Goal: Task Accomplishment & Management: Manage account settings

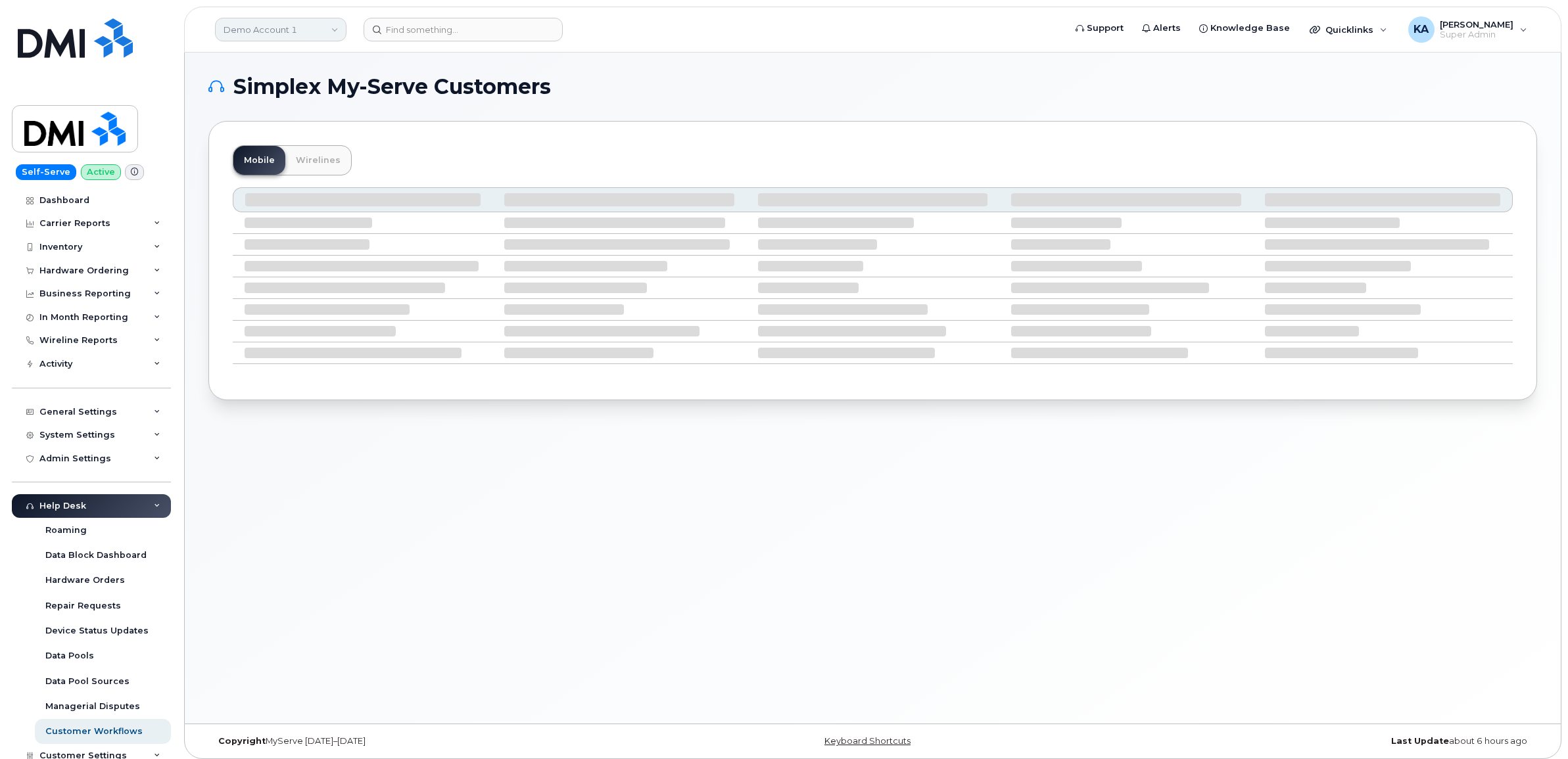
click at [295, 29] on link "Demo Account 1" at bounding box center [281, 30] width 131 height 24
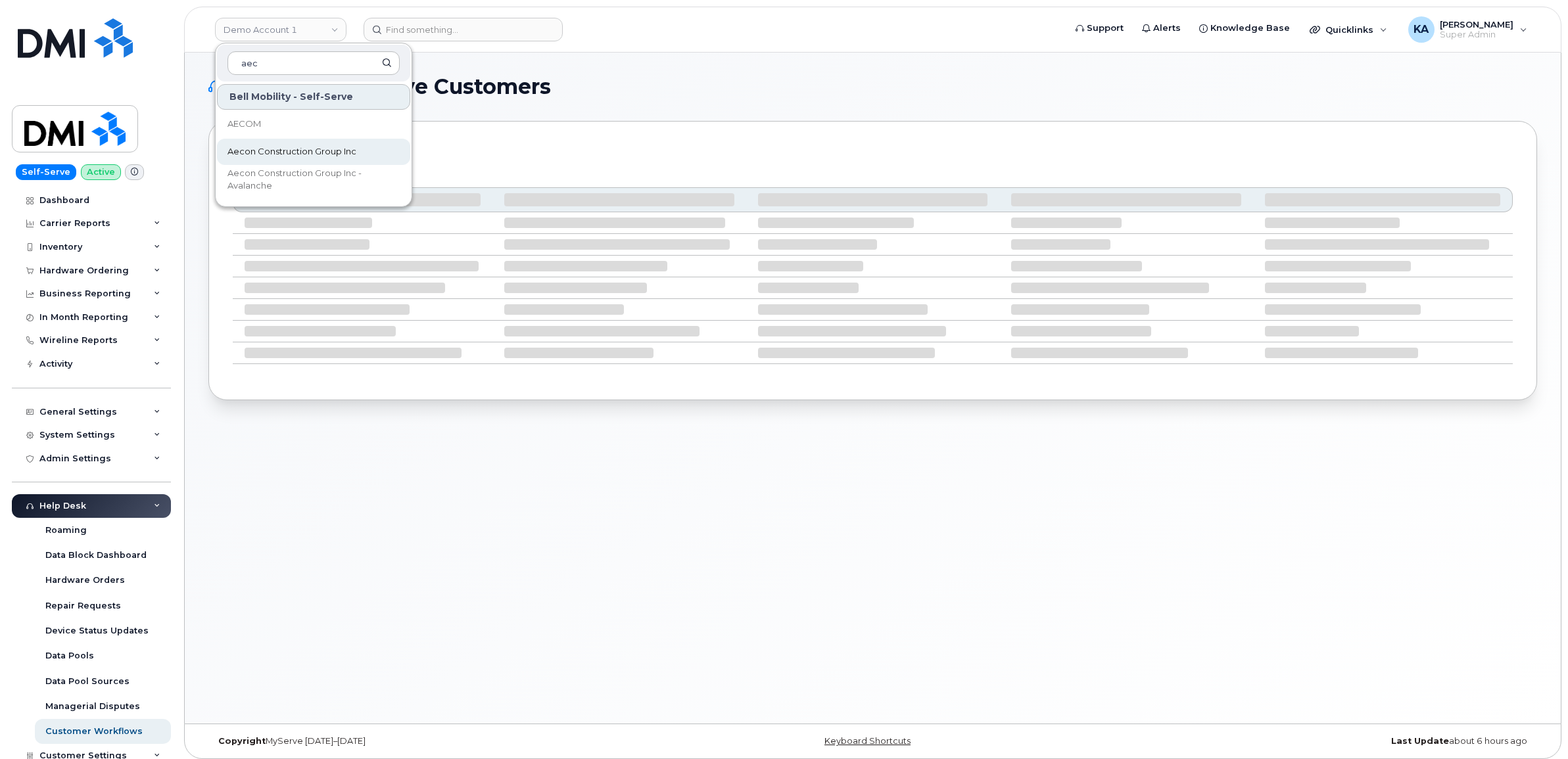
type input "aec"
click at [277, 149] on span "Aecon Construction Group Inc" at bounding box center [291, 152] width 129 height 13
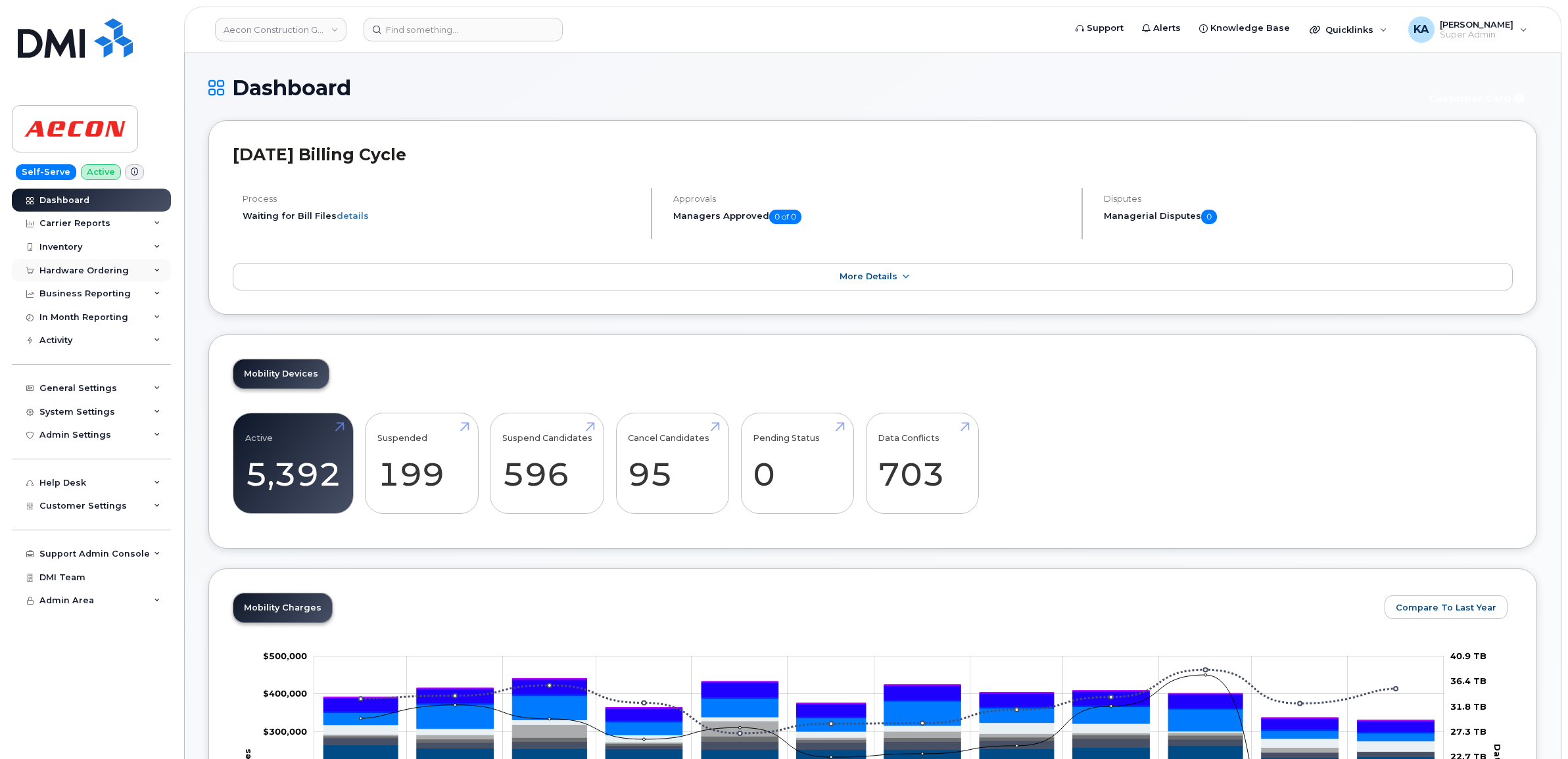
click at [104, 269] on div "Hardware Ordering" at bounding box center [84, 271] width 89 height 11
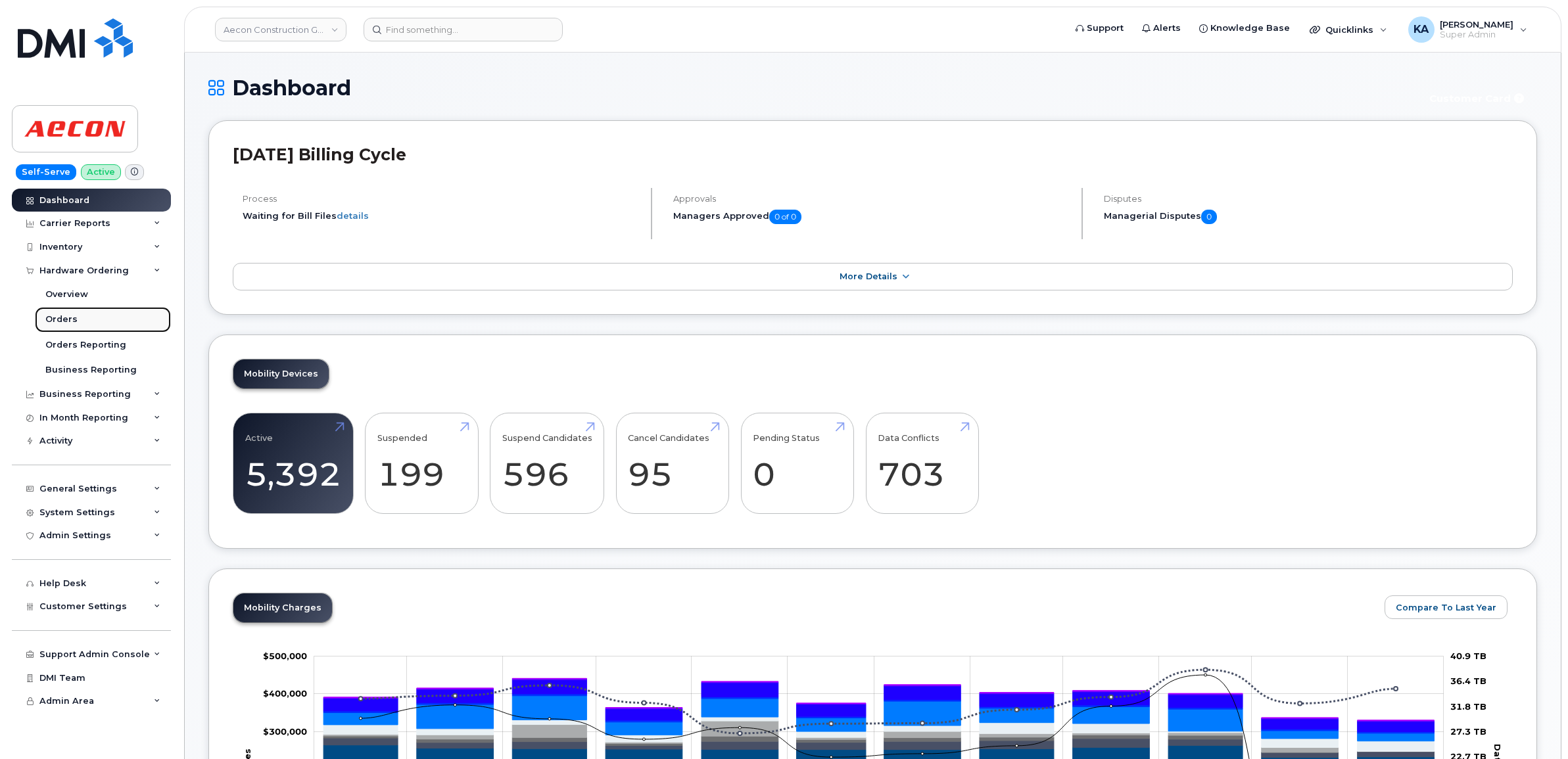
click at [64, 317] on div "Orders" at bounding box center [61, 320] width 32 height 12
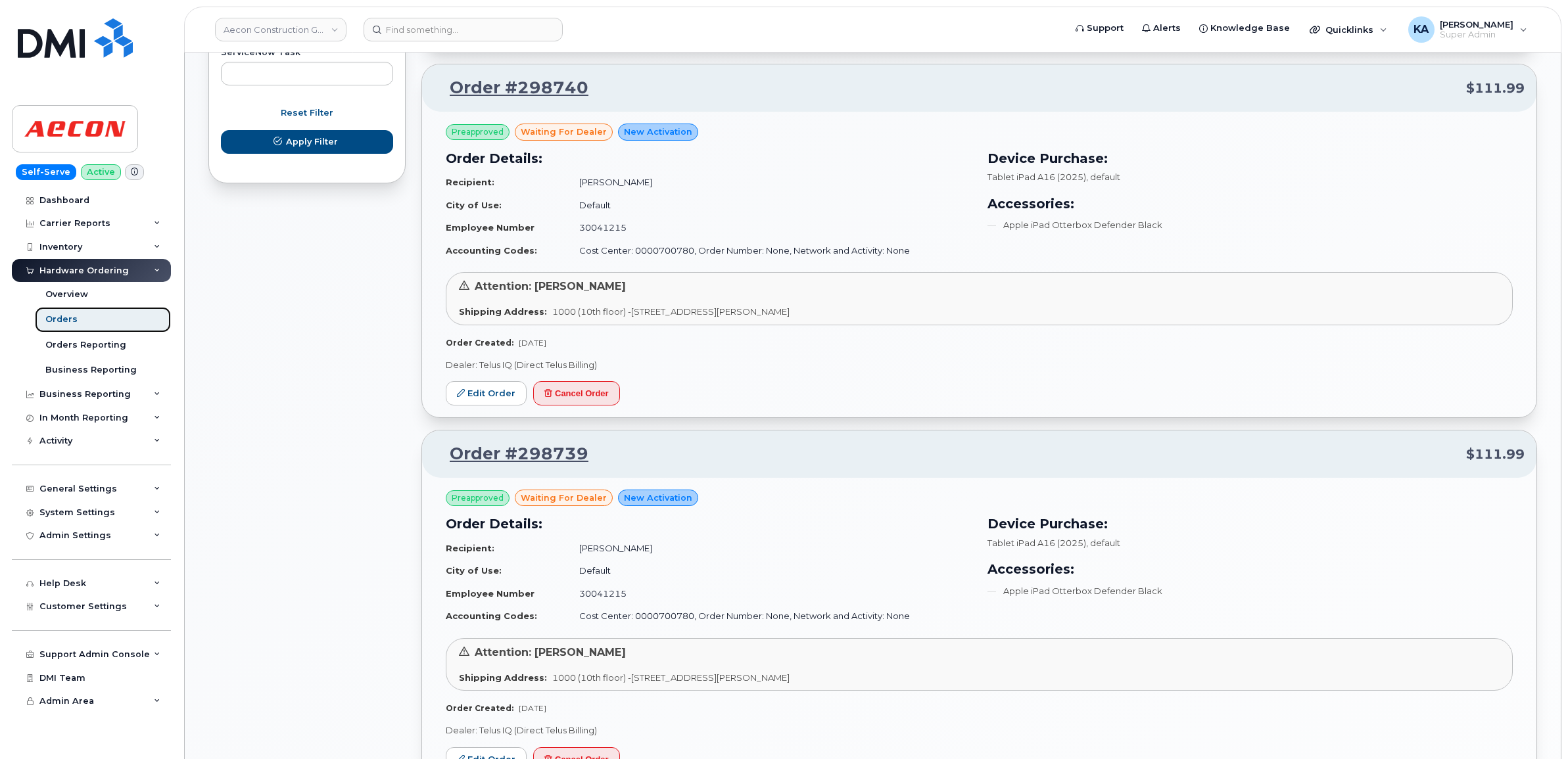
scroll to position [904, 0]
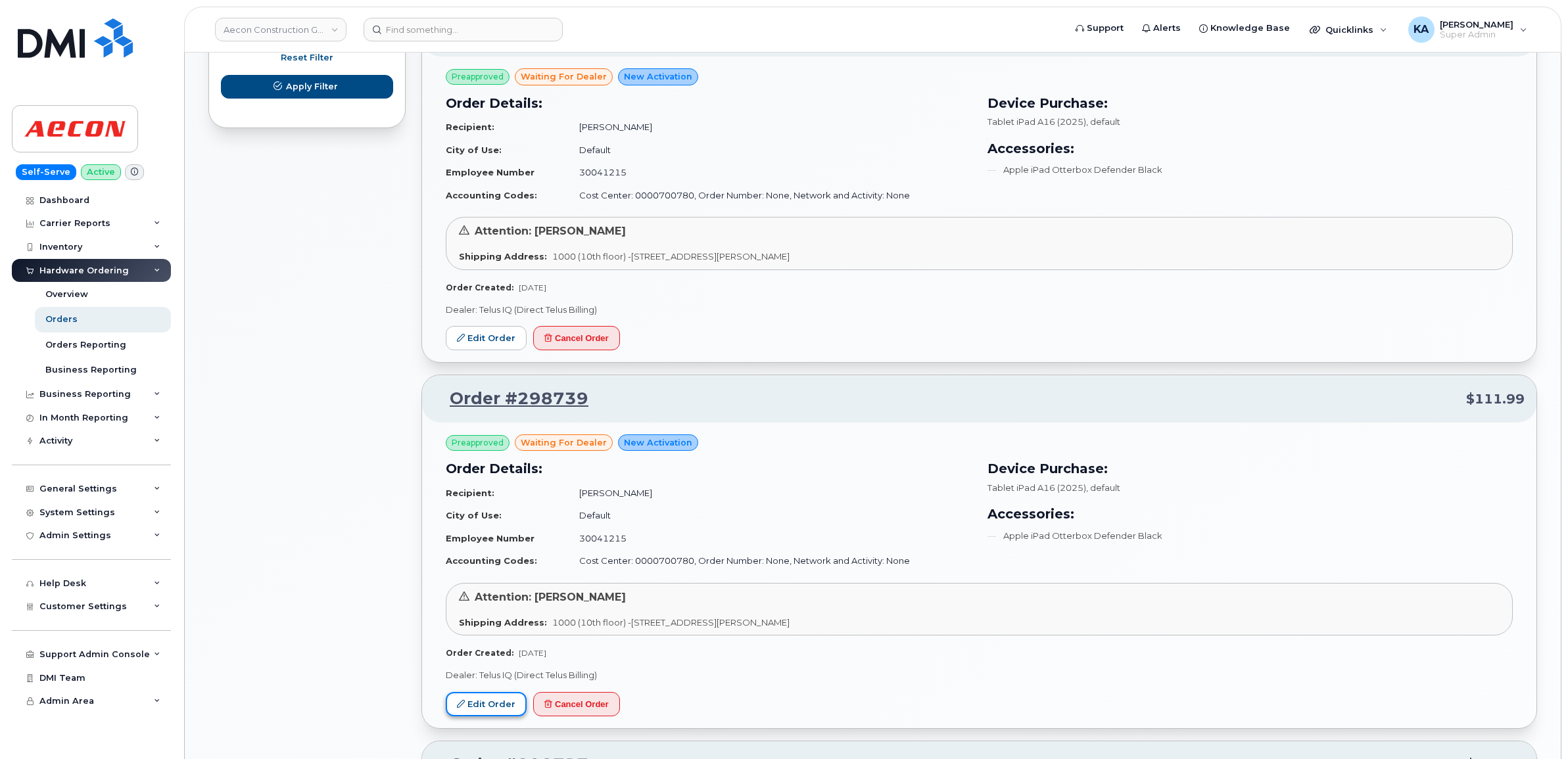
click at [488, 699] on link "Edit Order" at bounding box center [486, 704] width 81 height 25
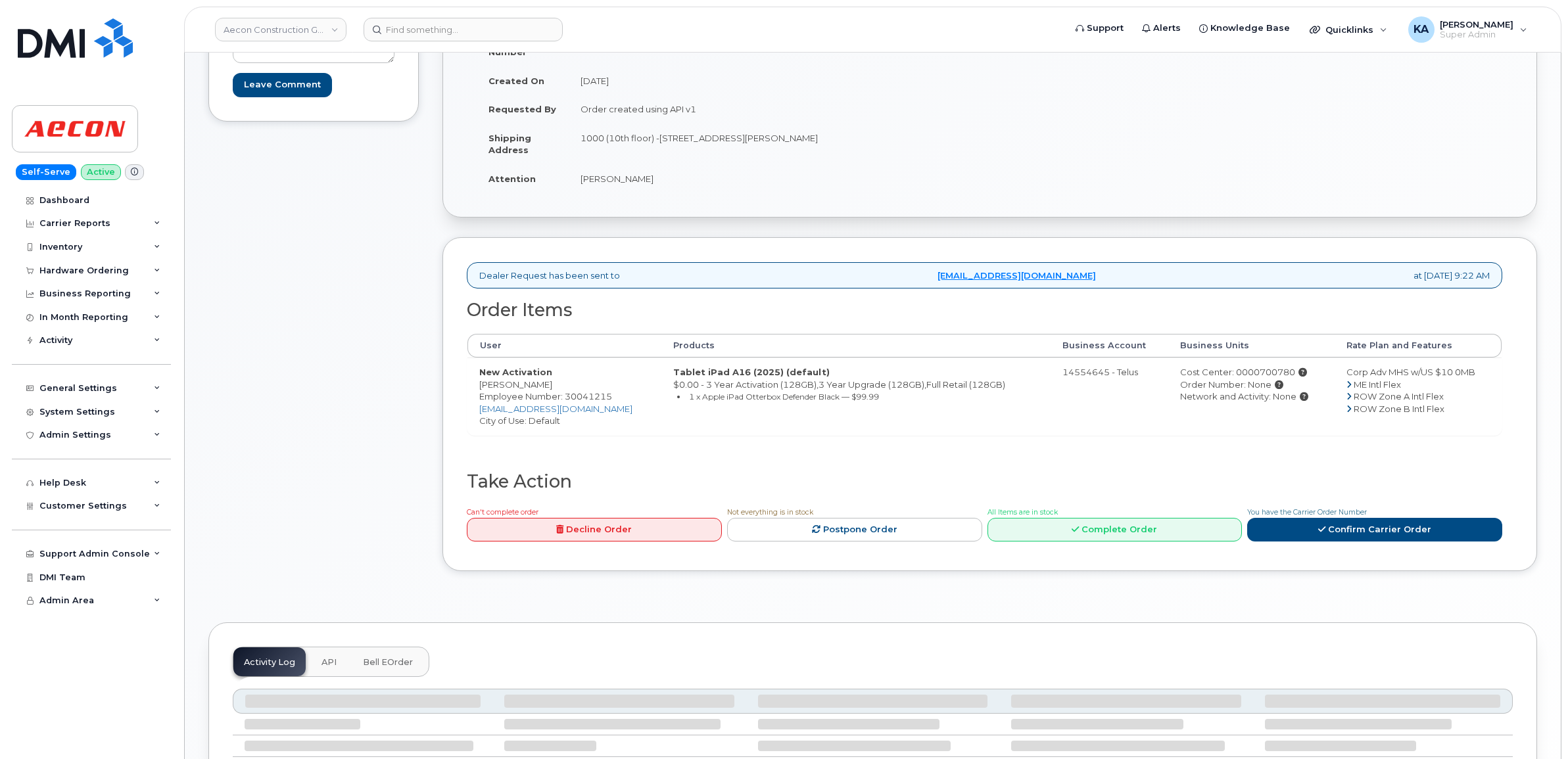
scroll to position [247, 0]
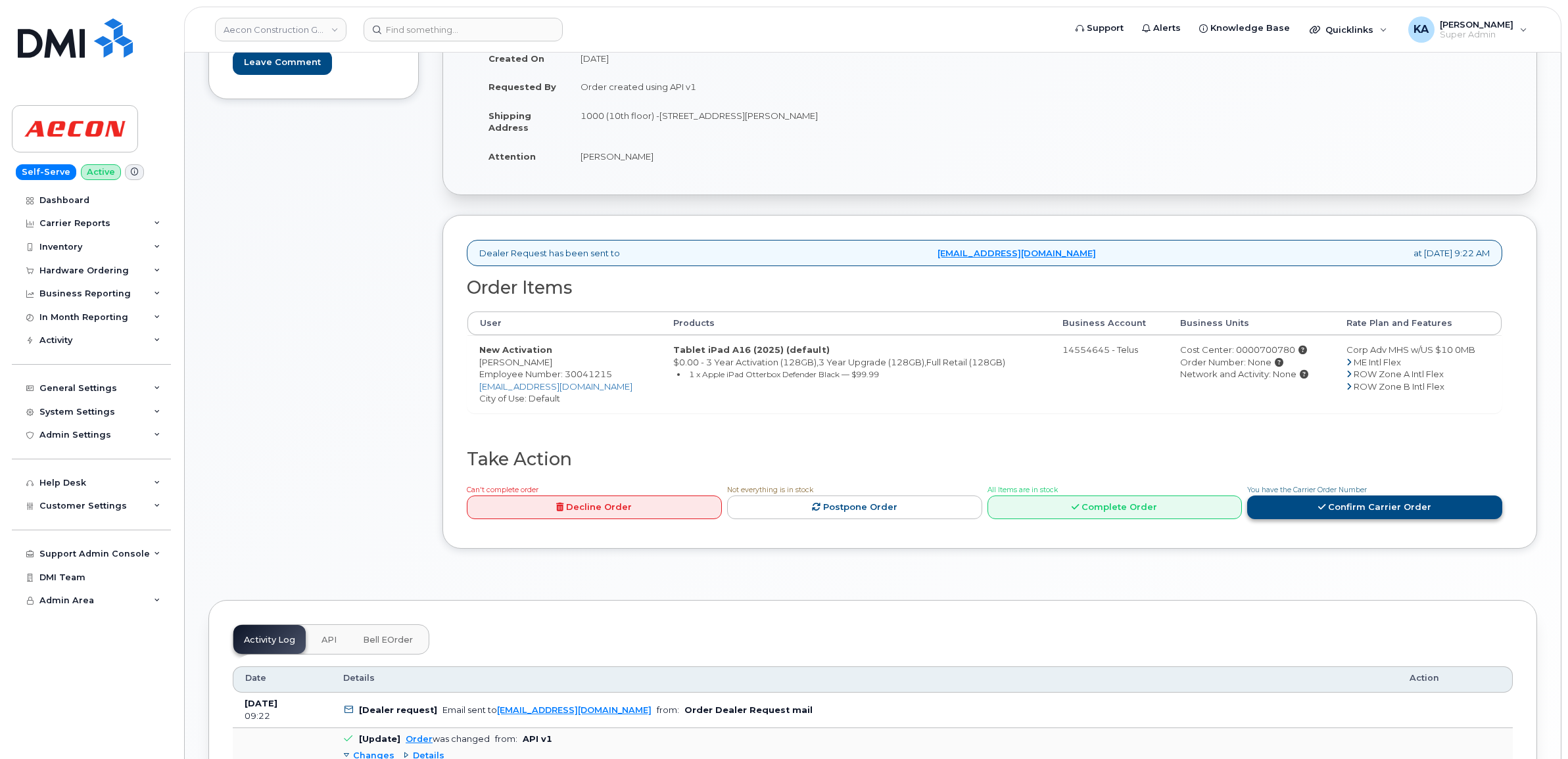
click at [1298, 502] on link "Confirm Carrier Order" at bounding box center [1375, 508] width 255 height 25
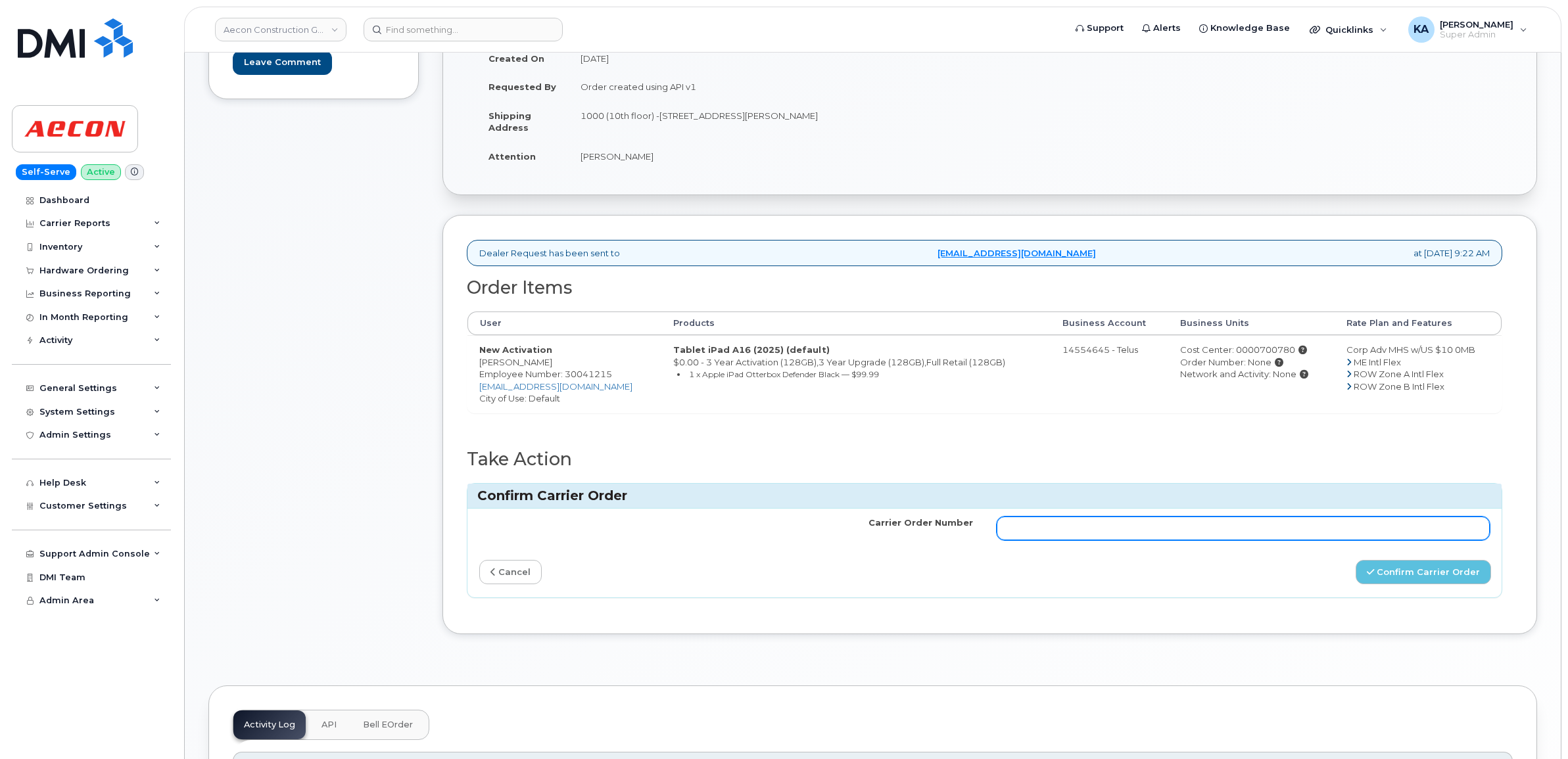
click at [1075, 516] on input "Carrier Order Number" at bounding box center [1243, 528] width 494 height 24
paste input "Your order is received. Items that are available will ship immediately: Order #…"
drag, startPoint x: 1075, startPoint y: 520, endPoint x: 1049, endPoint y: 520, distance: 26.0
click at [1049, 520] on input "Your order is received. Items that are available will ship immediately: Order #…" at bounding box center [1243, 528] width 494 height 24
paste input "Your order is received. Items that are available will ship immediately: Order #…"
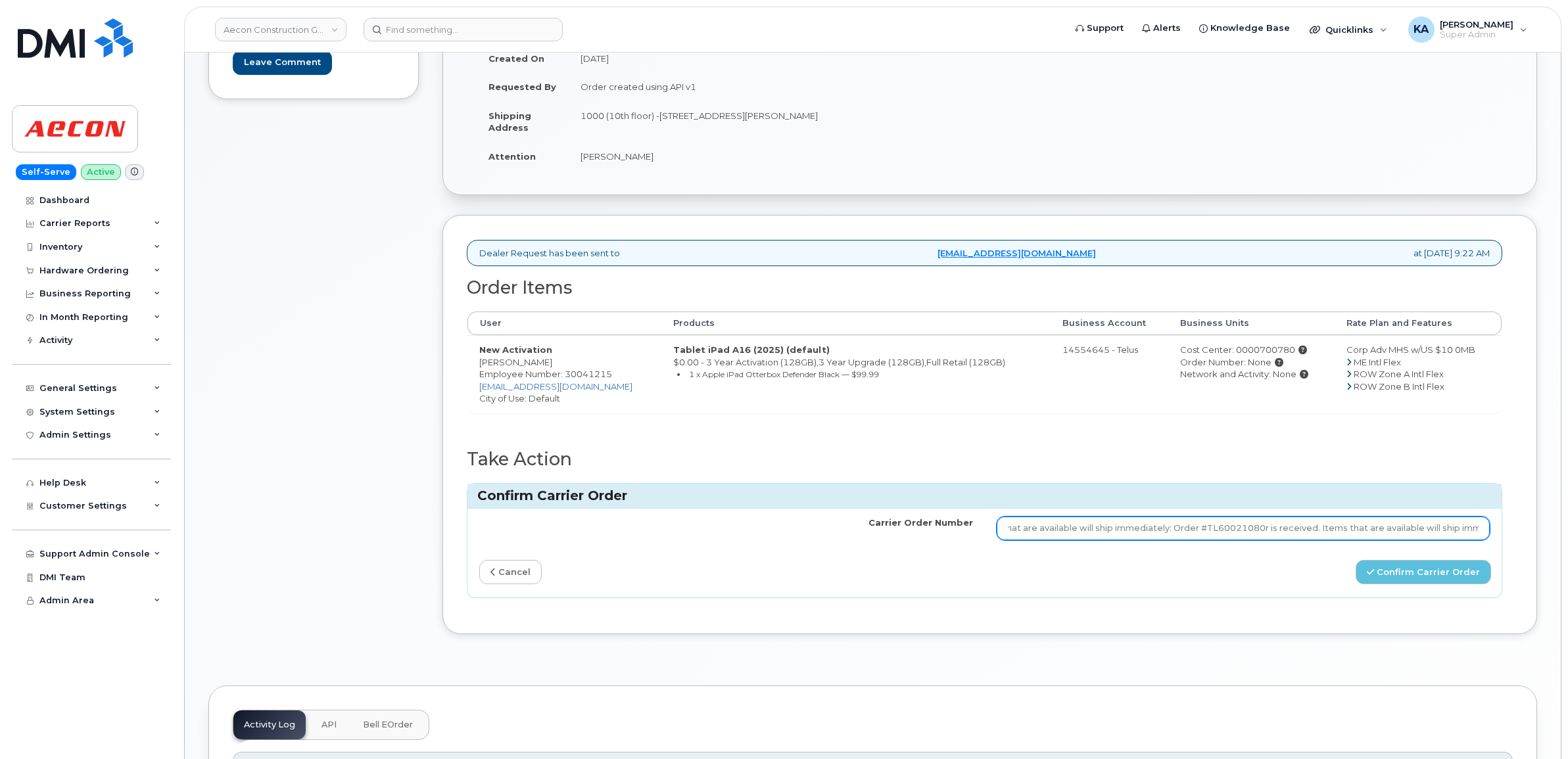
scroll to position [0, 297]
drag, startPoint x: 1431, startPoint y: 518, endPoint x: 1421, endPoint y: 527, distance: 13.5
click at [1421, 527] on input "Your ordeYour order is received. Items that are available will ship immediately…" at bounding box center [1243, 528] width 494 height 24
type input "TL60021080"
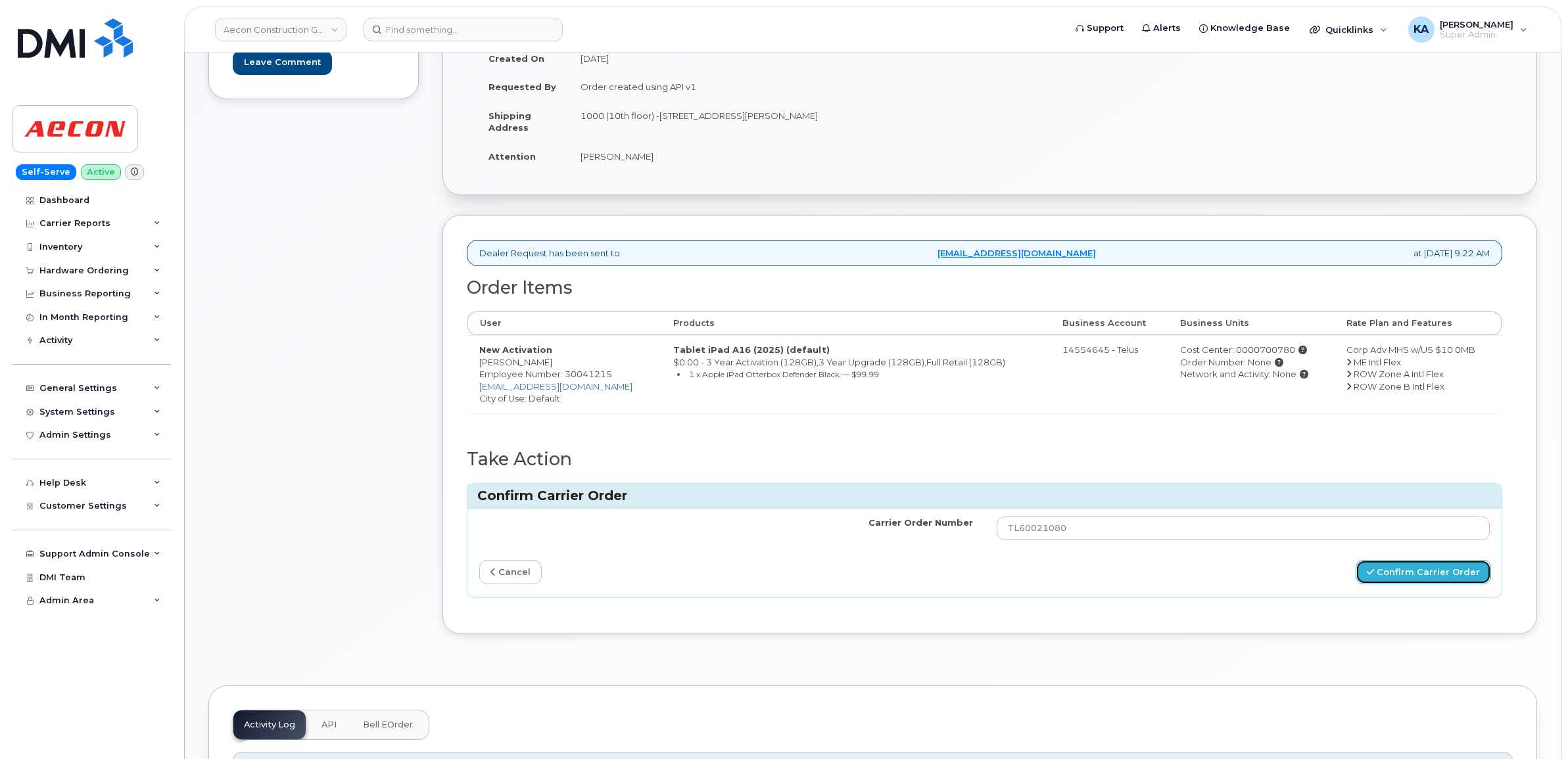
click at [1398, 560] on button "Confirm Carrier Order" at bounding box center [1423, 572] width 135 height 25
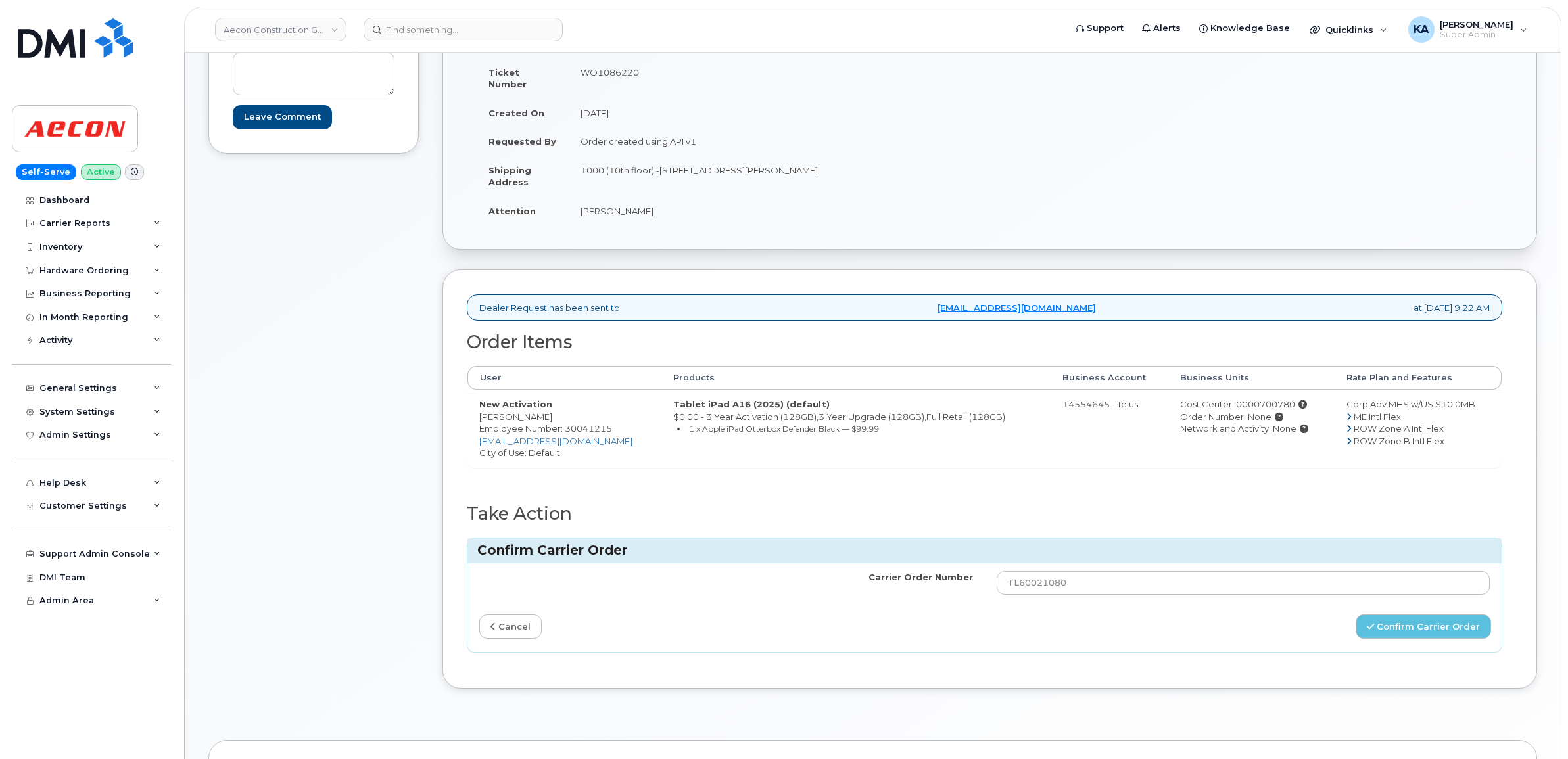
scroll to position [165, 0]
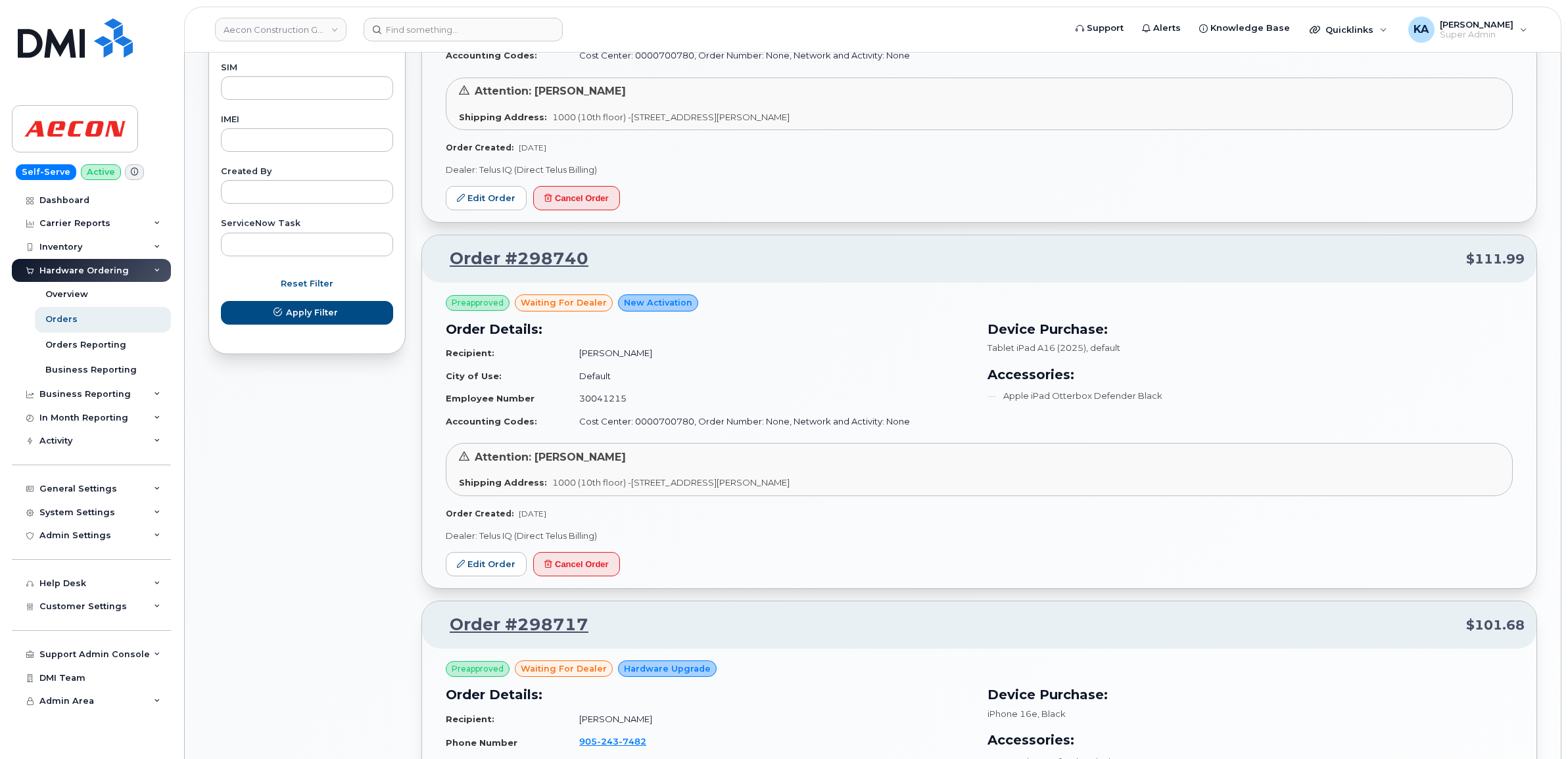
scroll to position [740, 0]
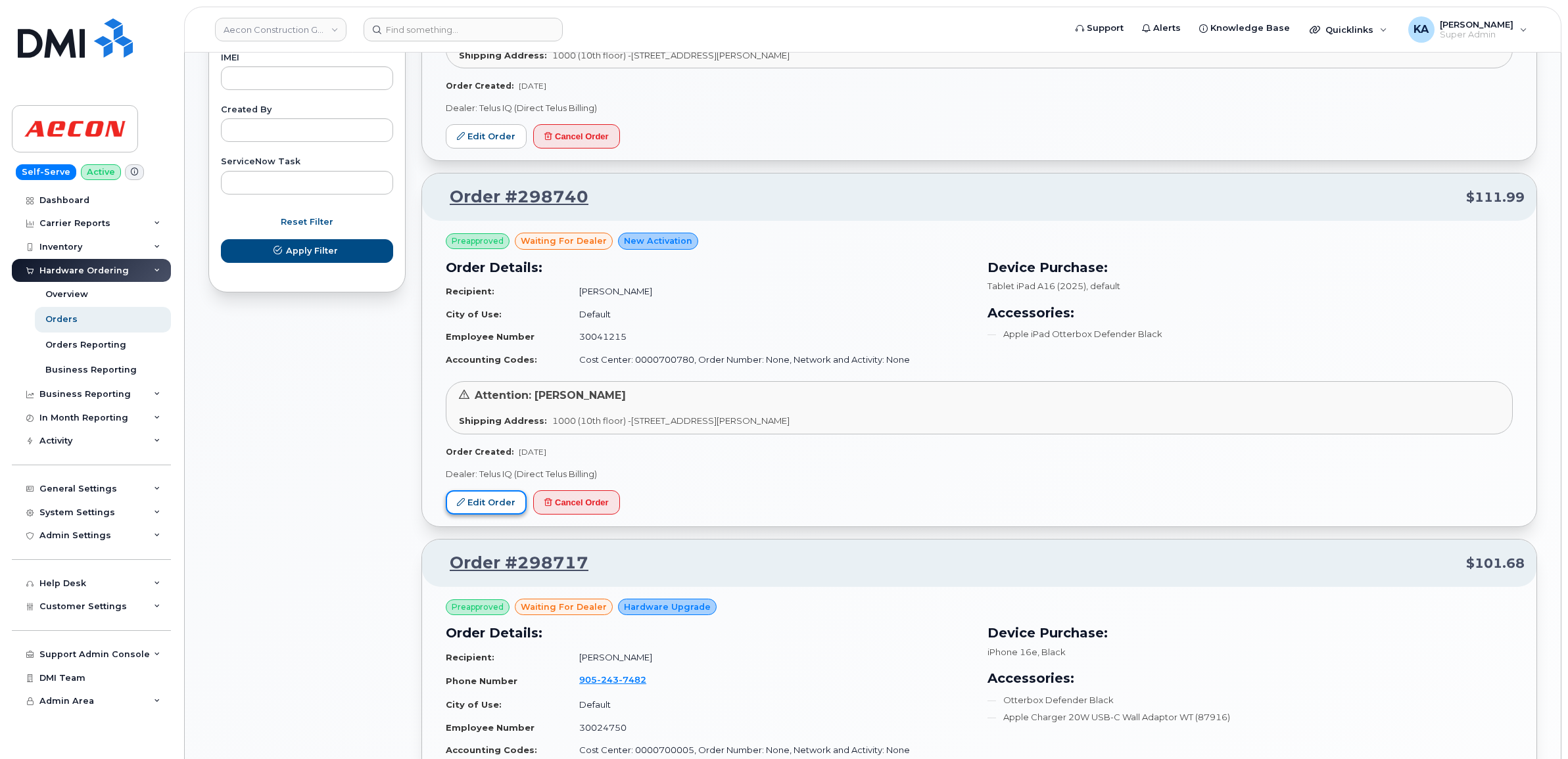
click at [470, 498] on link "Edit Order" at bounding box center [486, 502] width 81 height 25
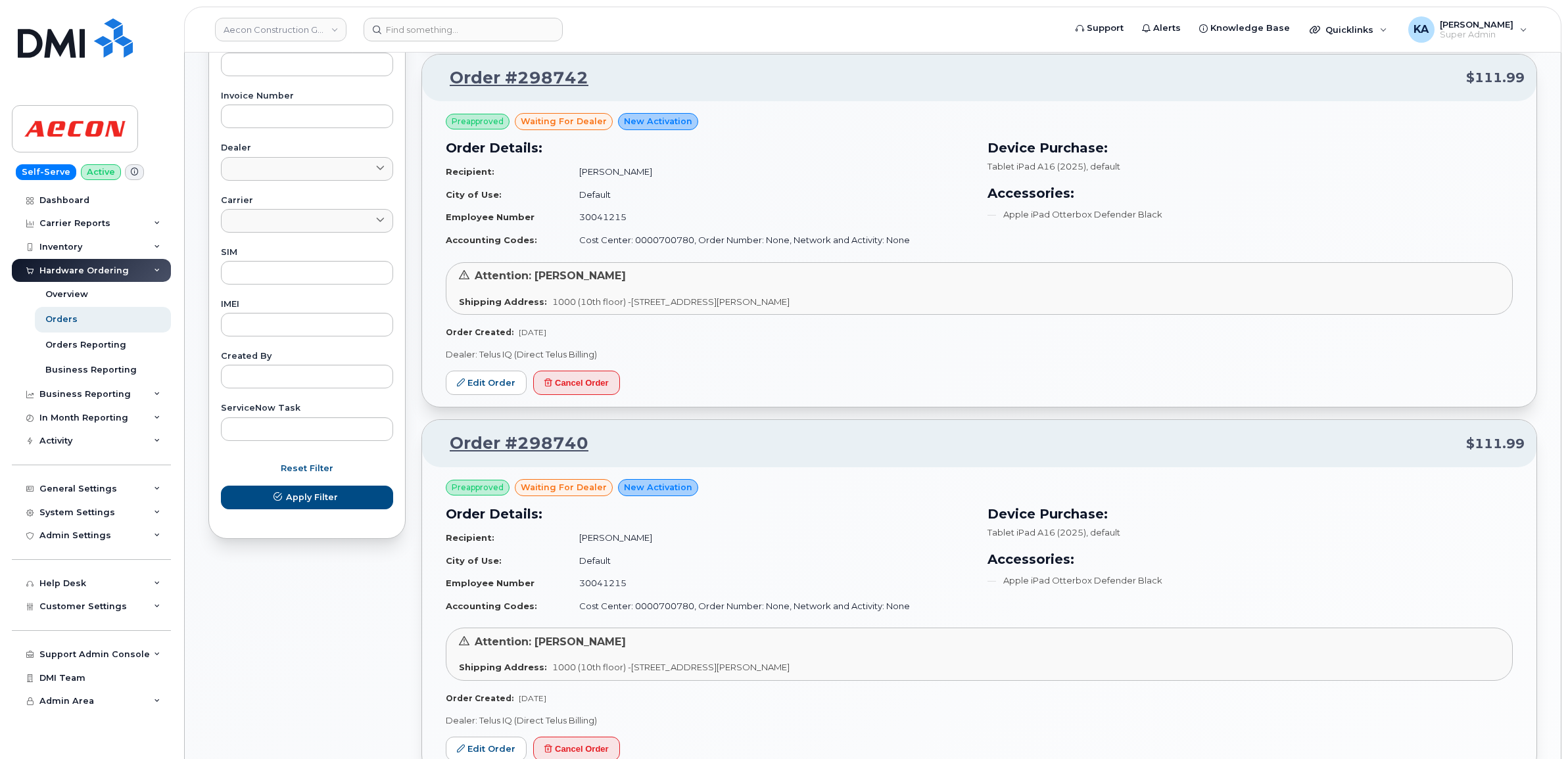
scroll to position [411, 0]
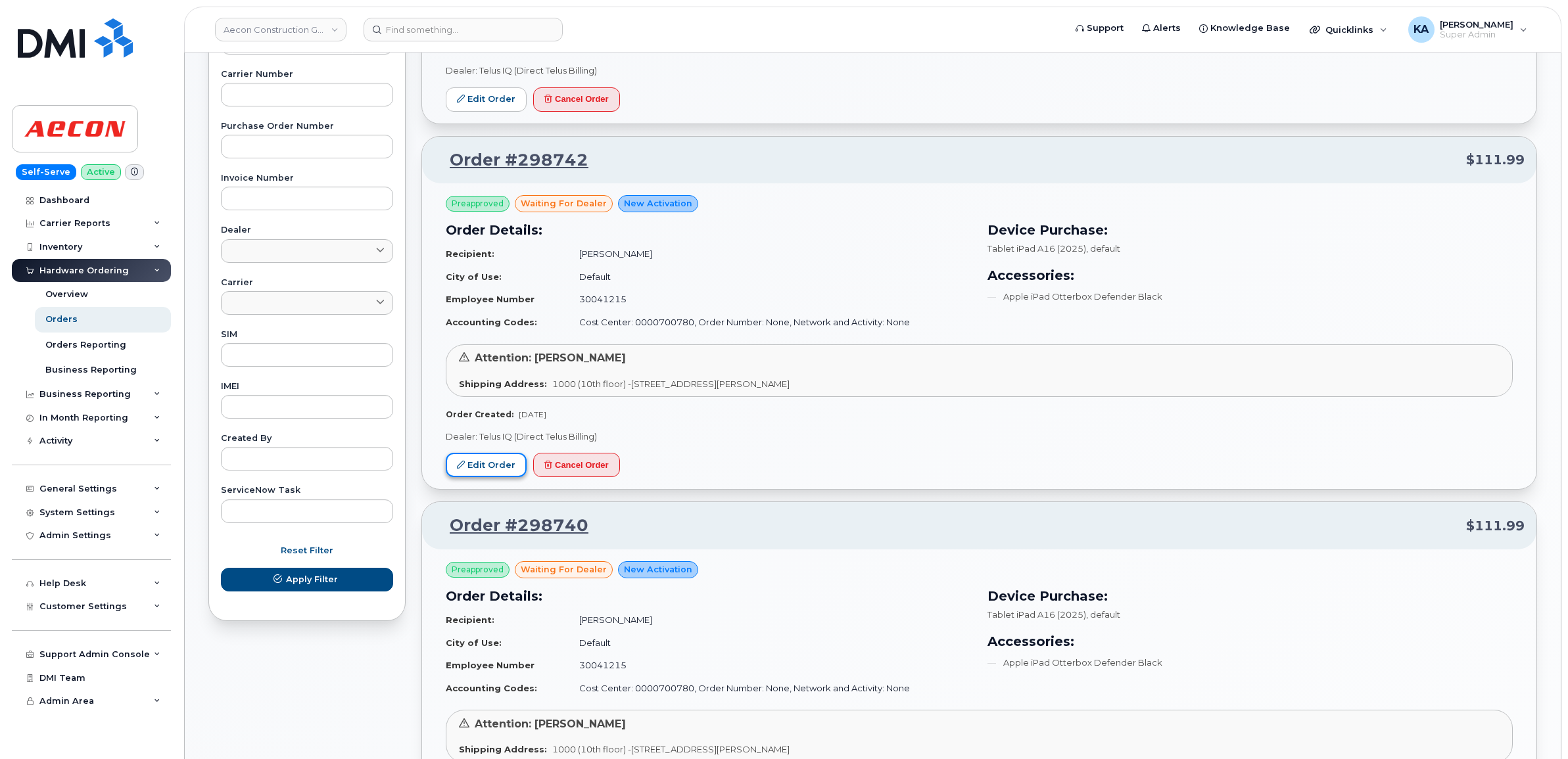
click at [464, 457] on link "Edit Order" at bounding box center [486, 465] width 81 height 25
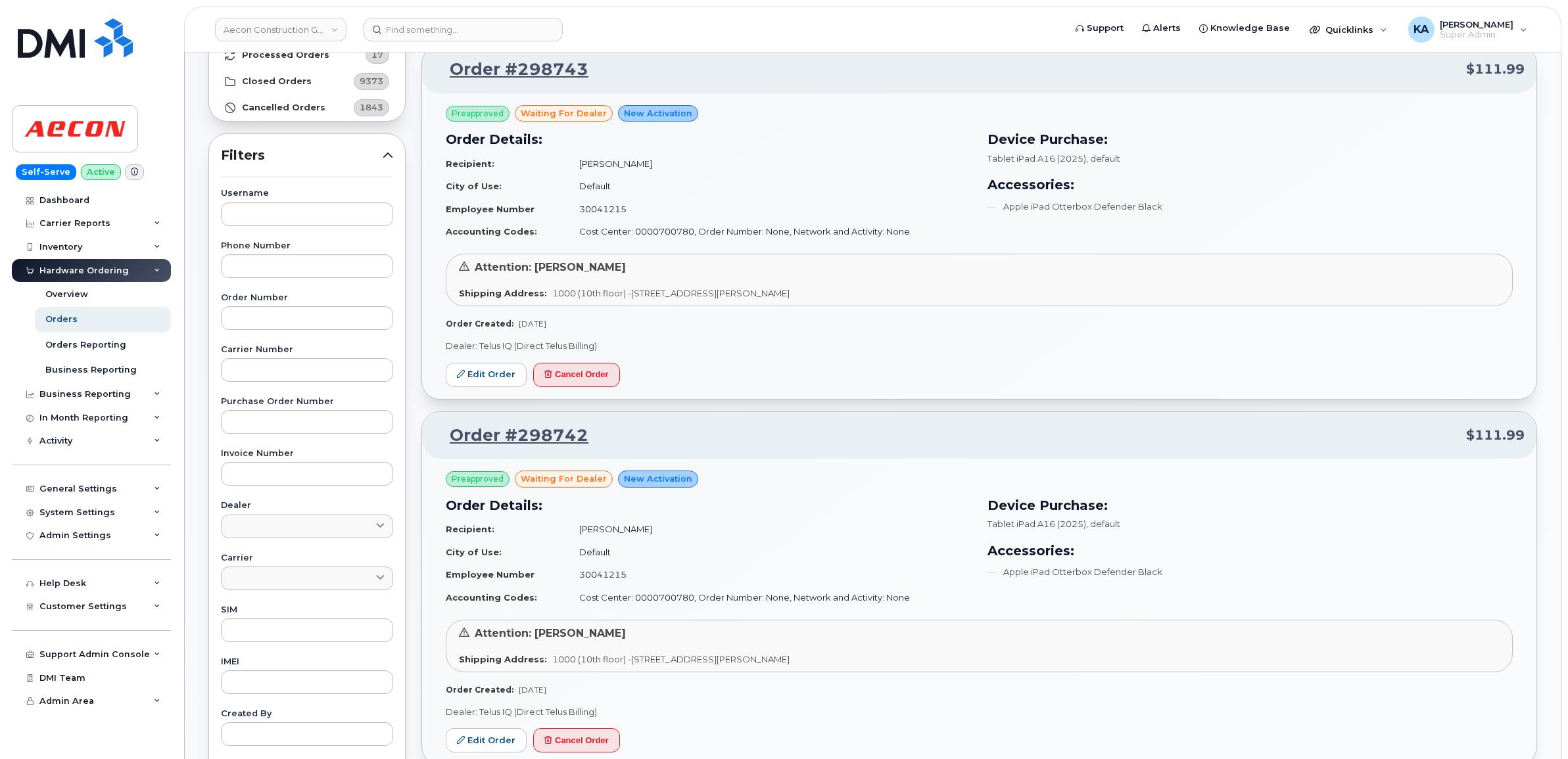
scroll to position [82, 0]
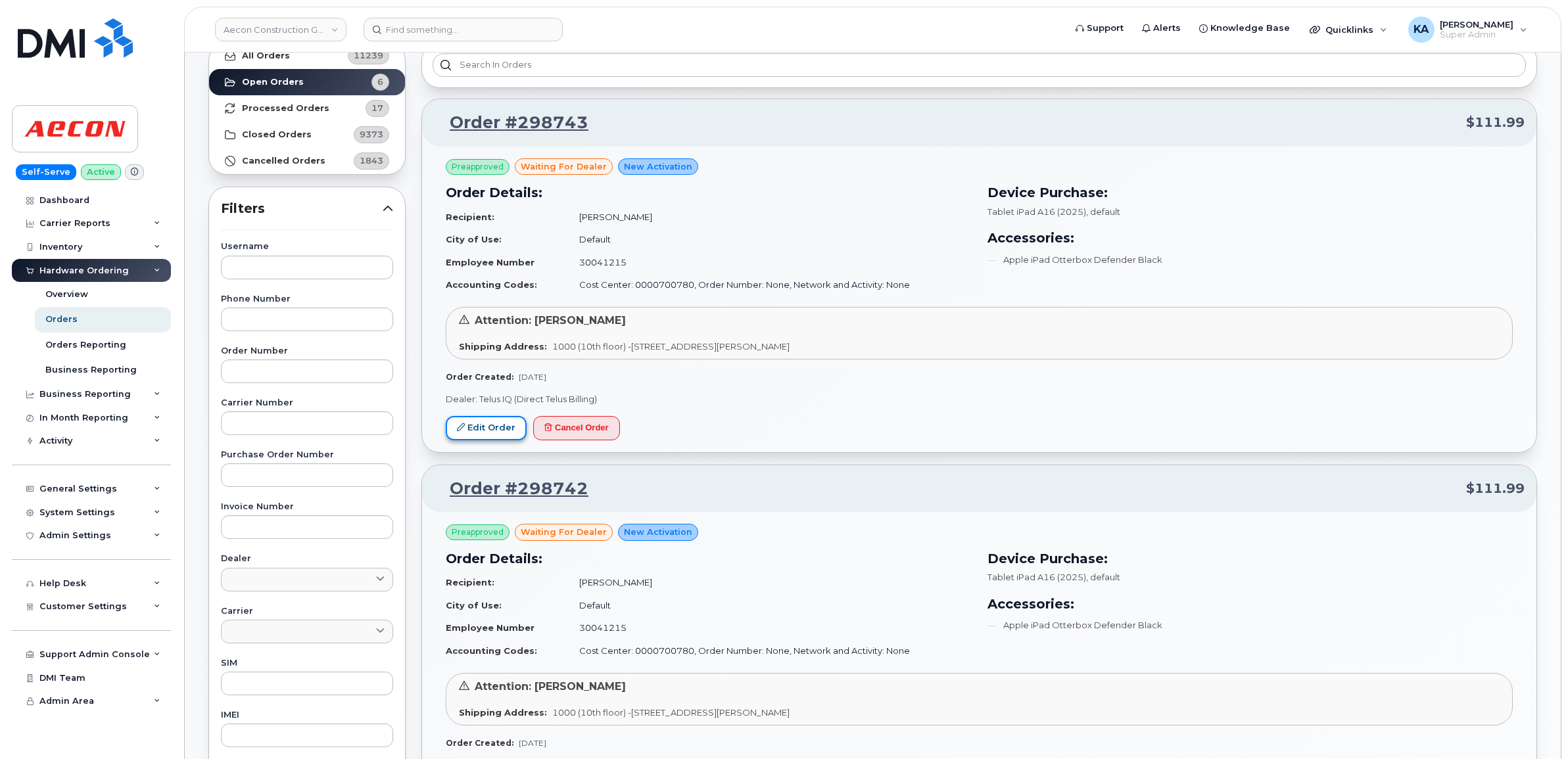
click at [498, 431] on link "Edit Order" at bounding box center [486, 428] width 81 height 25
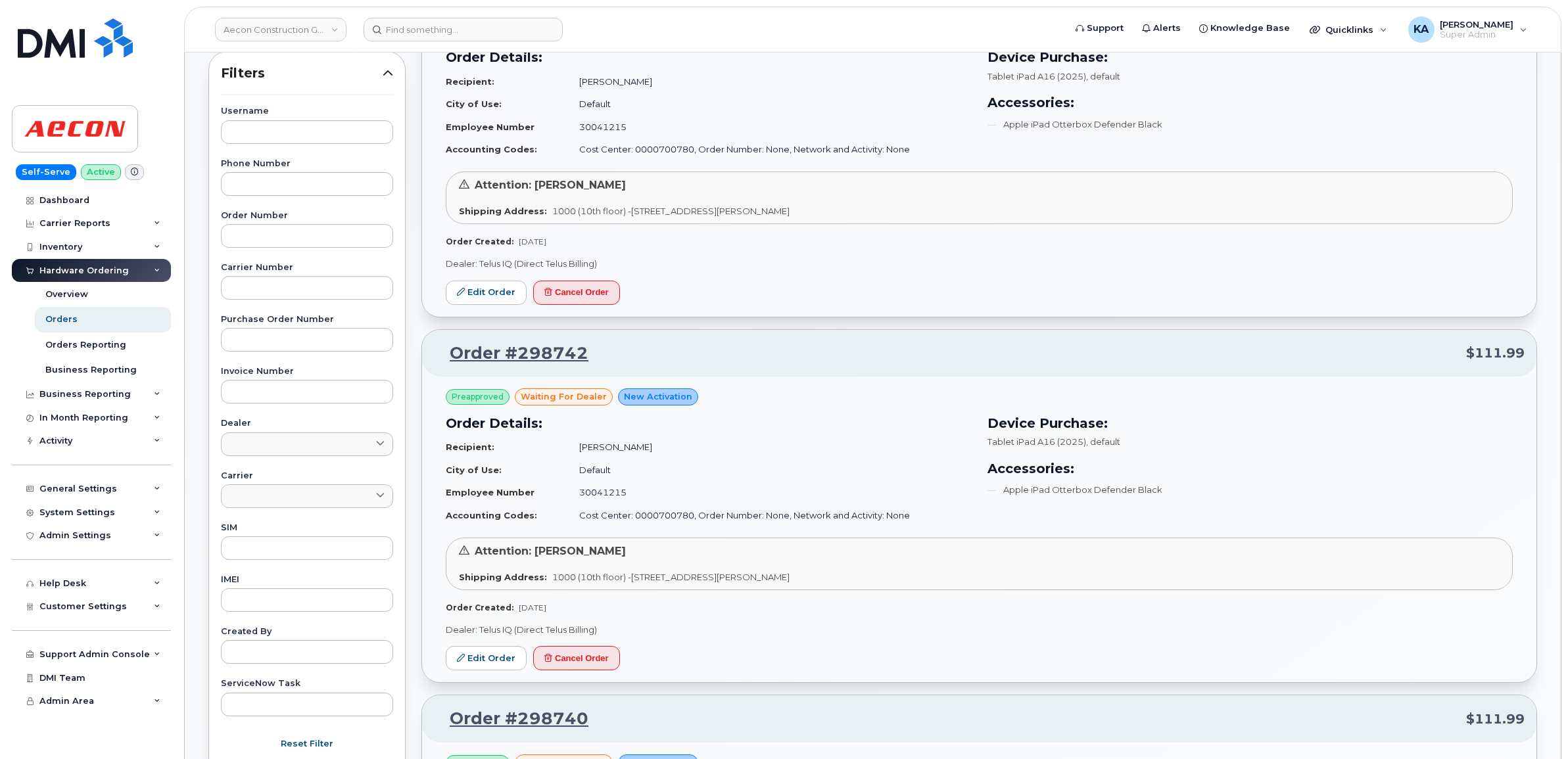
scroll to position [247, 0]
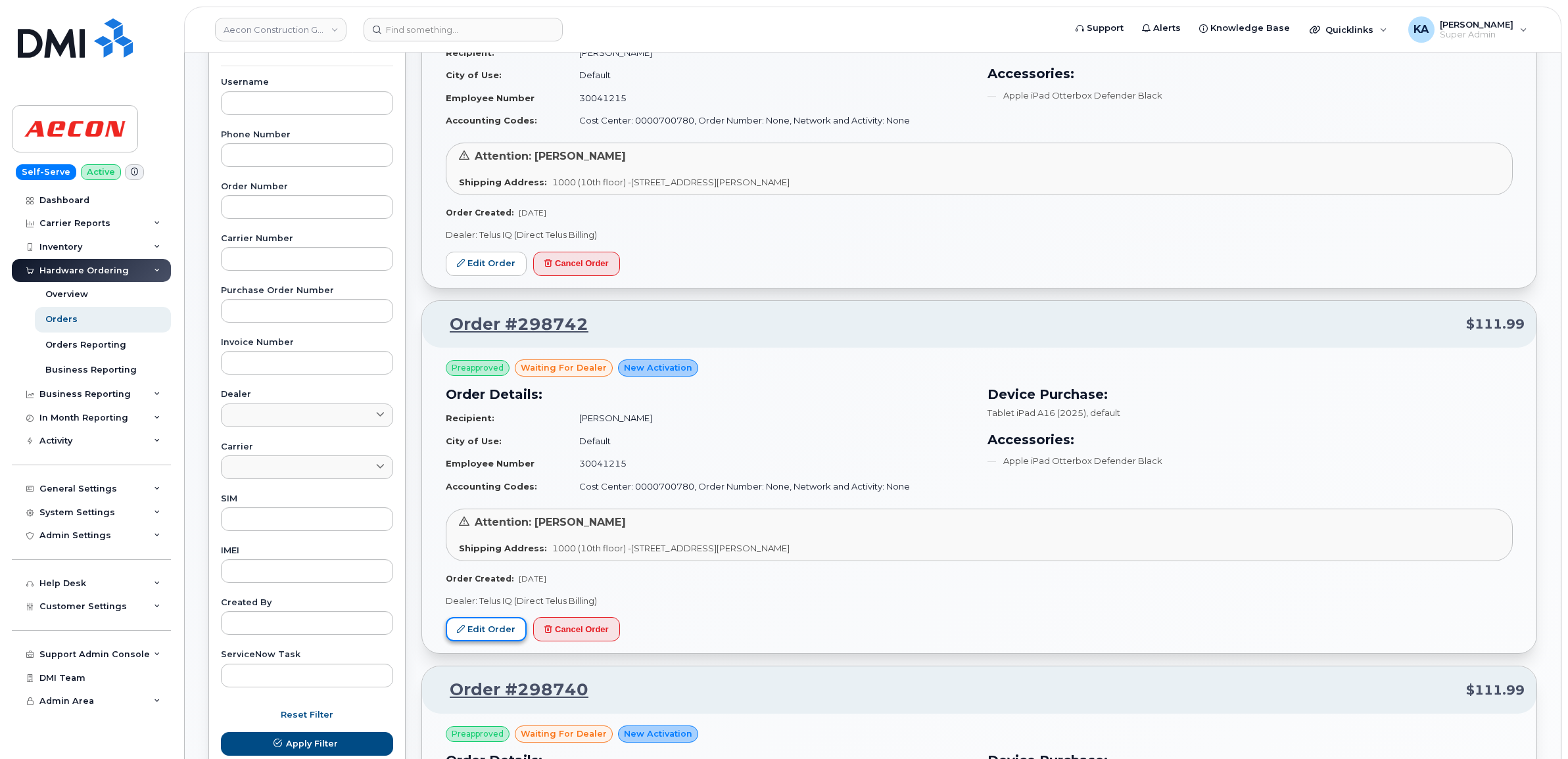
click at [495, 622] on link "Edit Order" at bounding box center [486, 629] width 81 height 25
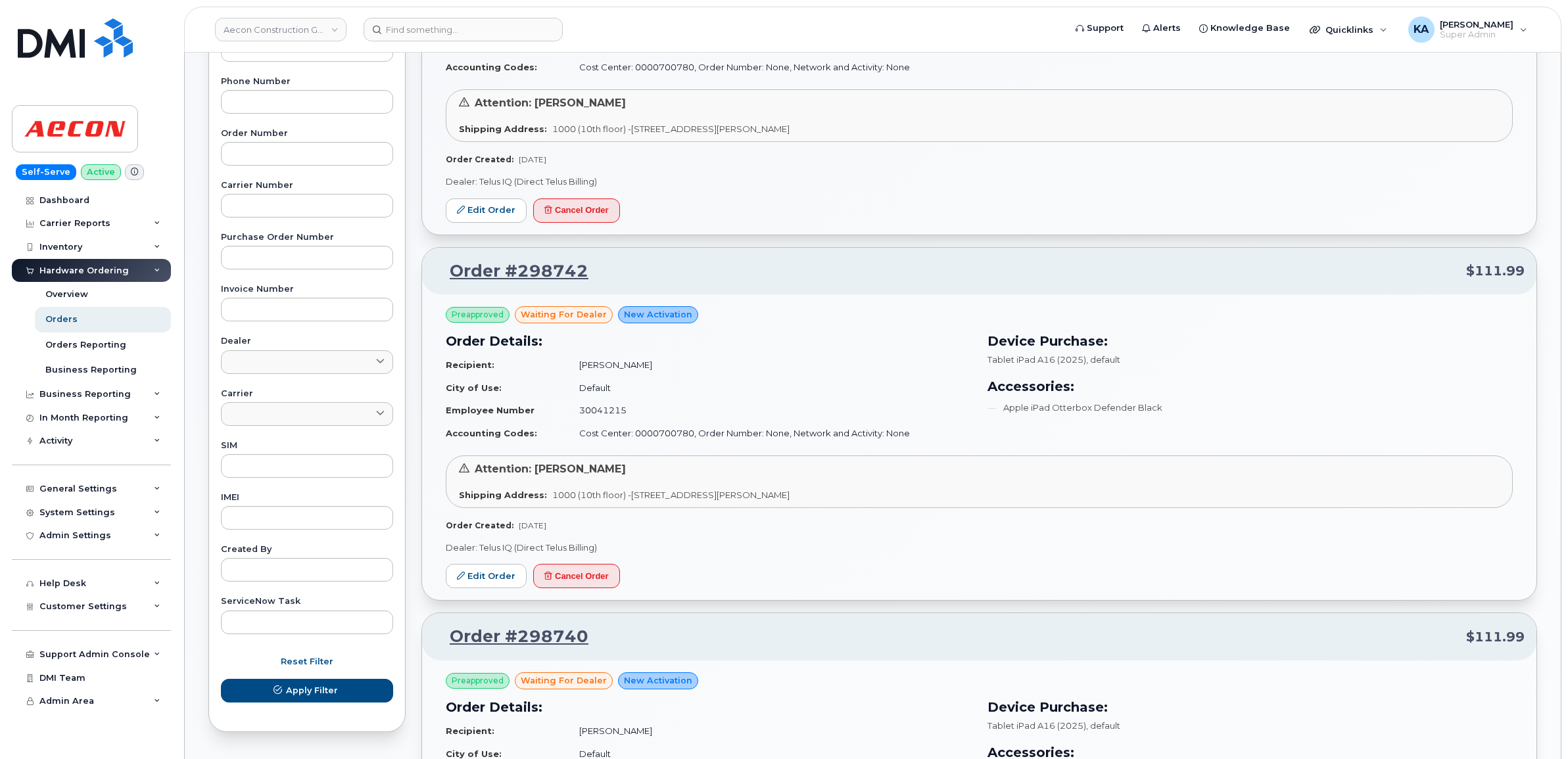
scroll to position [329, 0]
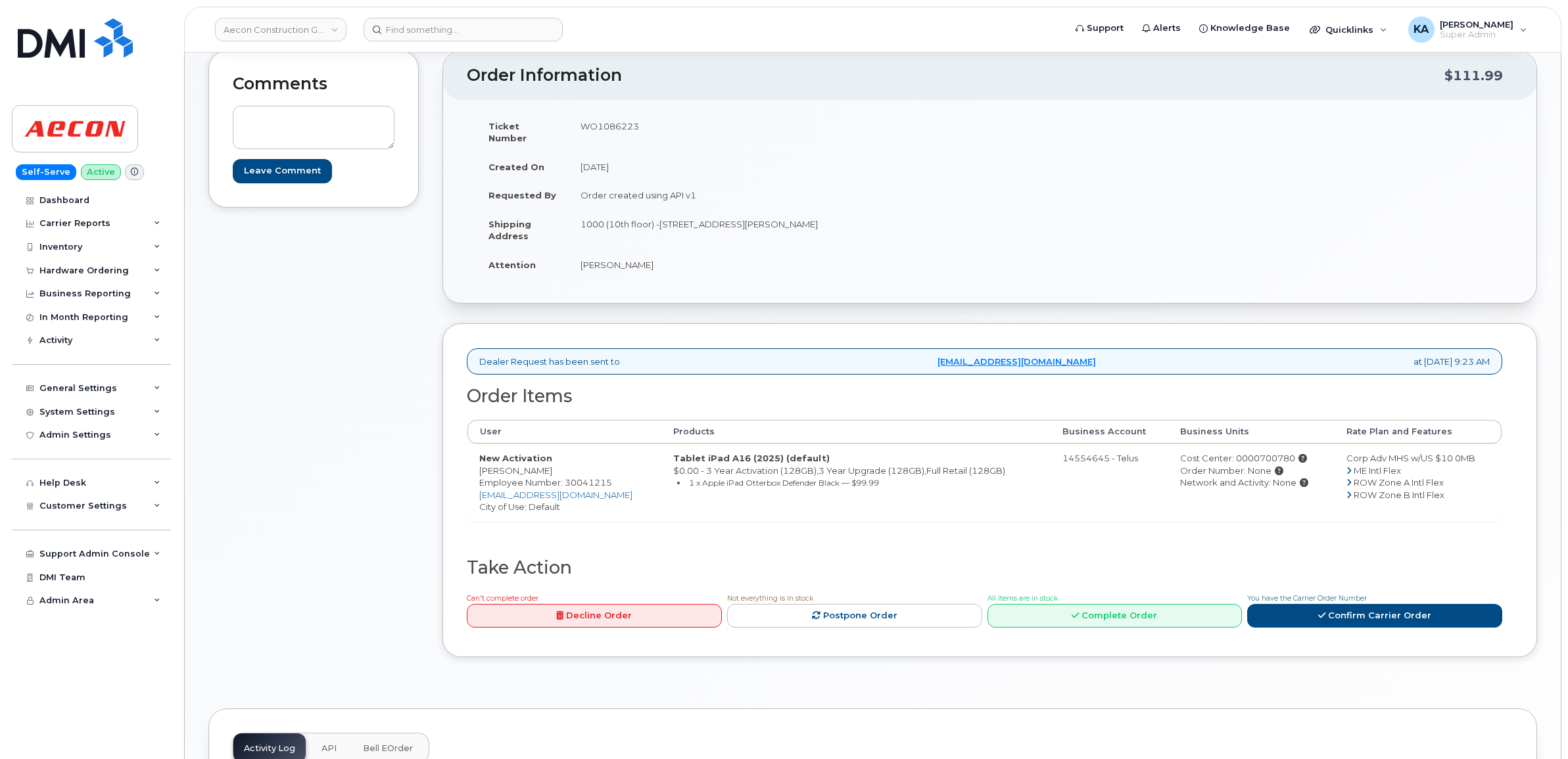
scroll to position [165, 0]
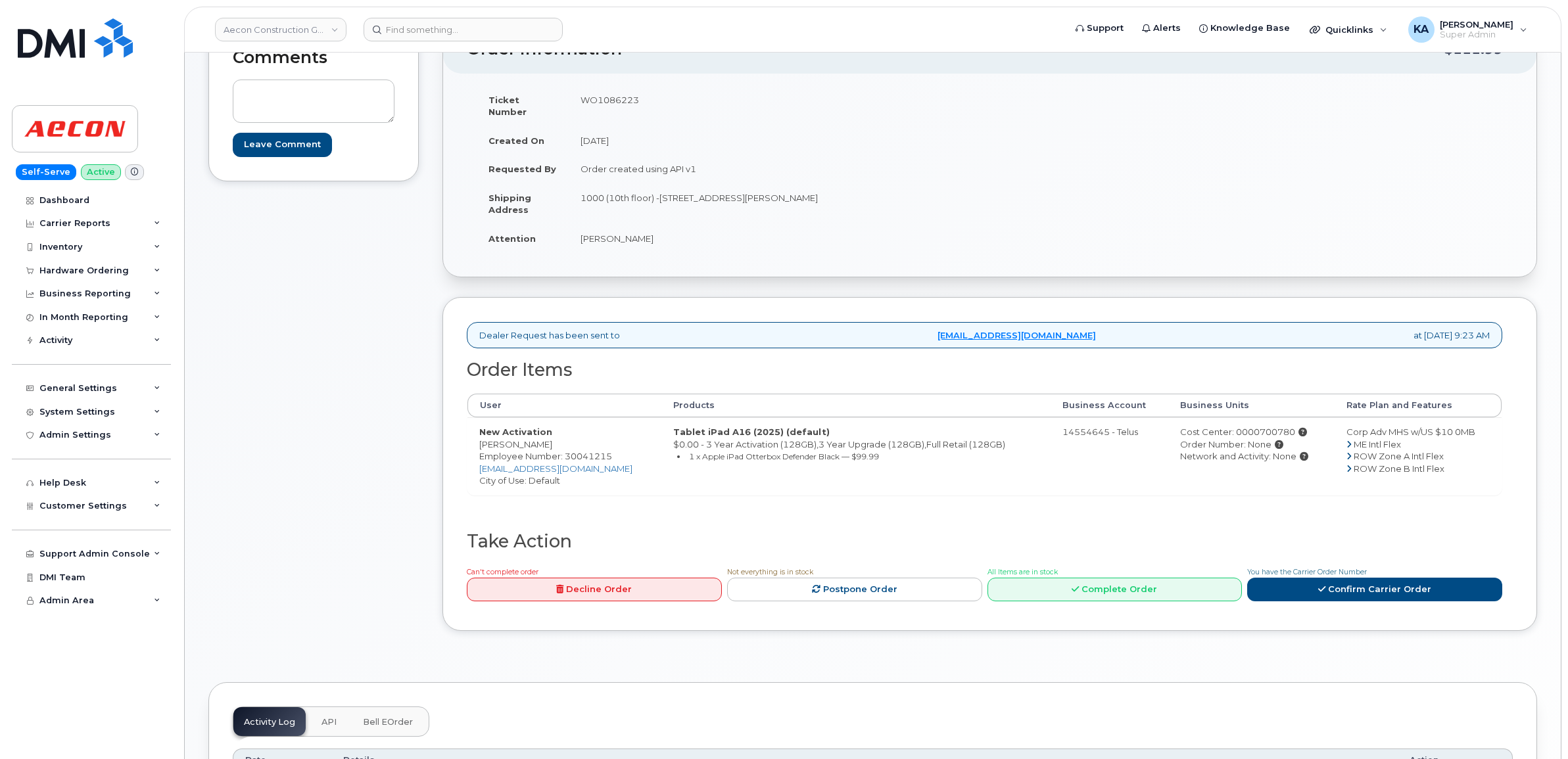
drag, startPoint x: 478, startPoint y: 435, endPoint x: 546, endPoint y: 435, distance: 68.0
click at [546, 435] on td "New Activation [PERSON_NAME] Employee Number: 30041215 [EMAIL_ADDRESS][DOMAIN_N…" at bounding box center [564, 456] width 194 height 77
drag, startPoint x: 546, startPoint y: 435, endPoint x: 534, endPoint y: 432, distance: 12.4
copy td "[PERSON_NAME]"
drag, startPoint x: 578, startPoint y: 99, endPoint x: 639, endPoint y: 103, distance: 61.1
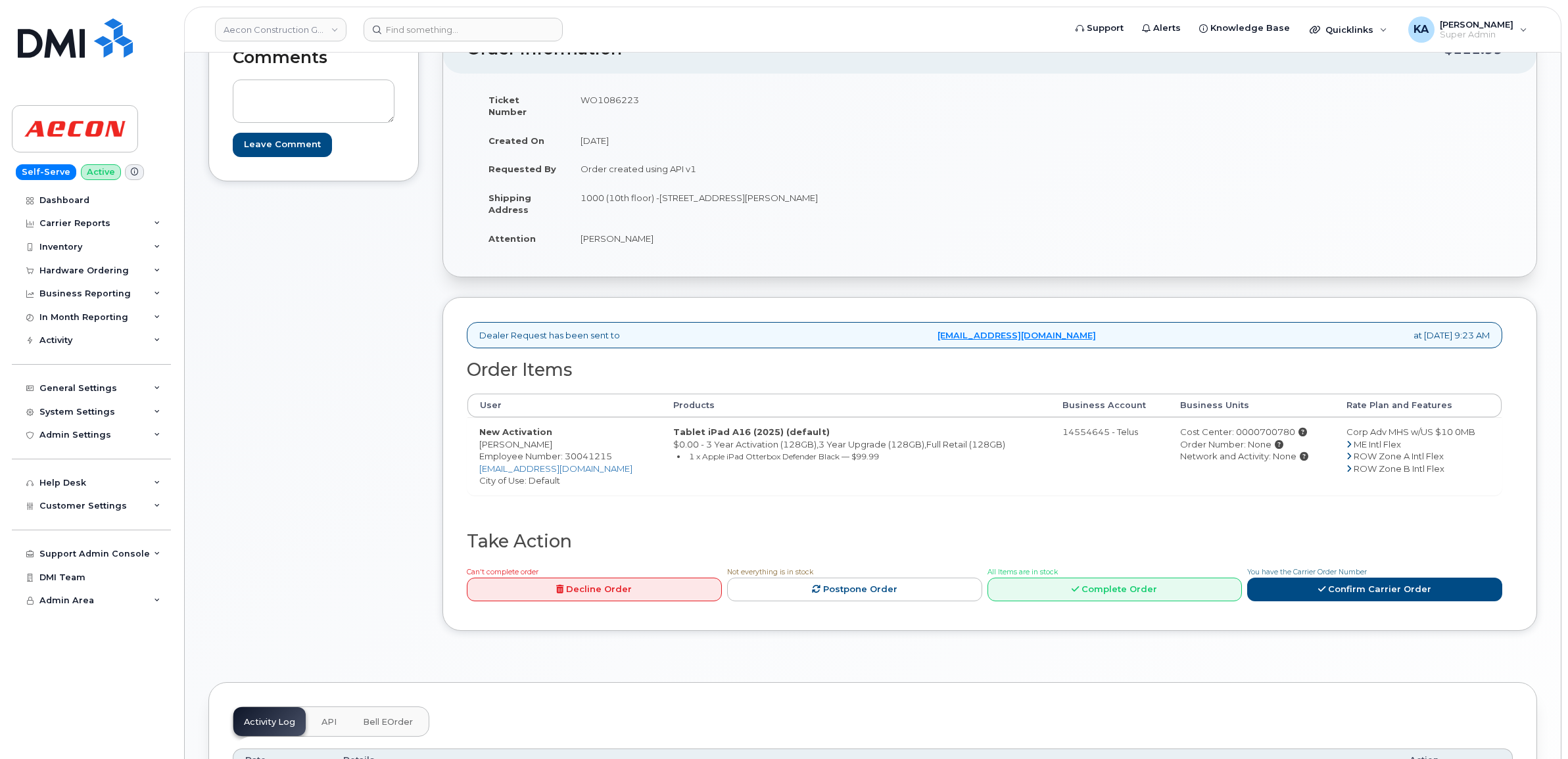
click at [639, 103] on td "WO1086223" at bounding box center [774, 105] width 412 height 41
drag, startPoint x: 639, startPoint y: 103, endPoint x: 632, endPoint y: 103, distance: 7.0
copy td "WO1086223"
click at [1366, 578] on link "Confirm Carrier Order" at bounding box center [1375, 590] width 255 height 25
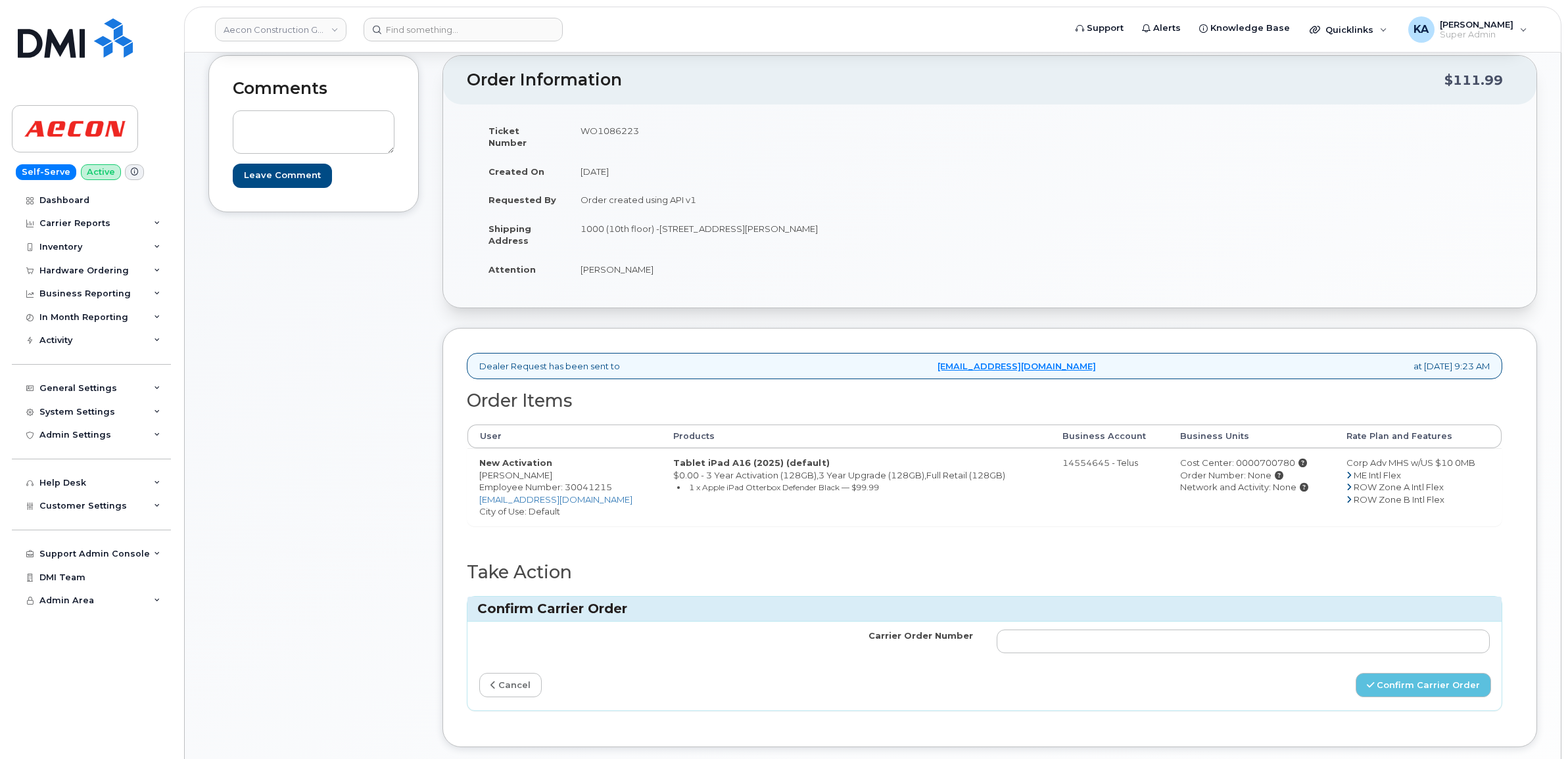
scroll to position [82, 0]
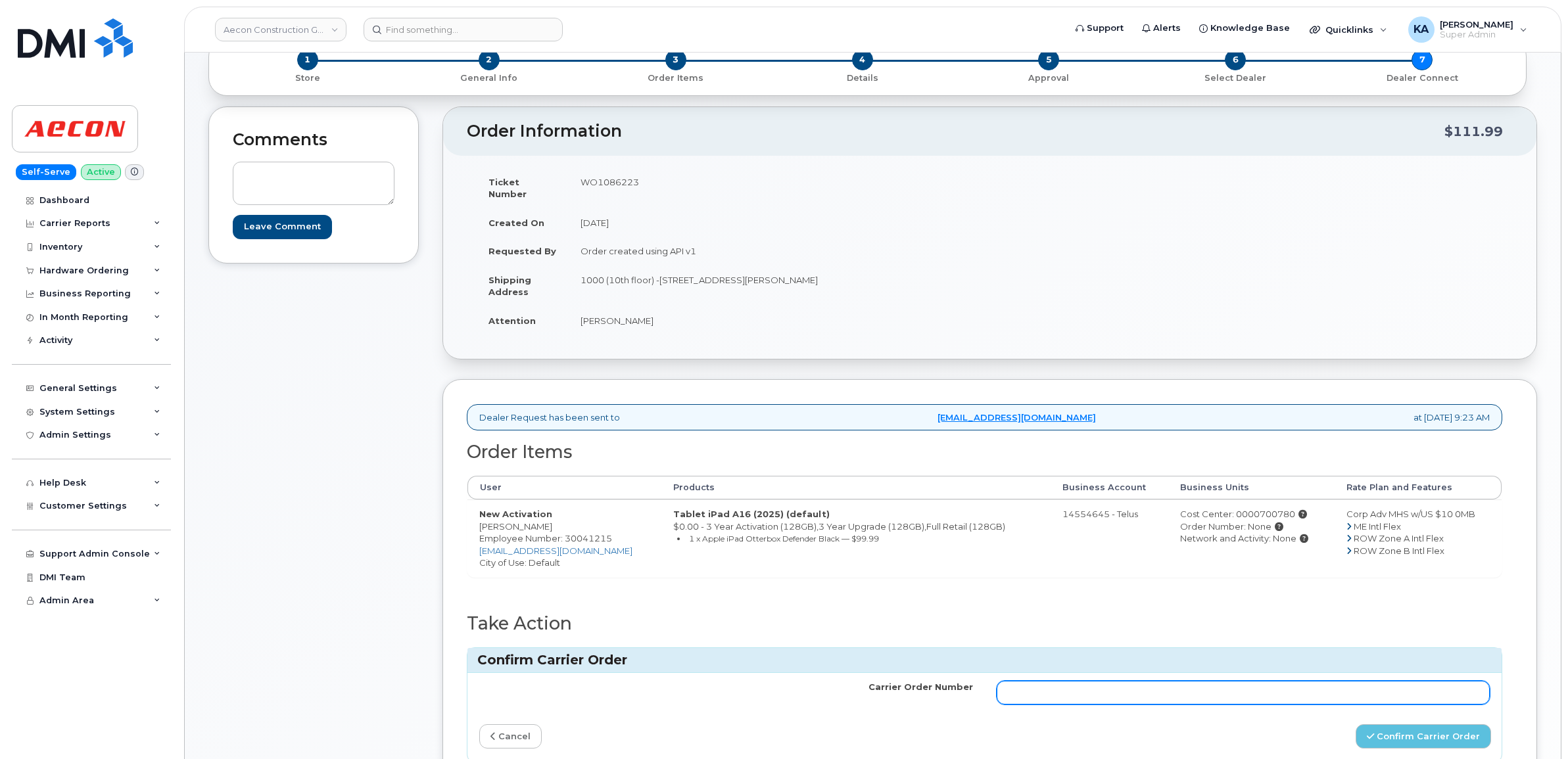
click at [1030, 681] on input "Carrier Order Number" at bounding box center [1243, 693] width 494 height 24
paste input "TL60021087"
type input "TL60021087"
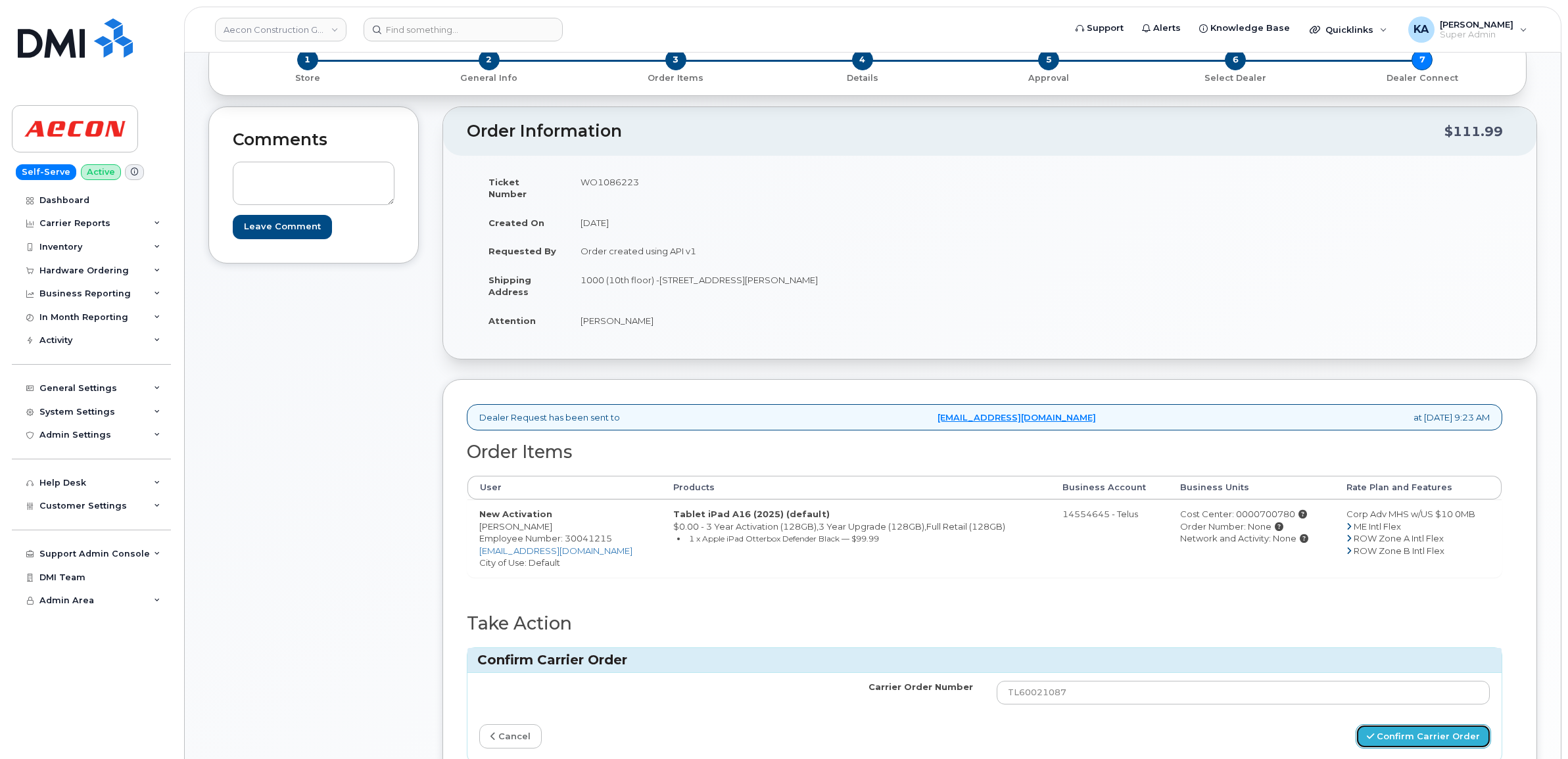
click at [1374, 732] on icon "submit" at bounding box center [1370, 736] width 7 height 9
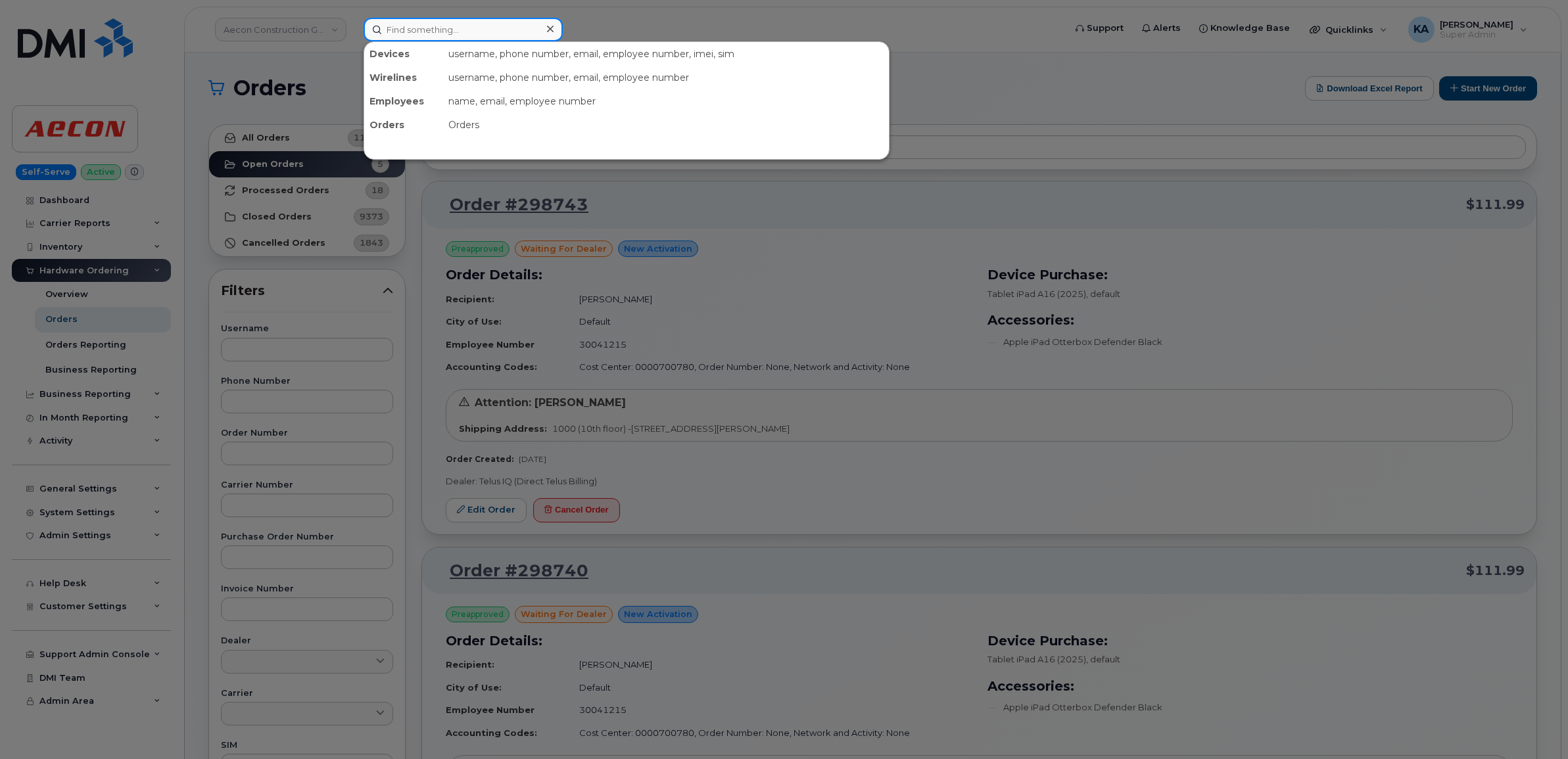
click at [474, 30] on input at bounding box center [463, 30] width 199 height 24
paste input "297664"
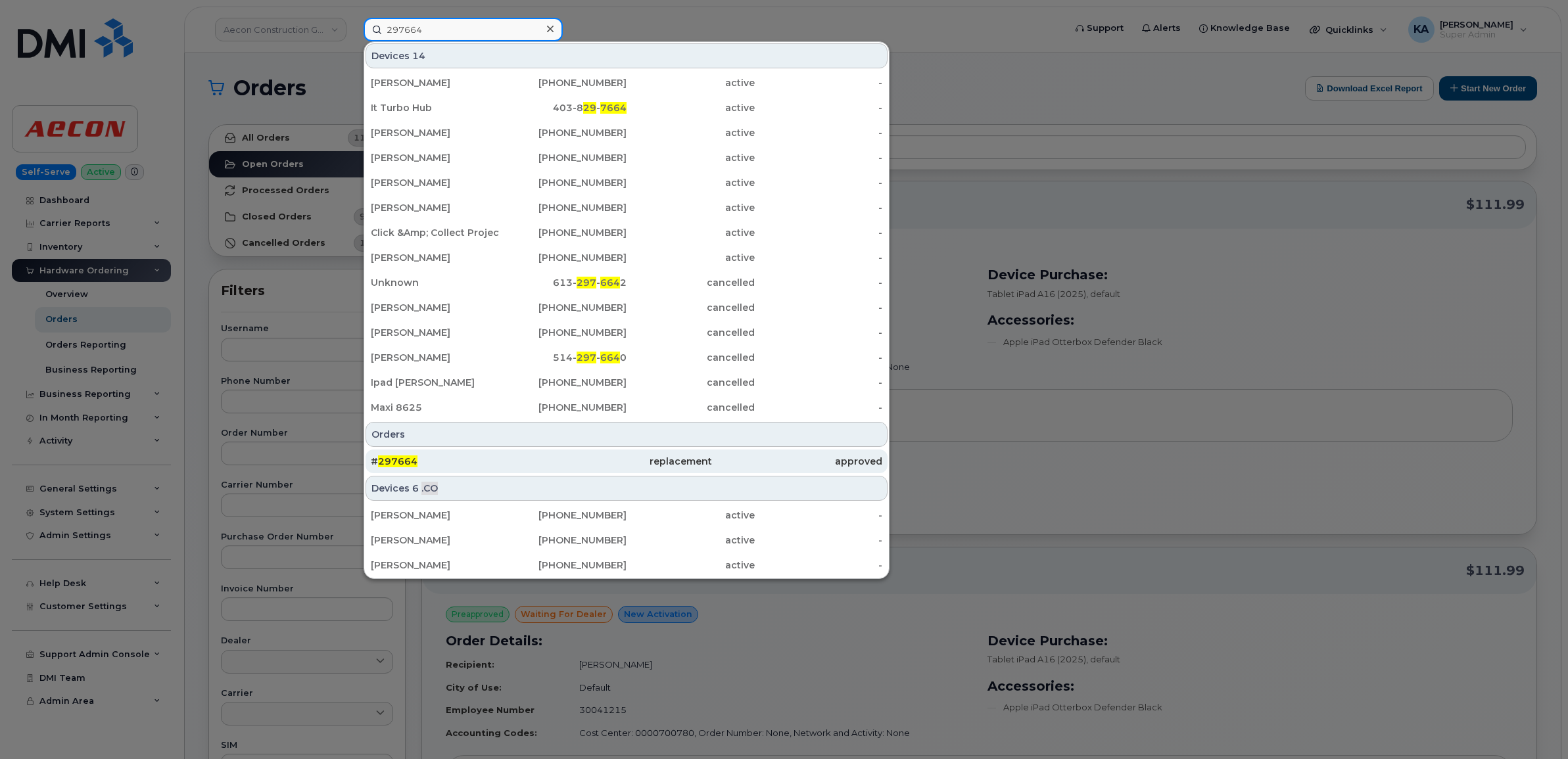
type input "297664"
click at [394, 458] on span "297664" at bounding box center [397, 462] width 39 height 12
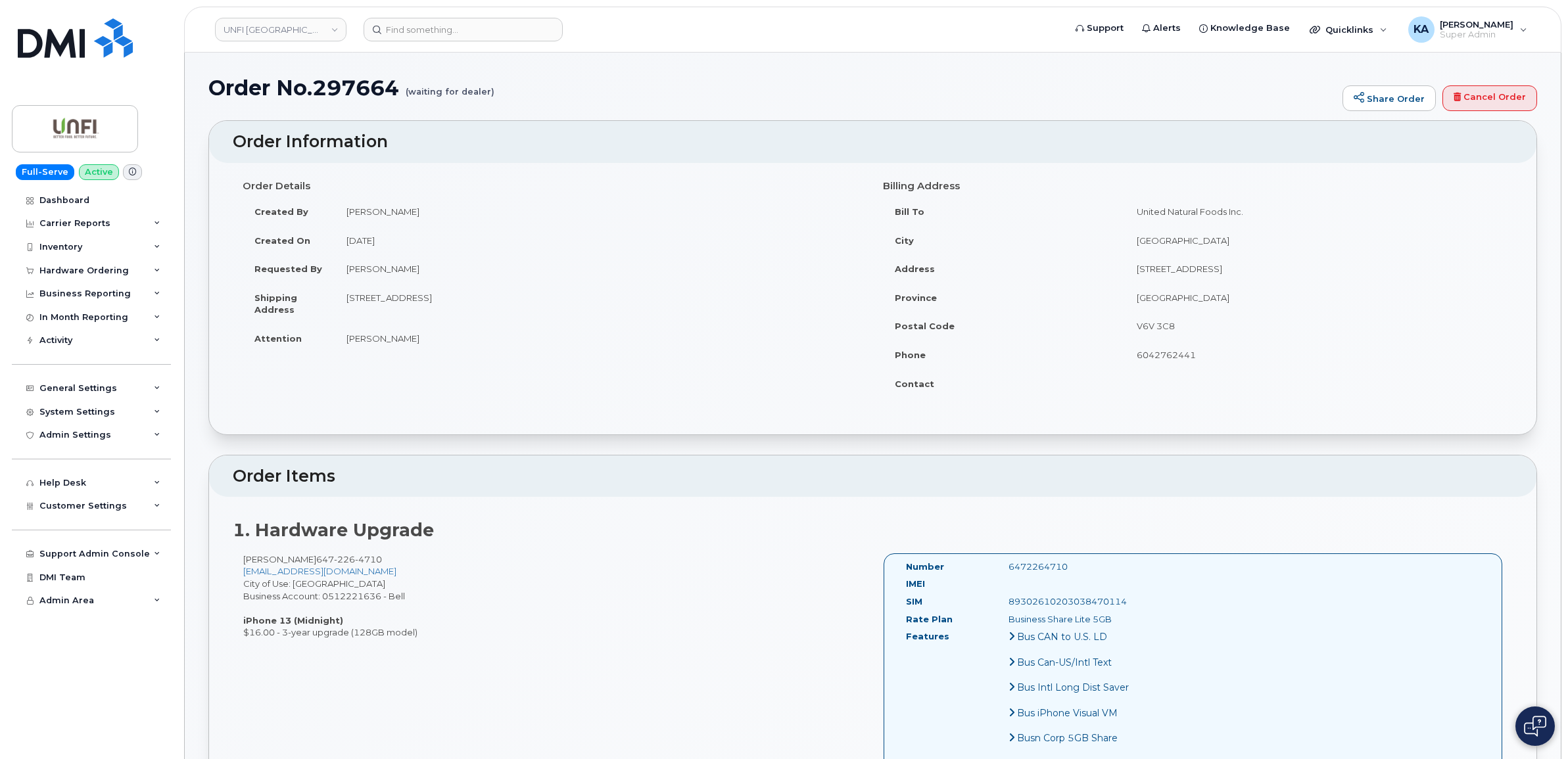
scroll to position [82, 0]
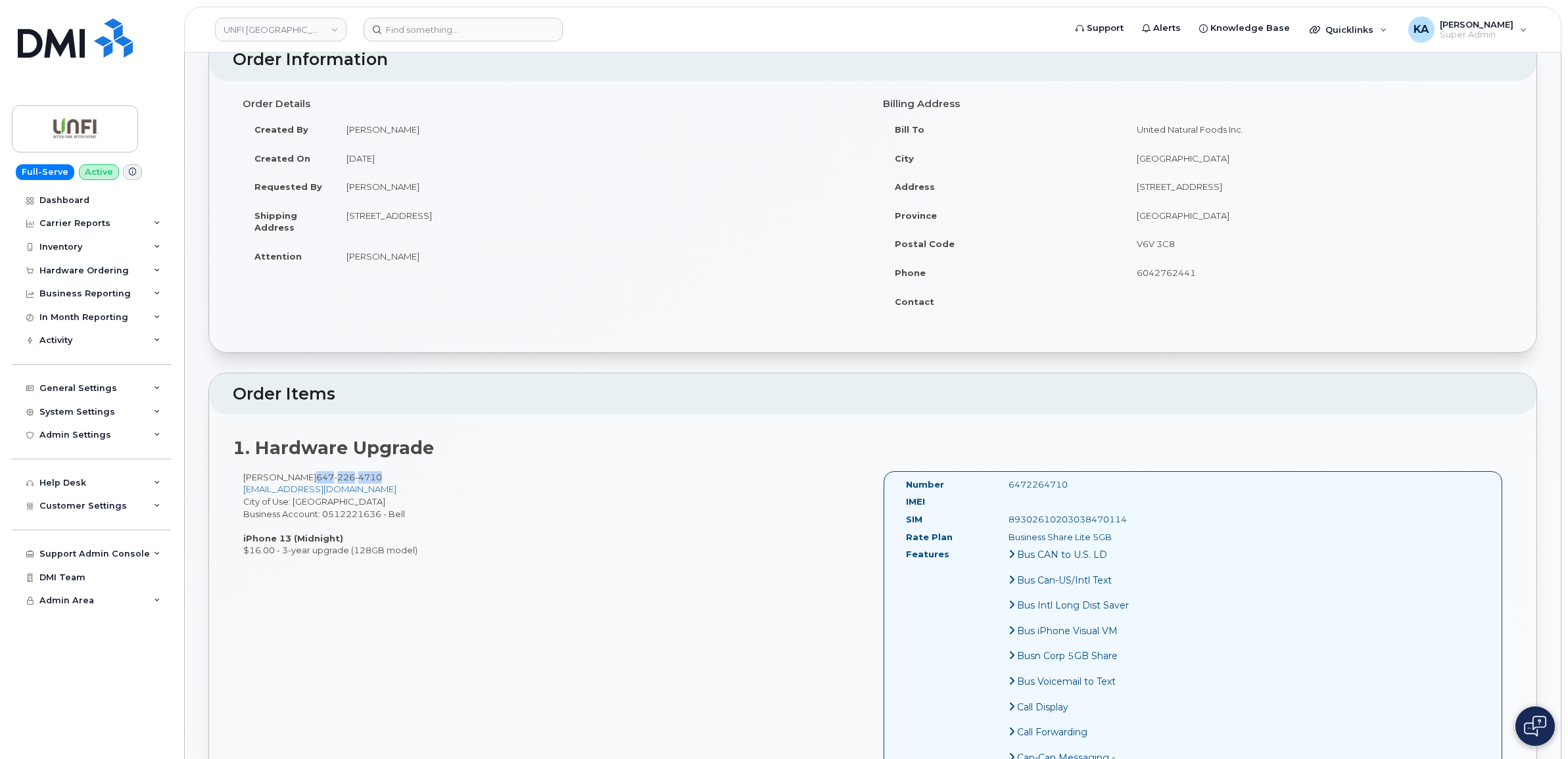
drag, startPoint x: 386, startPoint y: 478, endPoint x: 319, endPoint y: 478, distance: 67.0
click at [319, 478] on div "[PERSON_NAME] [PHONE_NUMBER] [EMAIL_ADDRESS][DOMAIN_NAME] City of Use: [GEOGRAP…" at bounding box center [552, 514] width 640 height 85
copy span "[PHONE_NUMBER]"
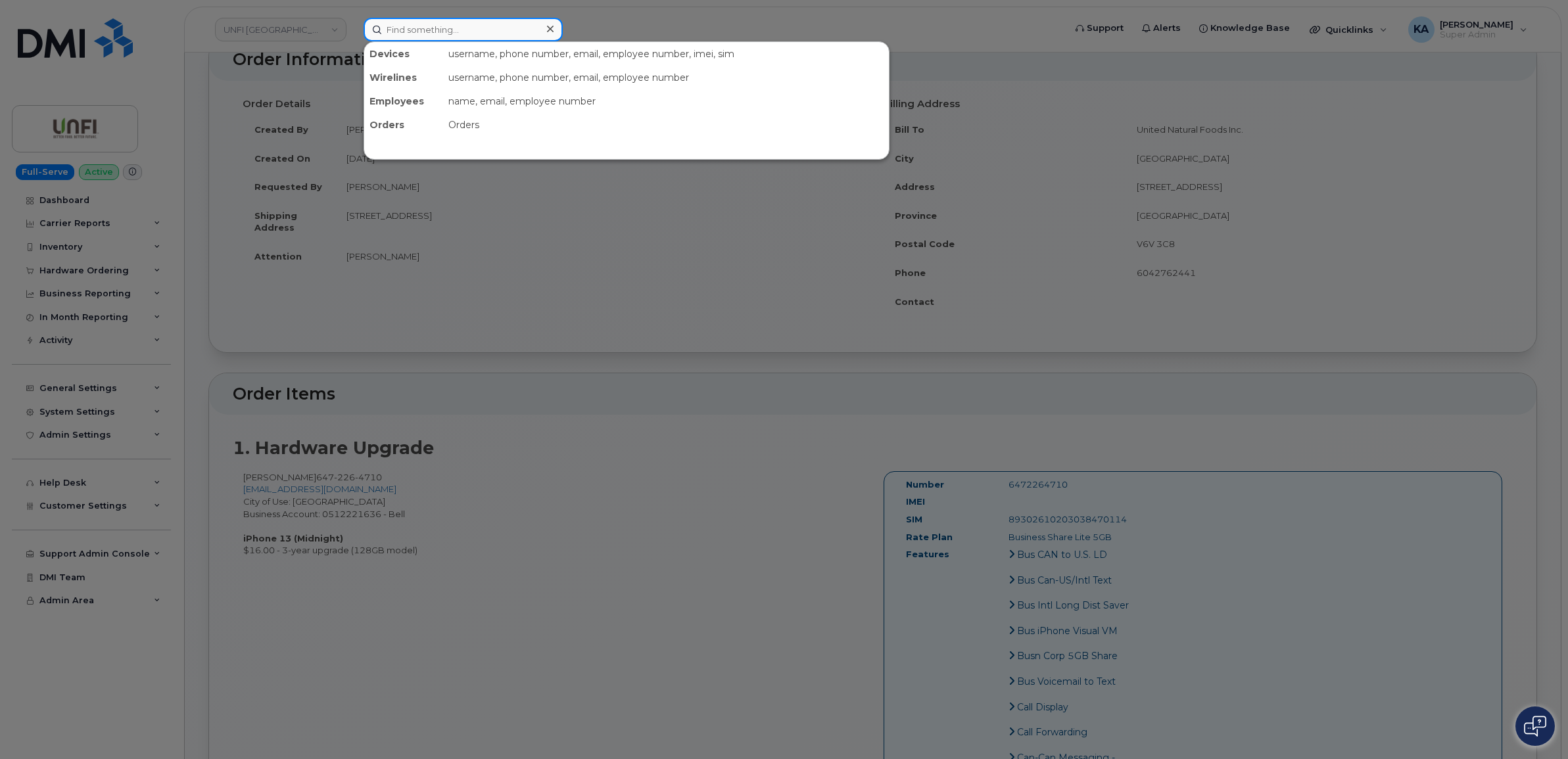
click at [421, 27] on input at bounding box center [463, 30] width 199 height 24
paste input "6472264710"
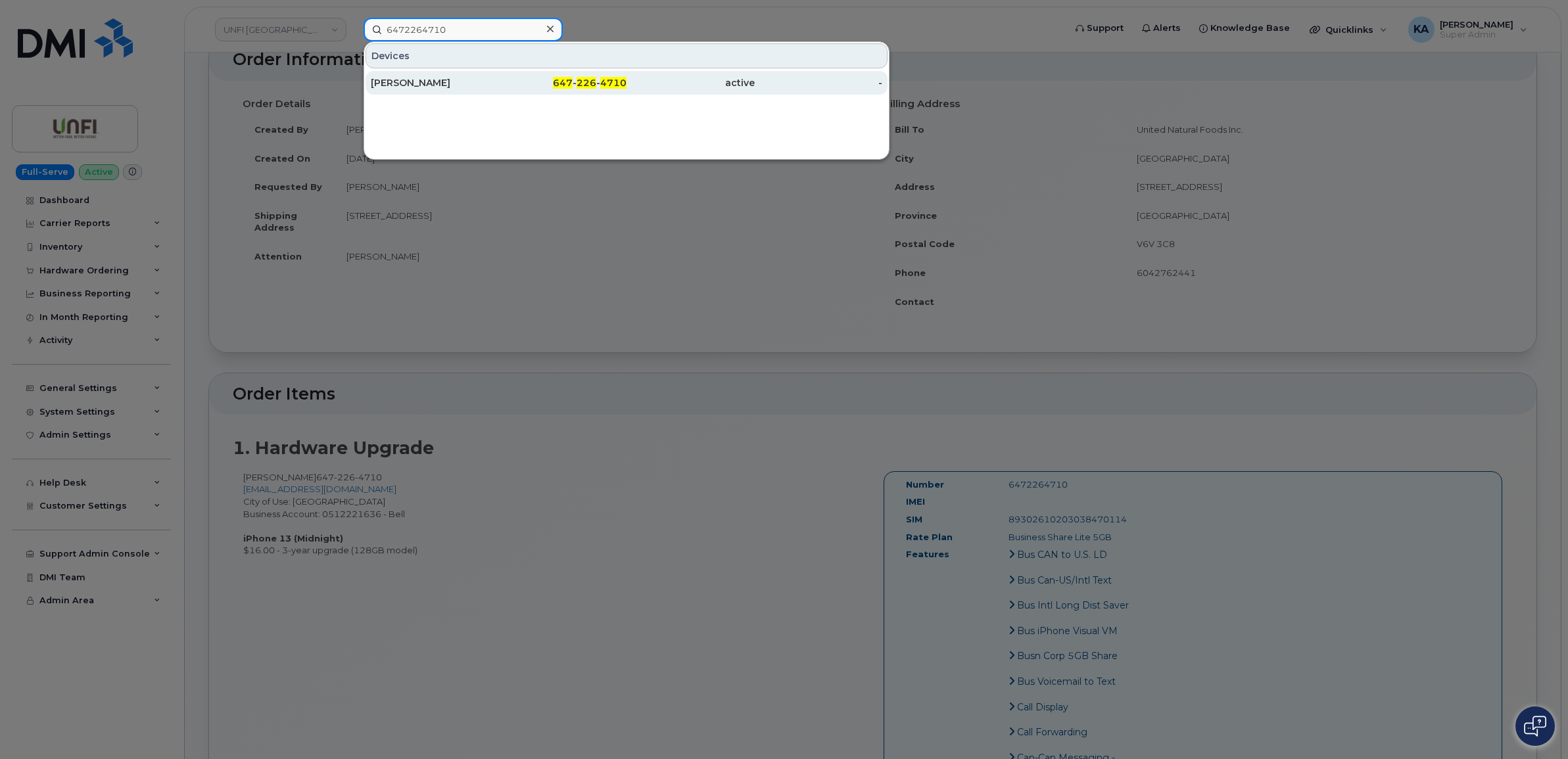
type input "6472264710"
click at [393, 79] on div "[PERSON_NAME]" at bounding box center [434, 83] width 128 height 13
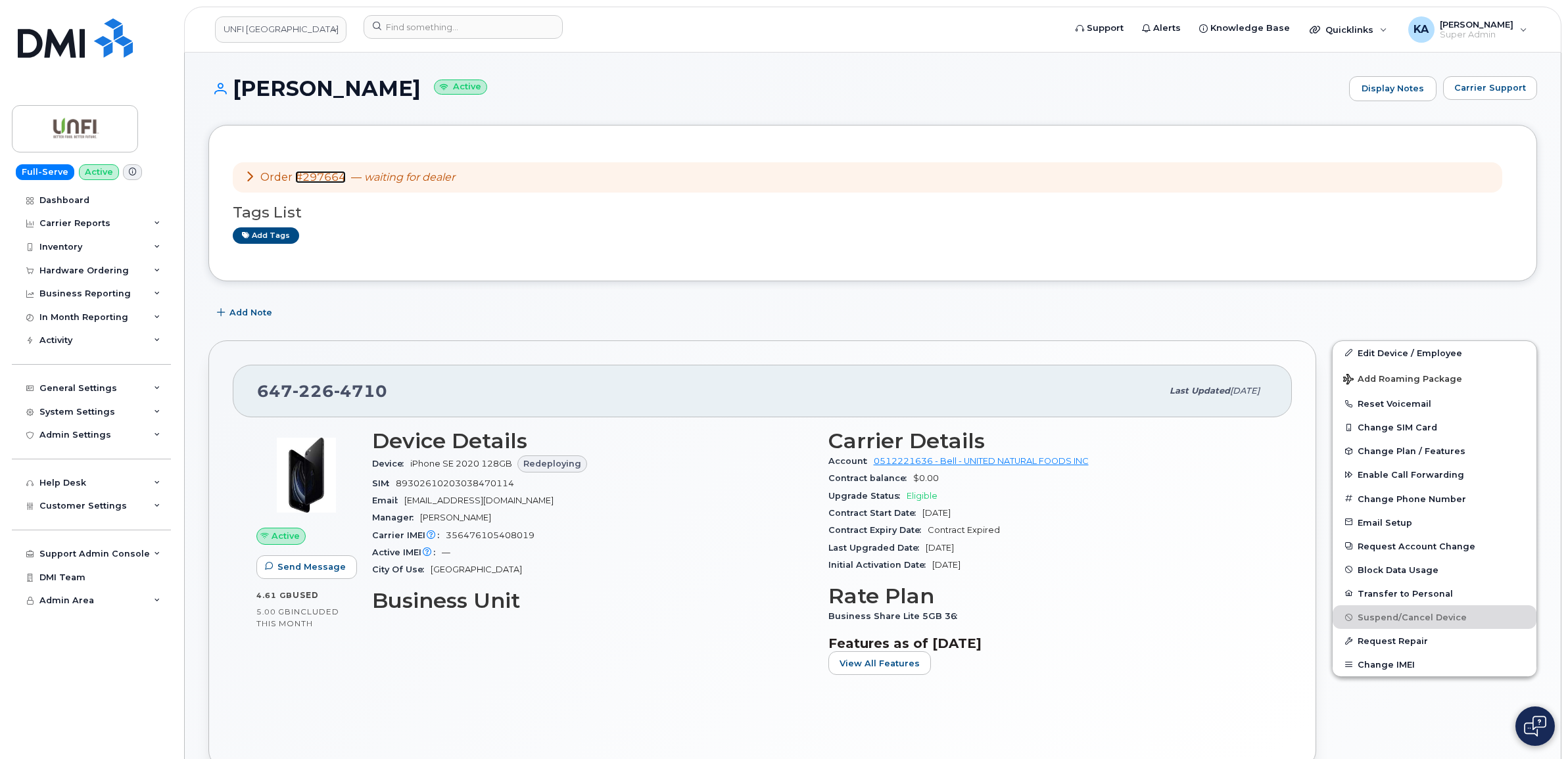
click at [319, 175] on link "#297664" at bounding box center [321, 177] width 51 height 13
click at [257, 28] on link "UNFI [GEOGRAPHIC_DATA]" at bounding box center [281, 29] width 131 height 26
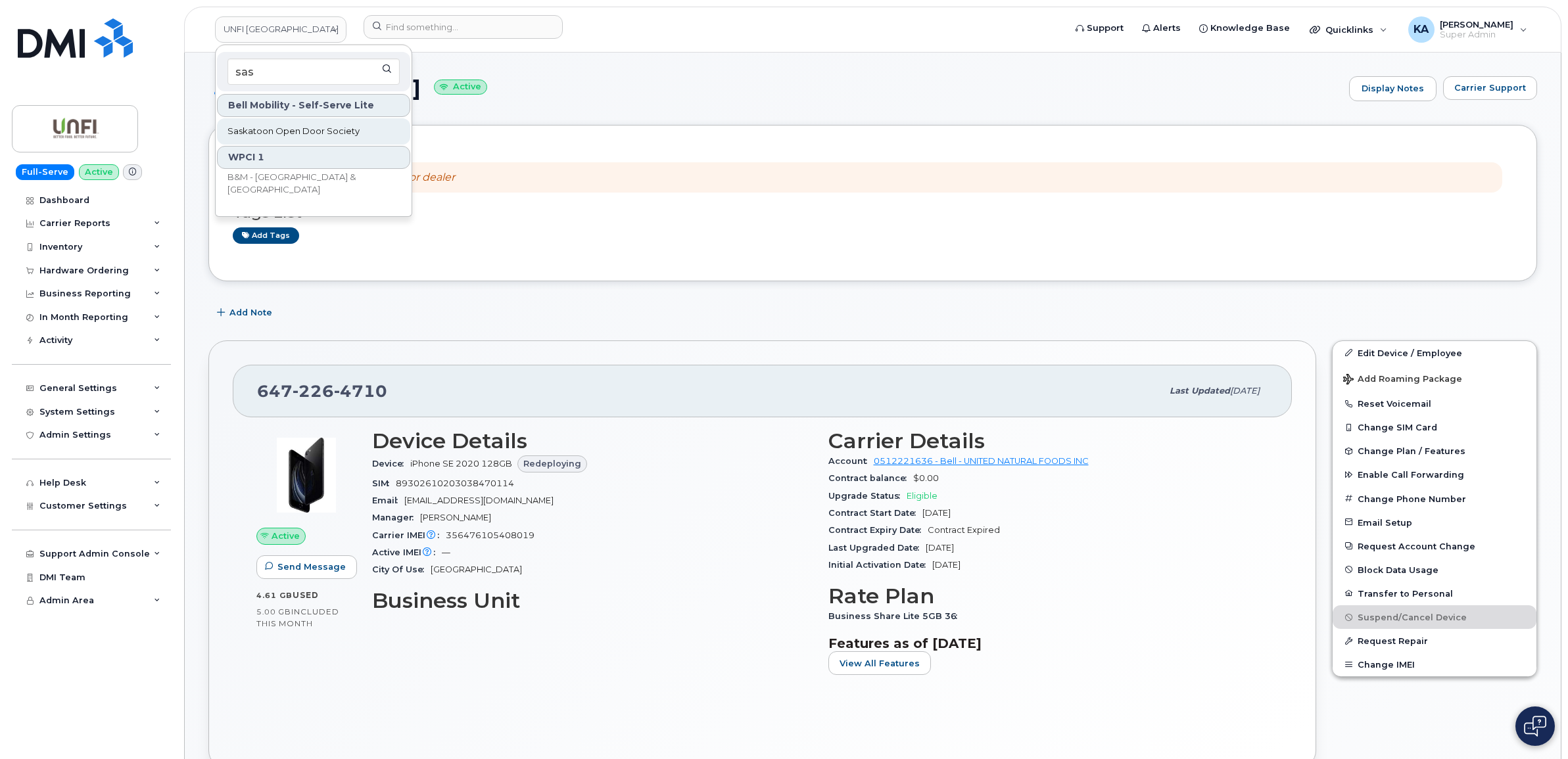
type input "sas"
click at [253, 133] on span "Saskatoon Open Door Society" at bounding box center [293, 131] width 132 height 13
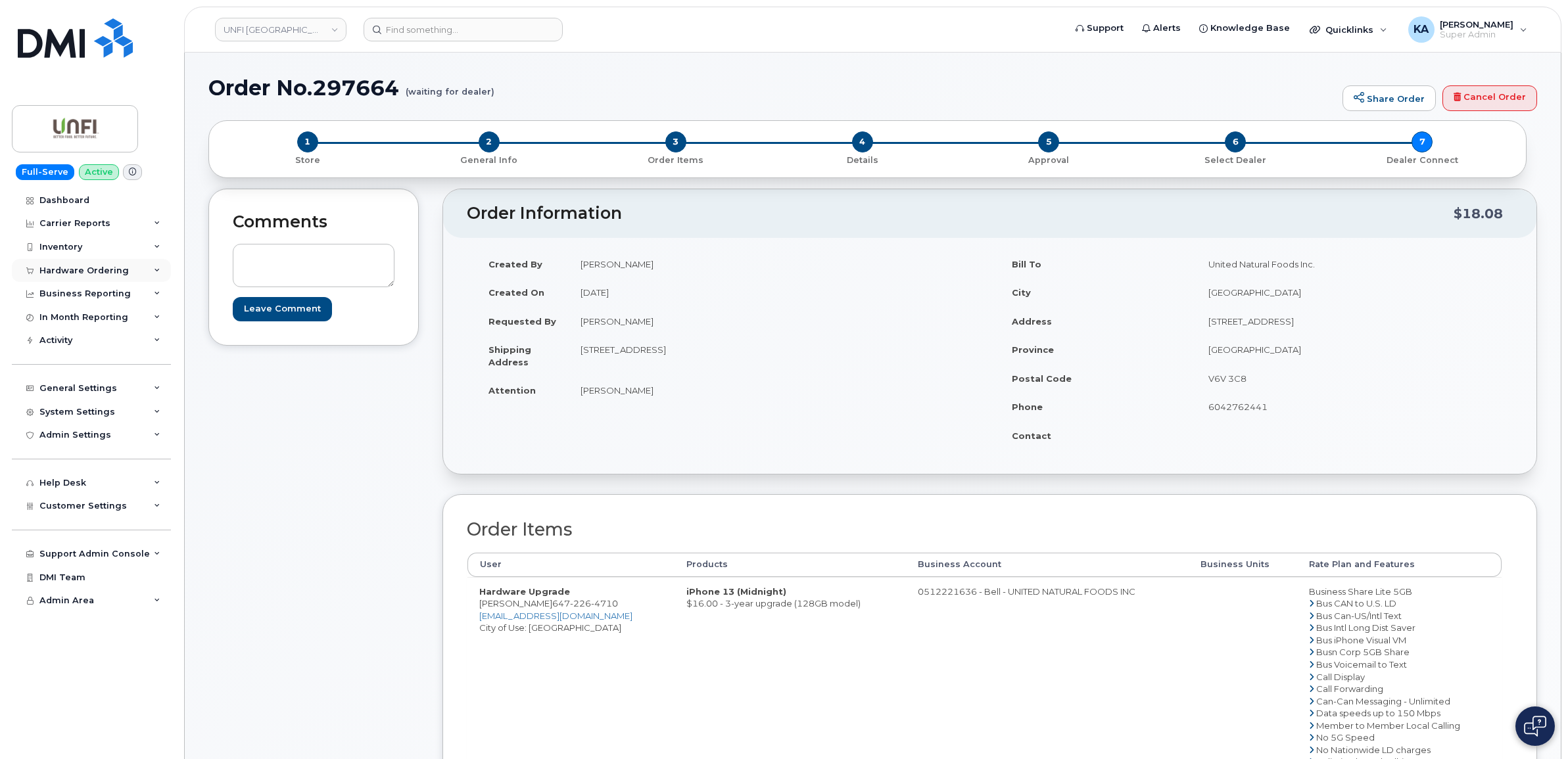
click at [149, 269] on div "Hardware Ordering" at bounding box center [91, 271] width 159 height 24
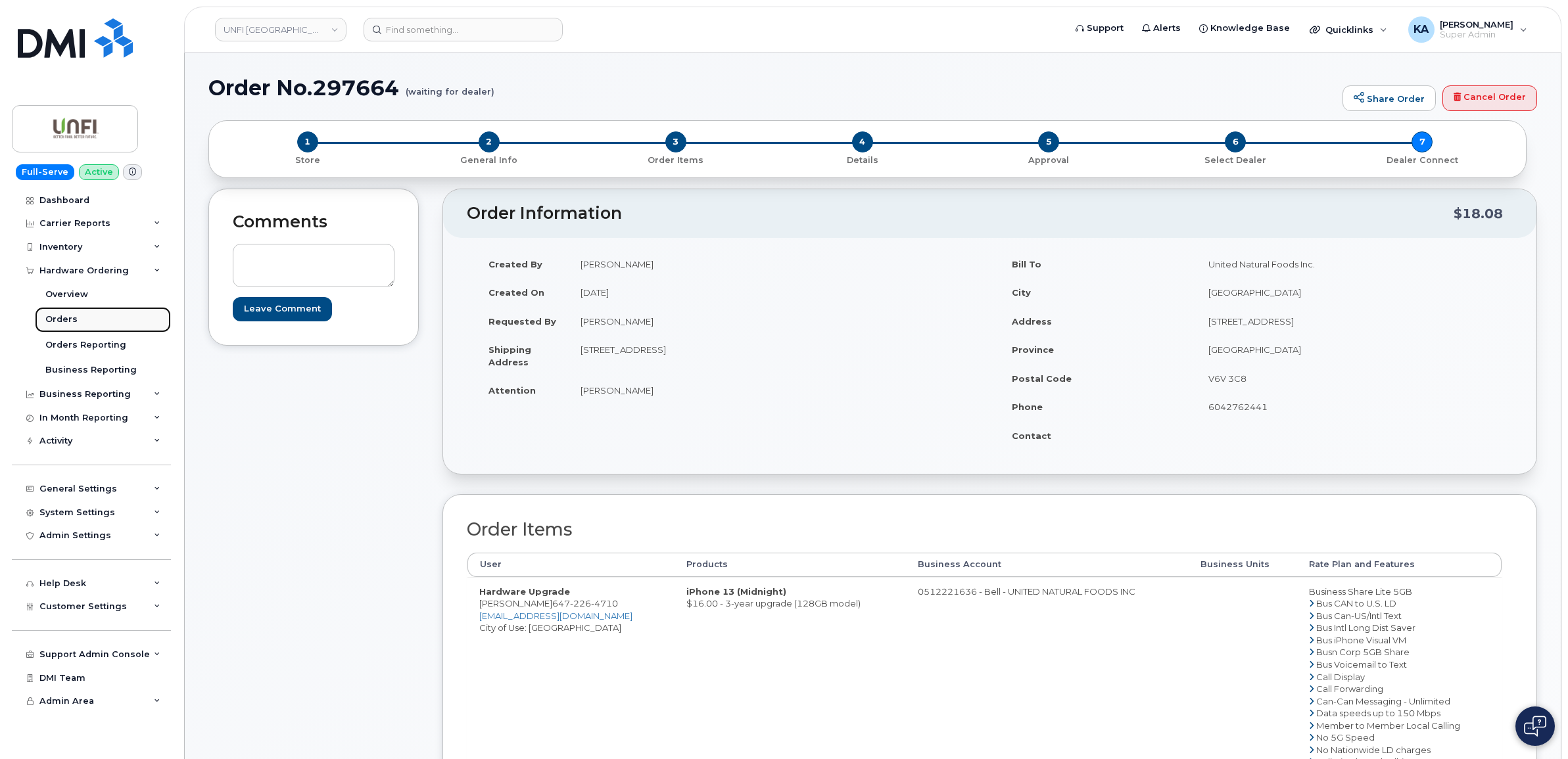
click at [50, 319] on div "Orders" at bounding box center [61, 320] width 32 height 12
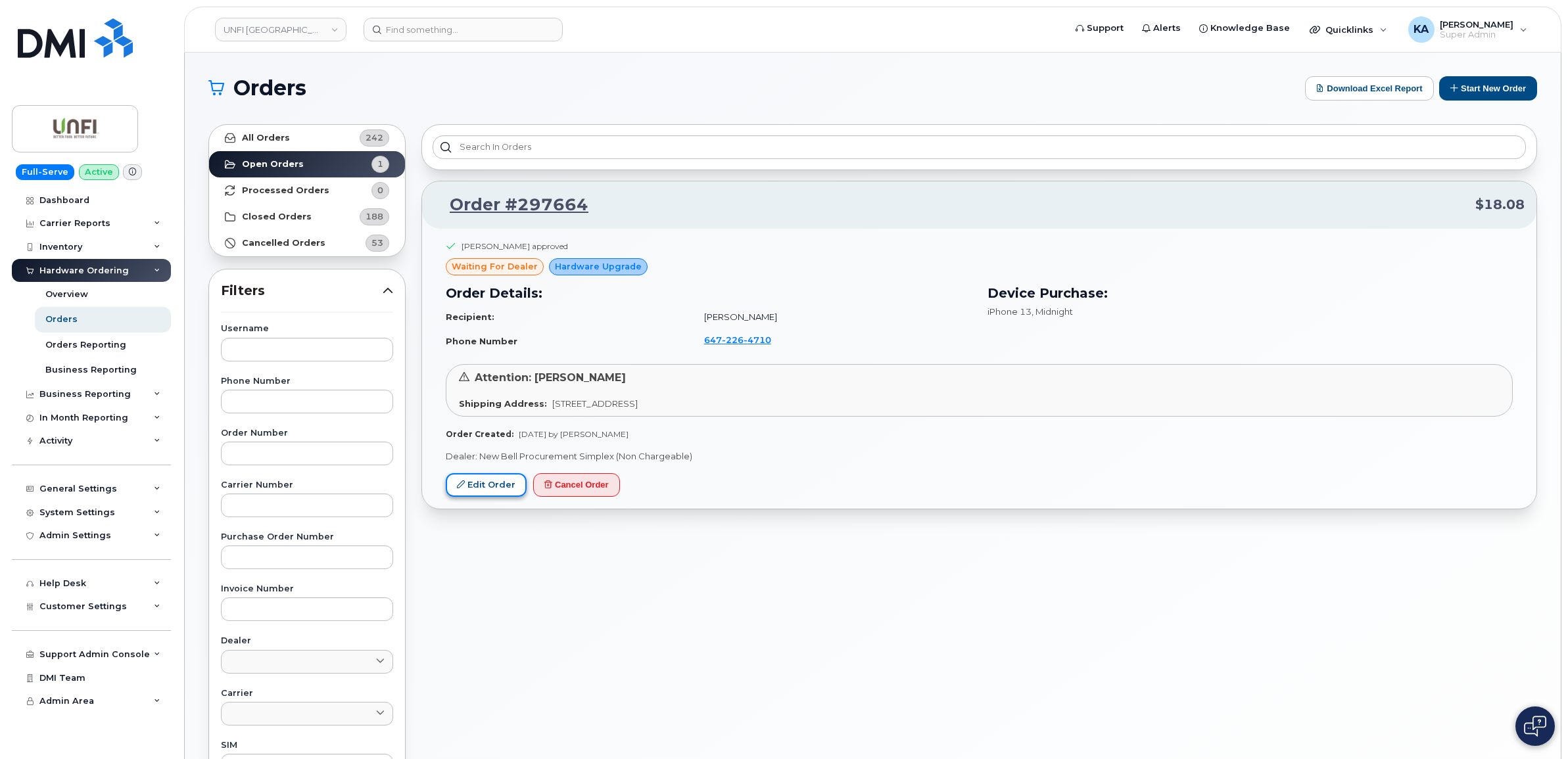
click at [473, 480] on link "Edit Order" at bounding box center [486, 485] width 81 height 25
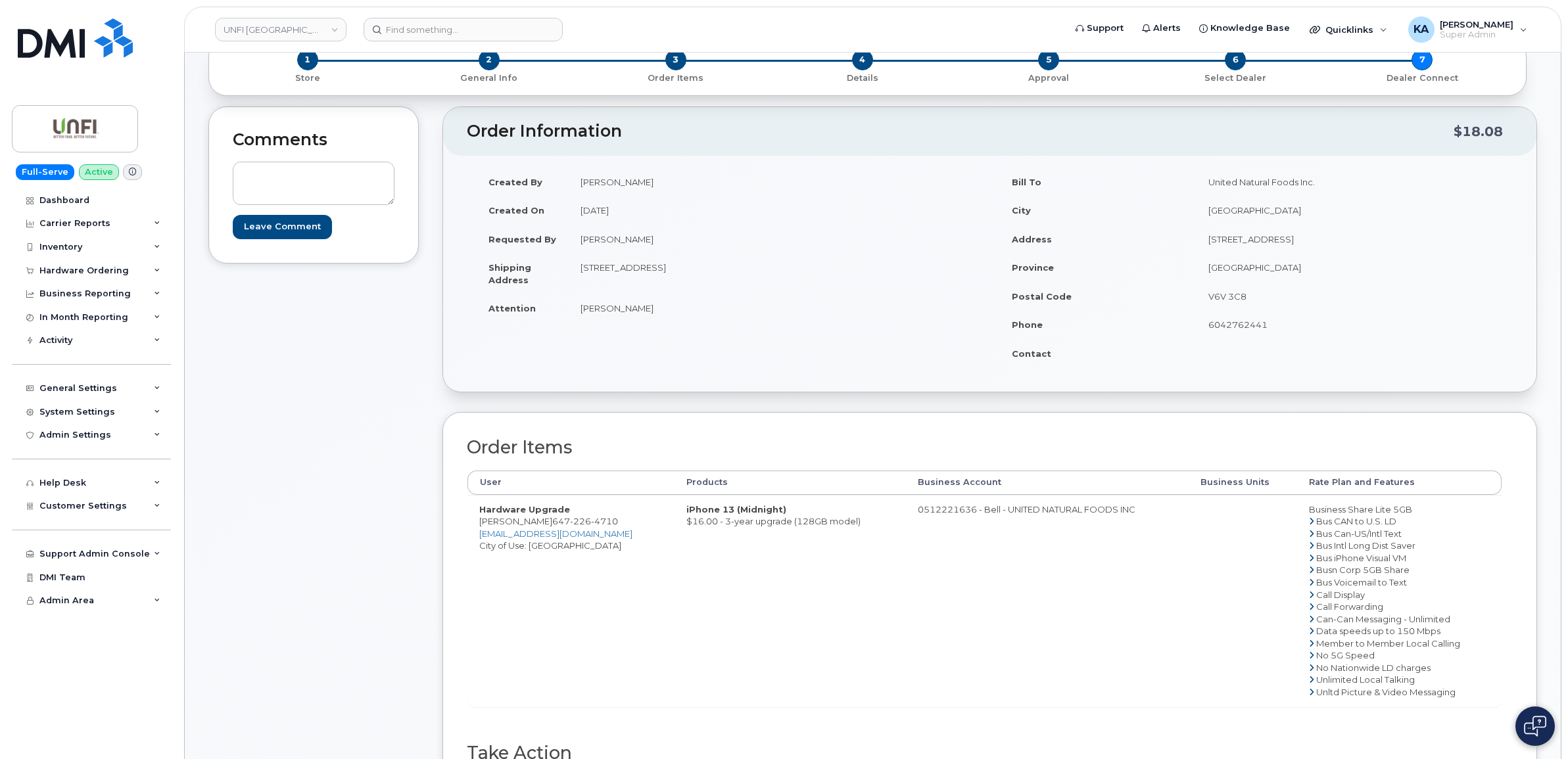
scroll to position [165, 0]
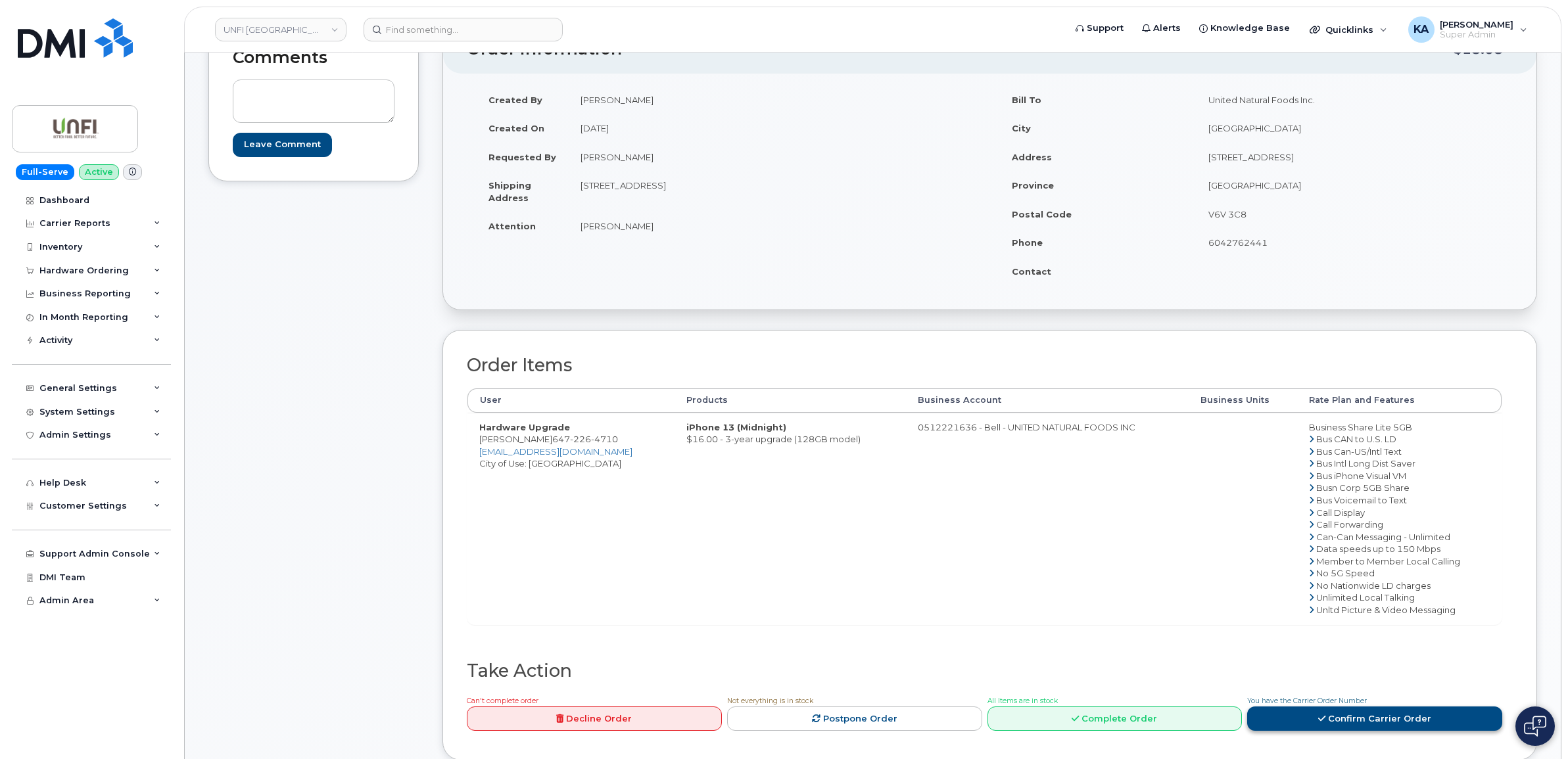
click at [1348, 724] on link "Confirm Carrier Order" at bounding box center [1375, 719] width 255 height 25
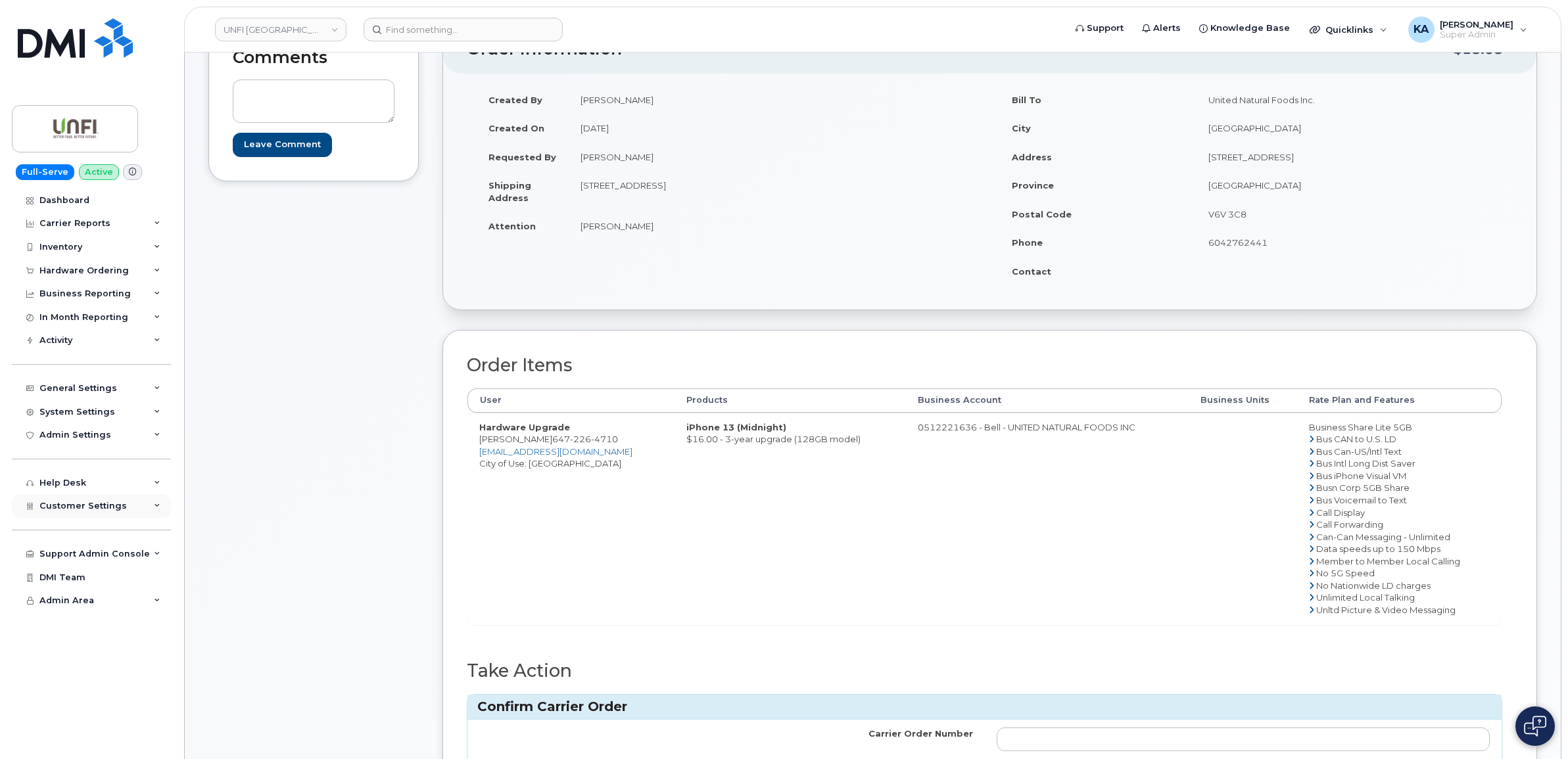
click at [135, 511] on div "Customer Settings" at bounding box center [91, 506] width 159 height 24
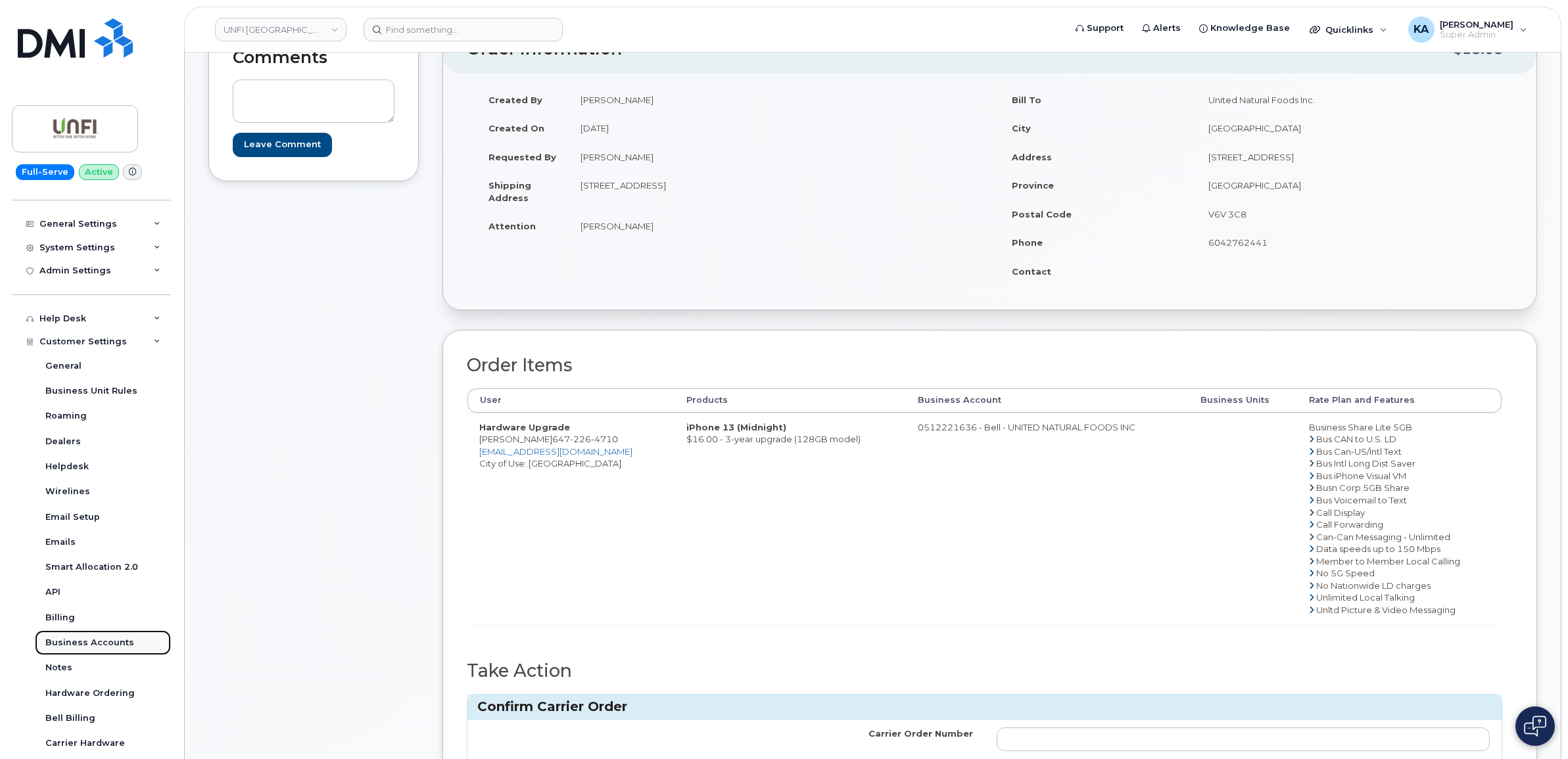
drag, startPoint x: 85, startPoint y: 695, endPoint x: 57, endPoint y: 649, distance: 53.9
drag, startPoint x: 619, startPoint y: 441, endPoint x: 556, endPoint y: 447, distance: 63.3
click at [556, 447] on td "Hardware Upgrade Magdalena Cynk 647 226 4710 mcynk@unfi.com City of Use: Toronto" at bounding box center [570, 519] width 207 height 212
drag, startPoint x: 556, startPoint y: 447, endPoint x: 561, endPoint y: 442, distance: 7.1
copy span "647 226 4710"
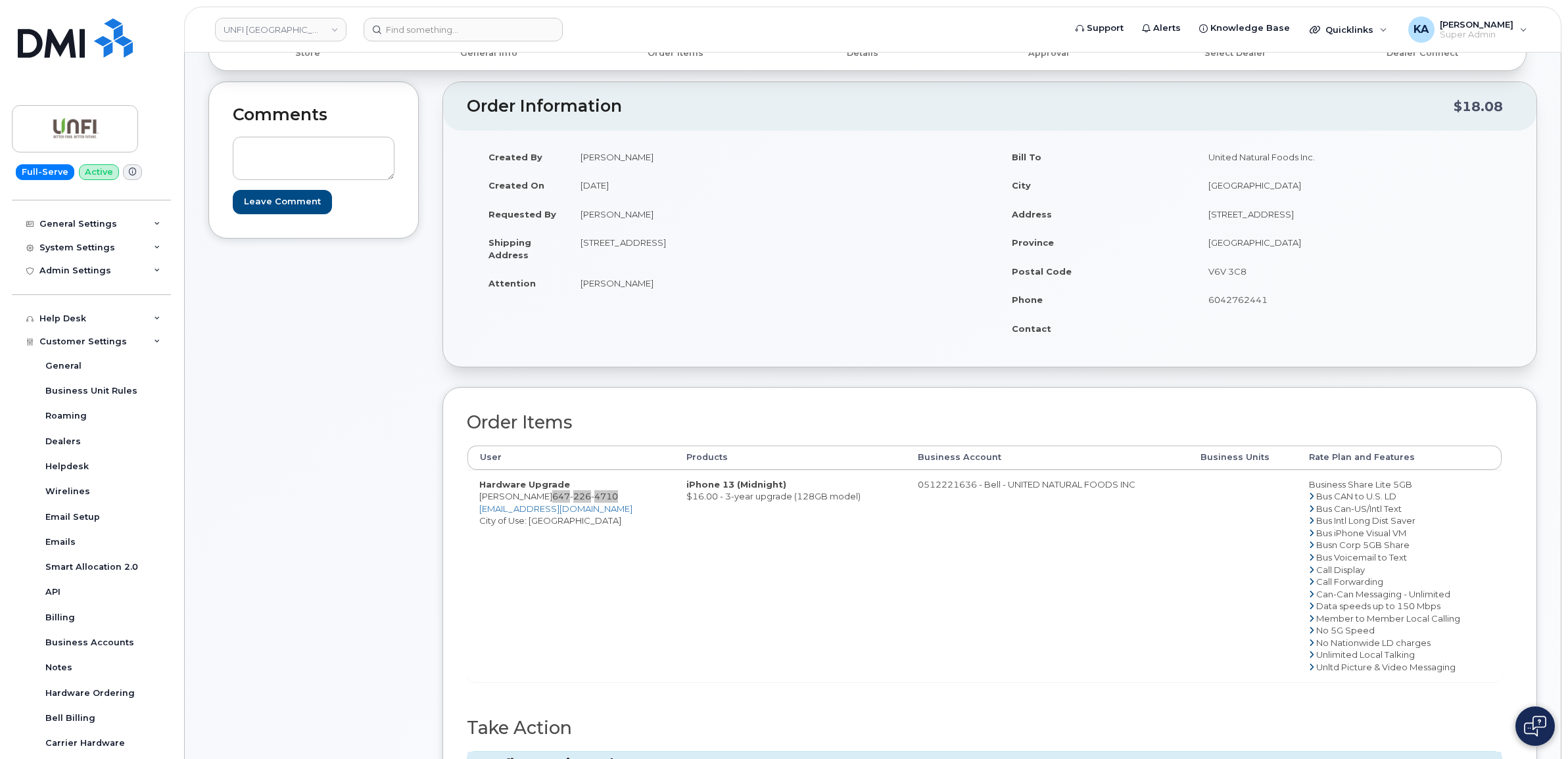
scroll to position [82, 0]
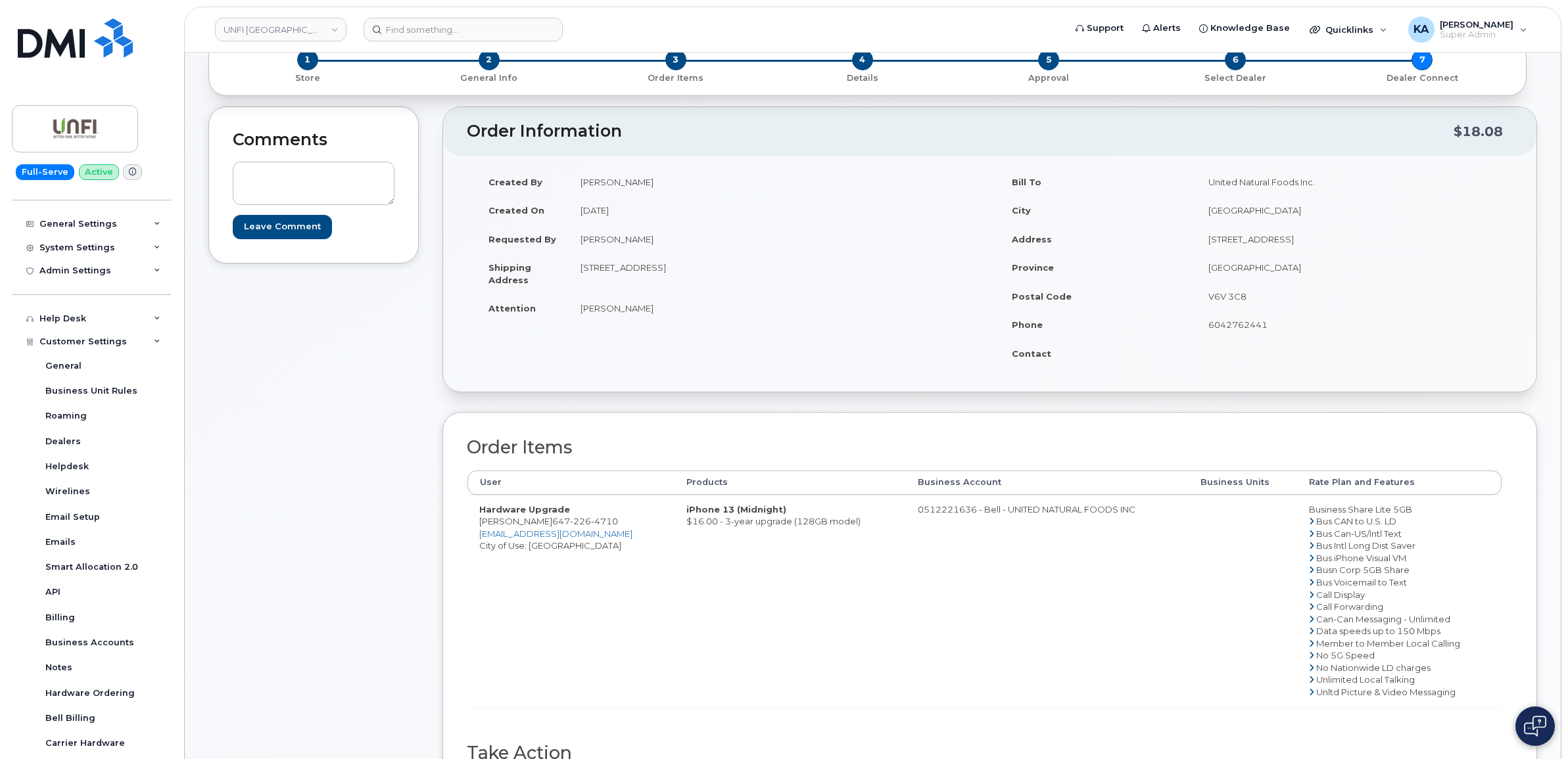
click at [1309, 524] on icon at bounding box center [1311, 521] width 5 height 9
drag, startPoint x: 578, startPoint y: 269, endPoint x: 659, endPoint y: 273, distance: 81.1
click at [659, 273] on td "8755 Keele Street Concord Ontario L4K 2N1" at bounding box center [774, 273] width 412 height 41
drag, startPoint x: 656, startPoint y: 271, endPoint x: 646, endPoint y: 269, distance: 10.2
copy td "8755 Keele Street"
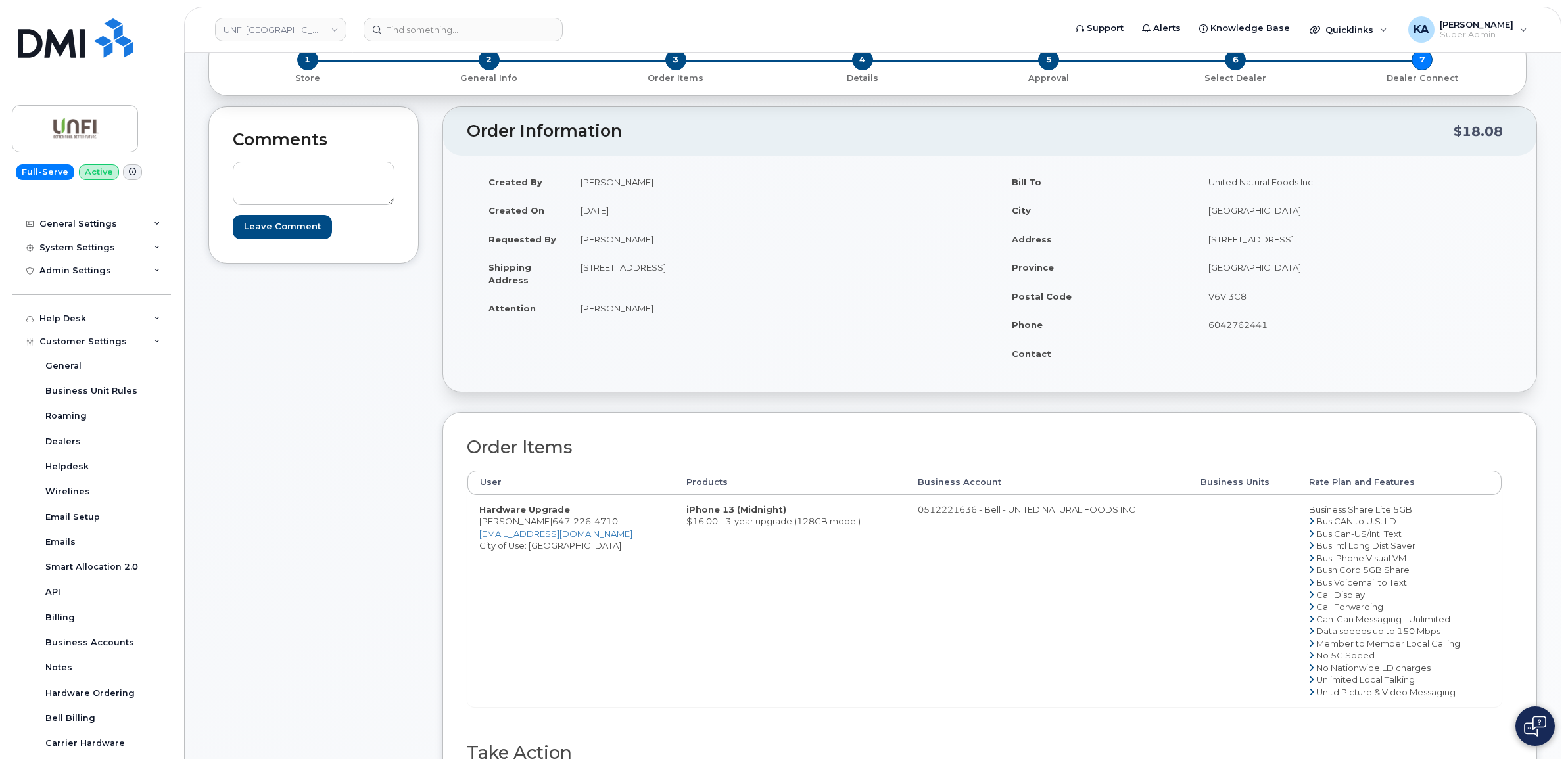
drag, startPoint x: 735, startPoint y: 271, endPoint x: 770, endPoint y: 271, distance: 35.0
click at [772, 271] on td "8755 Keele Street Concord Ontario L4K 2N1" at bounding box center [774, 273] width 412 height 41
copy td "L4K 2N1"
drag, startPoint x: 576, startPoint y: 309, endPoint x: 661, endPoint y: 317, distance: 85.4
click at [662, 317] on td "Alhassane Bamba" at bounding box center [774, 308] width 412 height 29
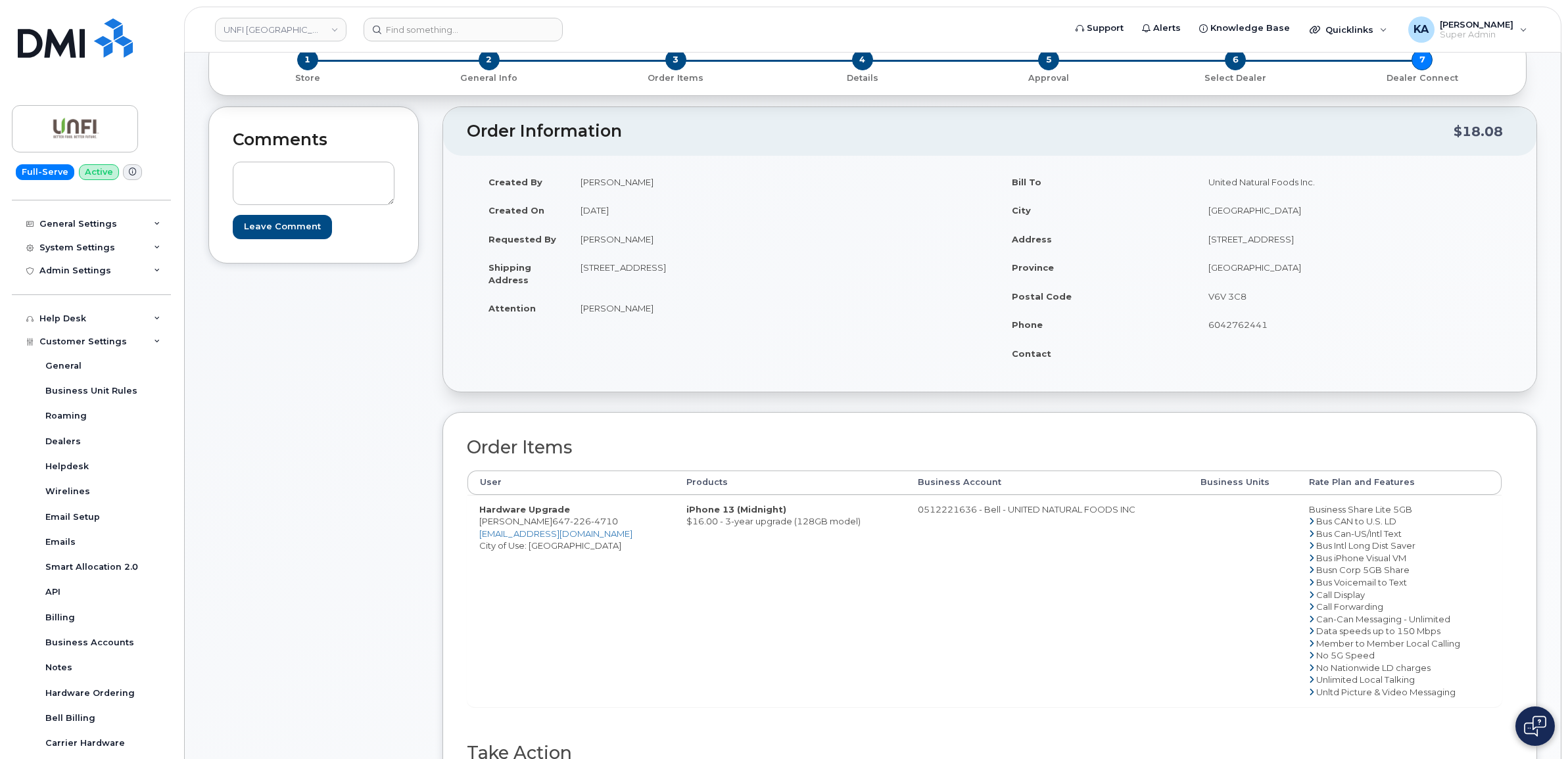
drag, startPoint x: 661, startPoint y: 317, endPoint x: 642, endPoint y: 310, distance: 20.2
copy td "Alhassane Bamba"
drag, startPoint x: 475, startPoint y: 520, endPoint x: 624, endPoint y: 530, distance: 149.3
click at [624, 530] on td "Hardware Upgrade Magdalena Cynk 647 226 4710 mcynk@unfi.com City of Use: Toronto" at bounding box center [570, 601] width 207 height 212
drag, startPoint x: 623, startPoint y: 529, endPoint x: 610, endPoint y: 522, distance: 14.8
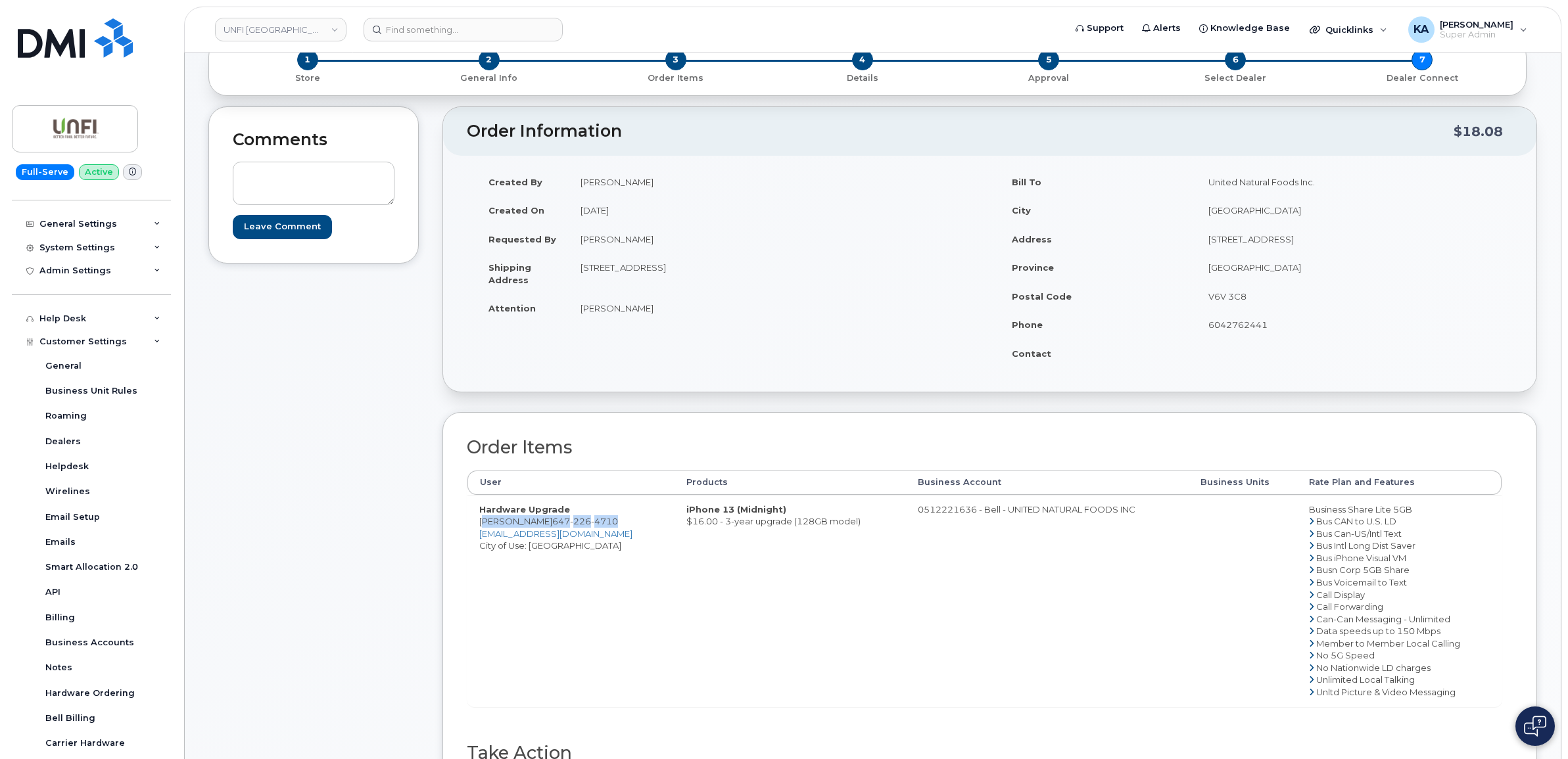
copy td "Magdalena Cynk 647 226 4710"
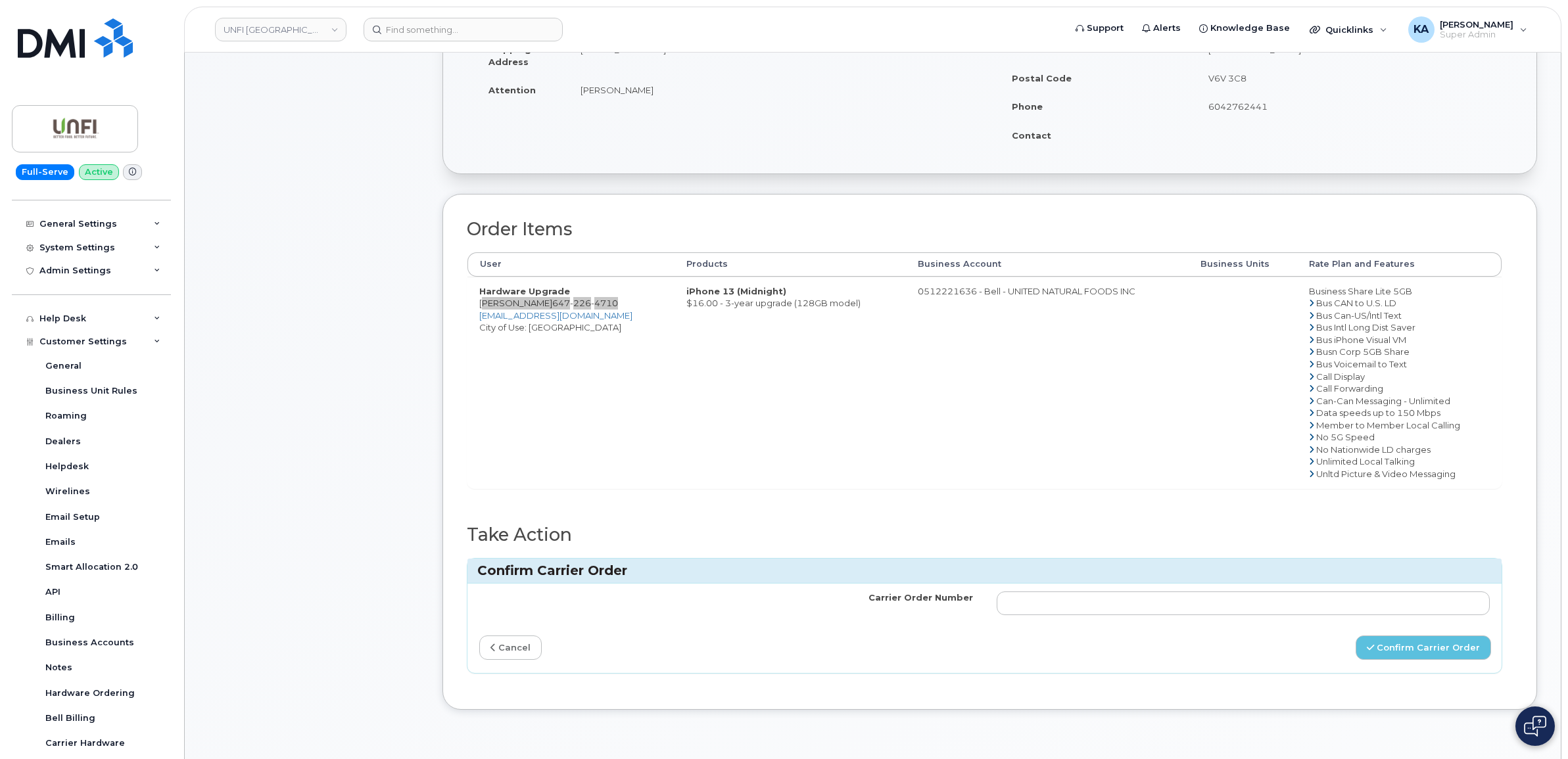
scroll to position [329, 0]
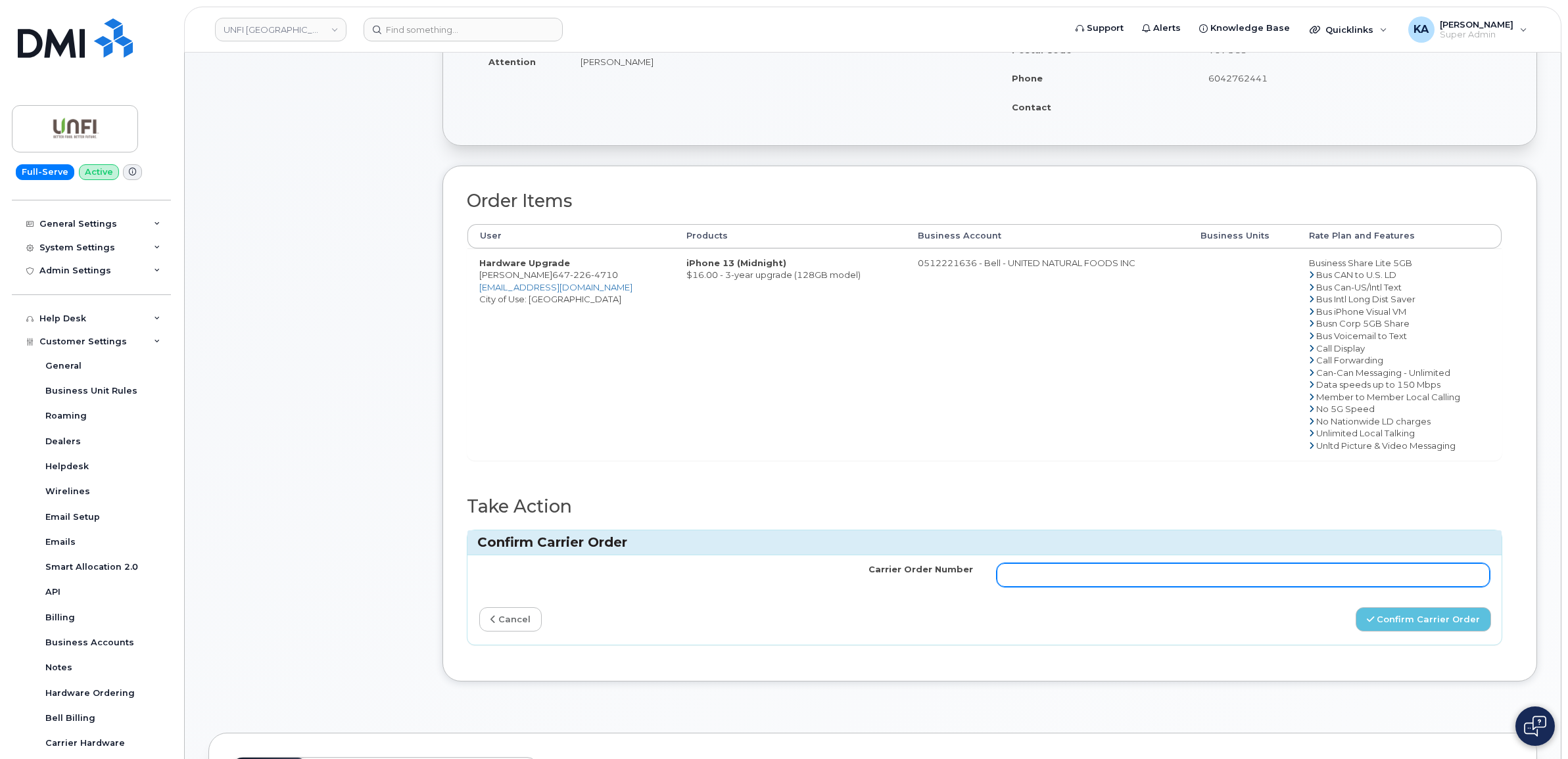
click at [1154, 586] on input "Carrier Order Number" at bounding box center [1243, 575] width 494 height 24
paste input "3007731"
type input "3007731"
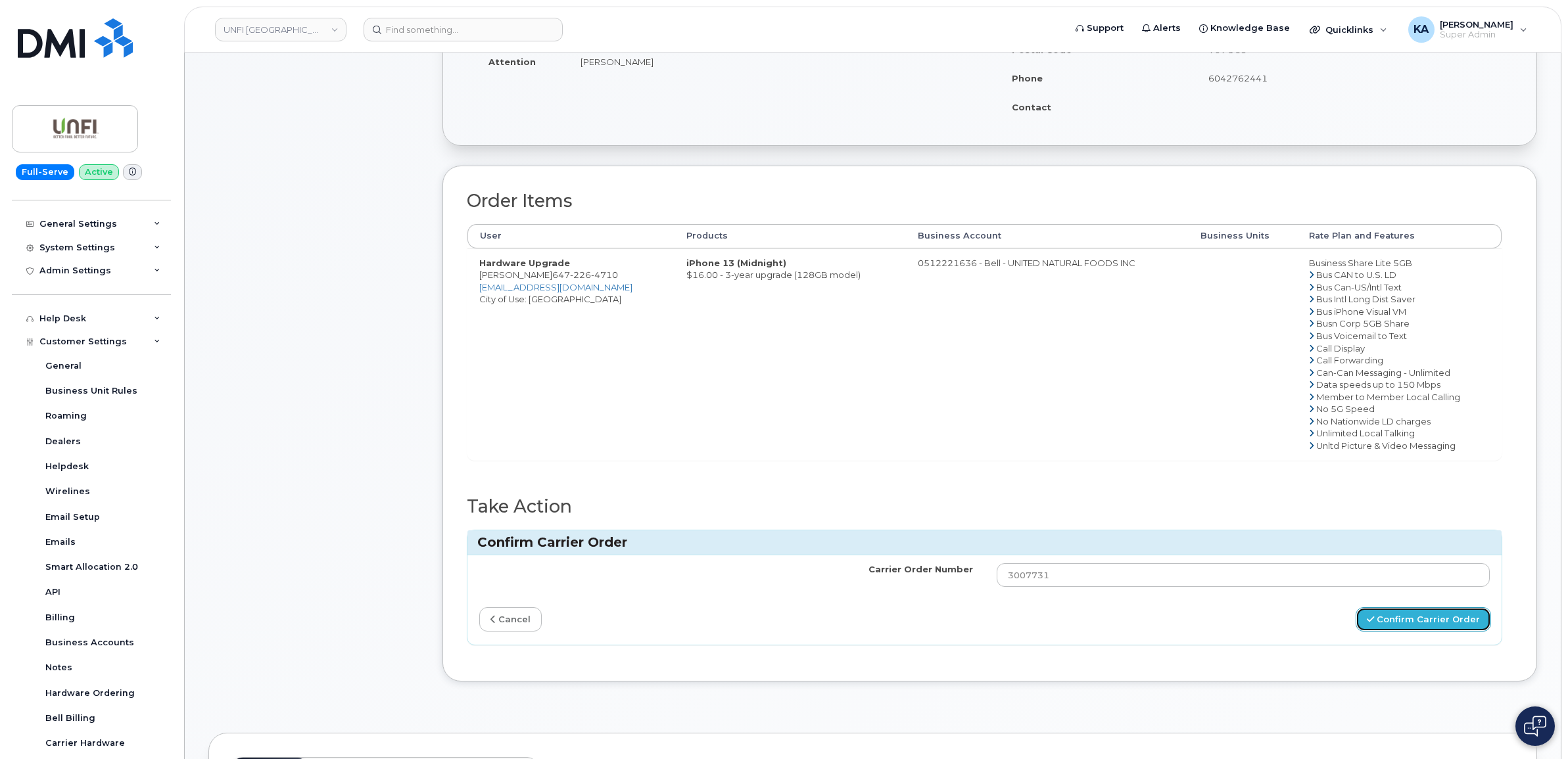
click at [1397, 620] on button "Confirm Carrier Order" at bounding box center [1423, 620] width 135 height 25
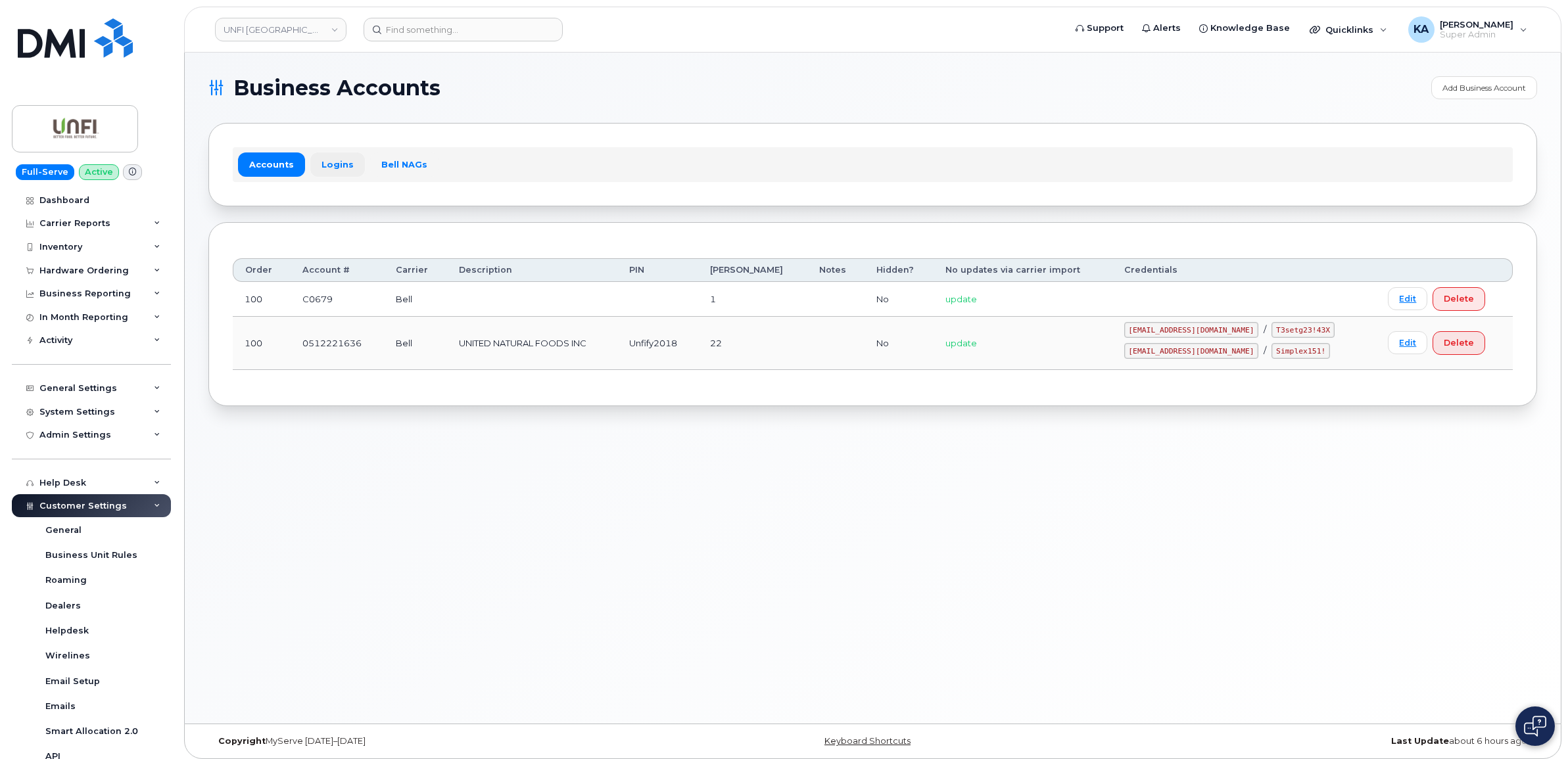
click at [339, 165] on link "Logins" at bounding box center [338, 165] width 55 height 24
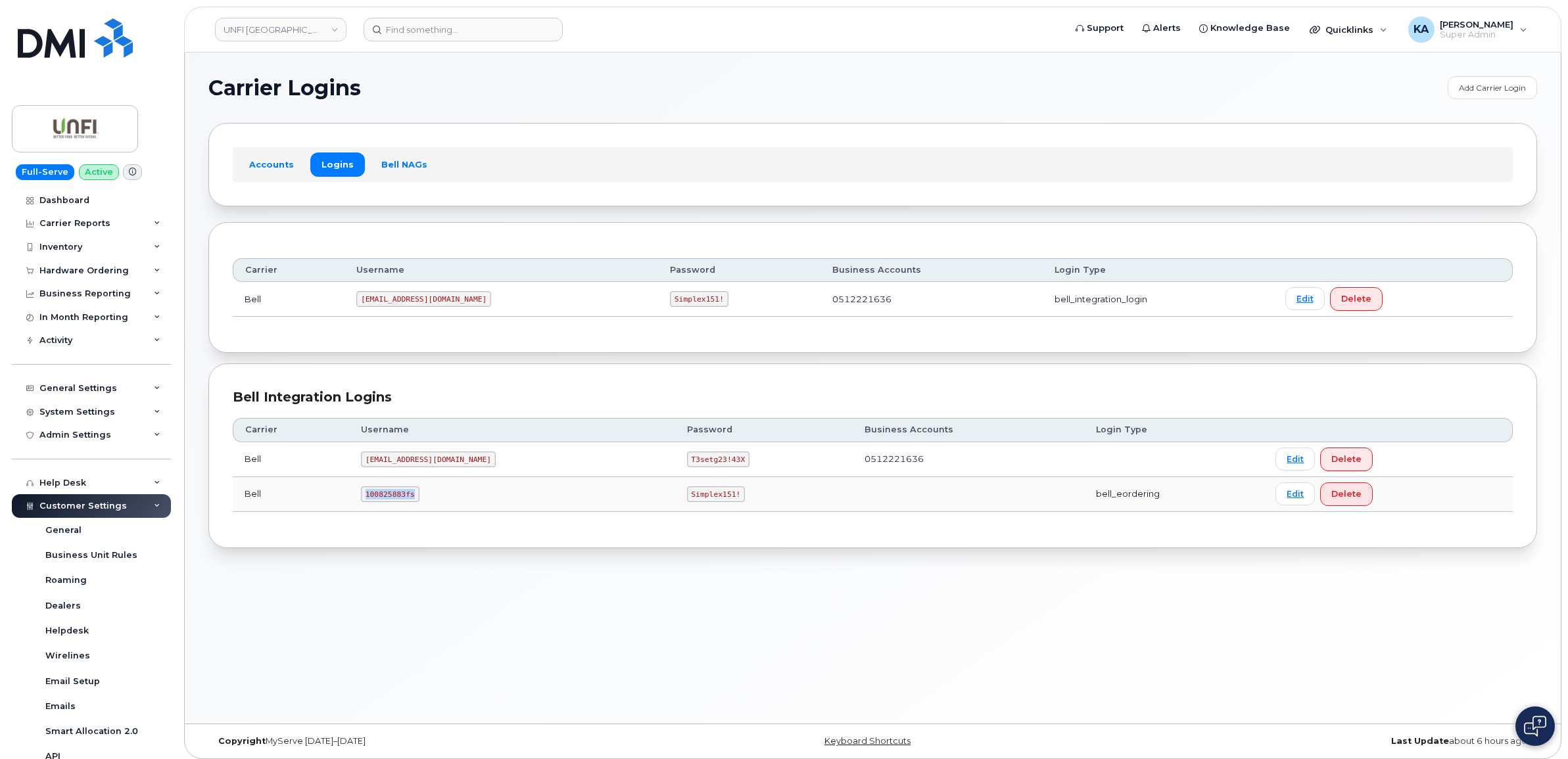
drag, startPoint x: 375, startPoint y: 498, endPoint x: 427, endPoint y: 500, distance: 52.0
click at [429, 501] on td "100825883fs" at bounding box center [512, 494] width 326 height 35
drag, startPoint x: 427, startPoint y: 500, endPoint x: 416, endPoint y: 497, distance: 11.4
copy code "100825883fs"
drag, startPoint x: 598, startPoint y: 498, endPoint x: 659, endPoint y: 497, distance: 61.0
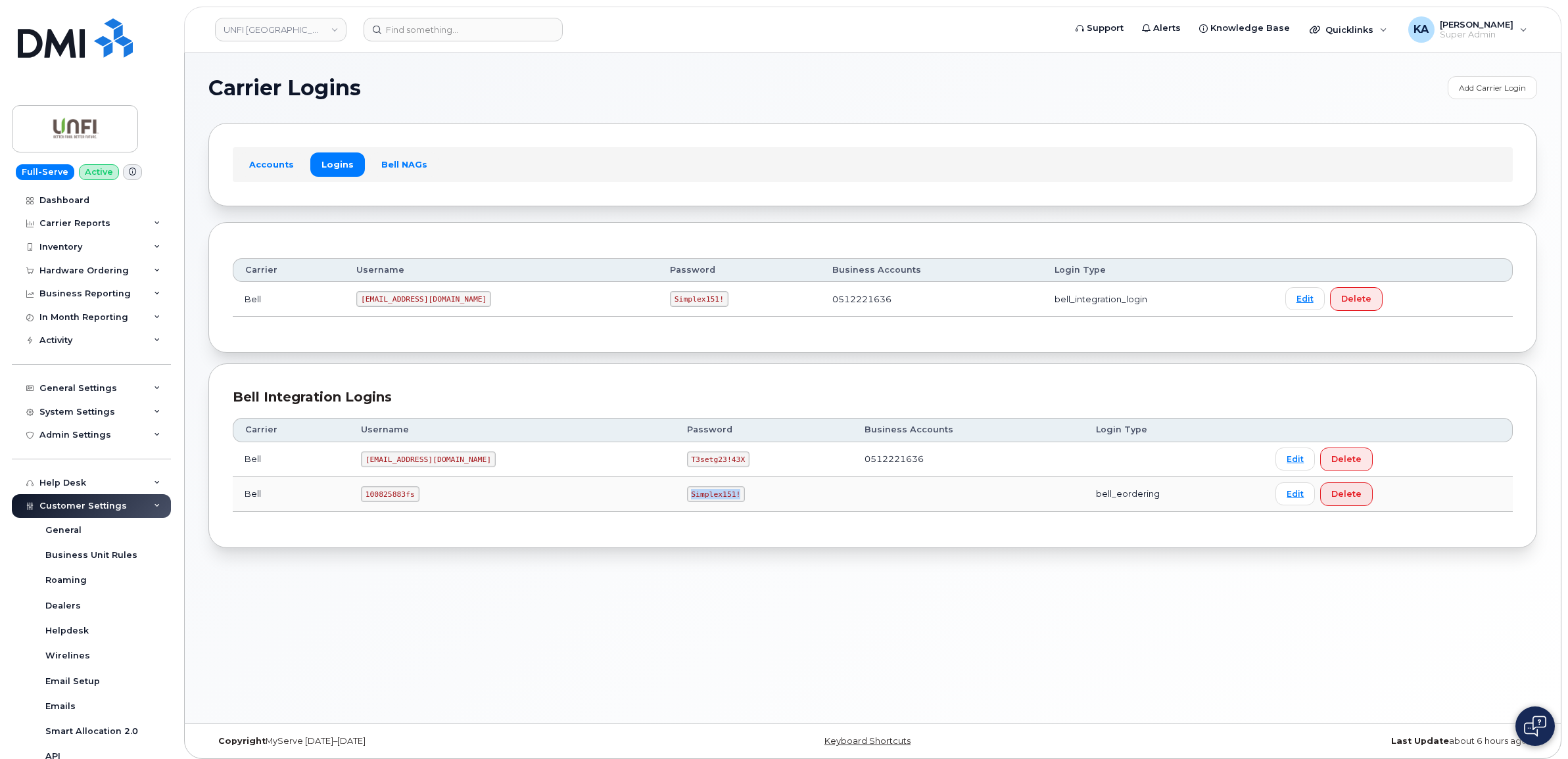
click at [675, 500] on td "Simplex151!" at bounding box center [764, 494] width 177 height 35
drag, startPoint x: 659, startPoint y: 497, endPoint x: 629, endPoint y: 493, distance: 30.3
copy code "Simplex151!"
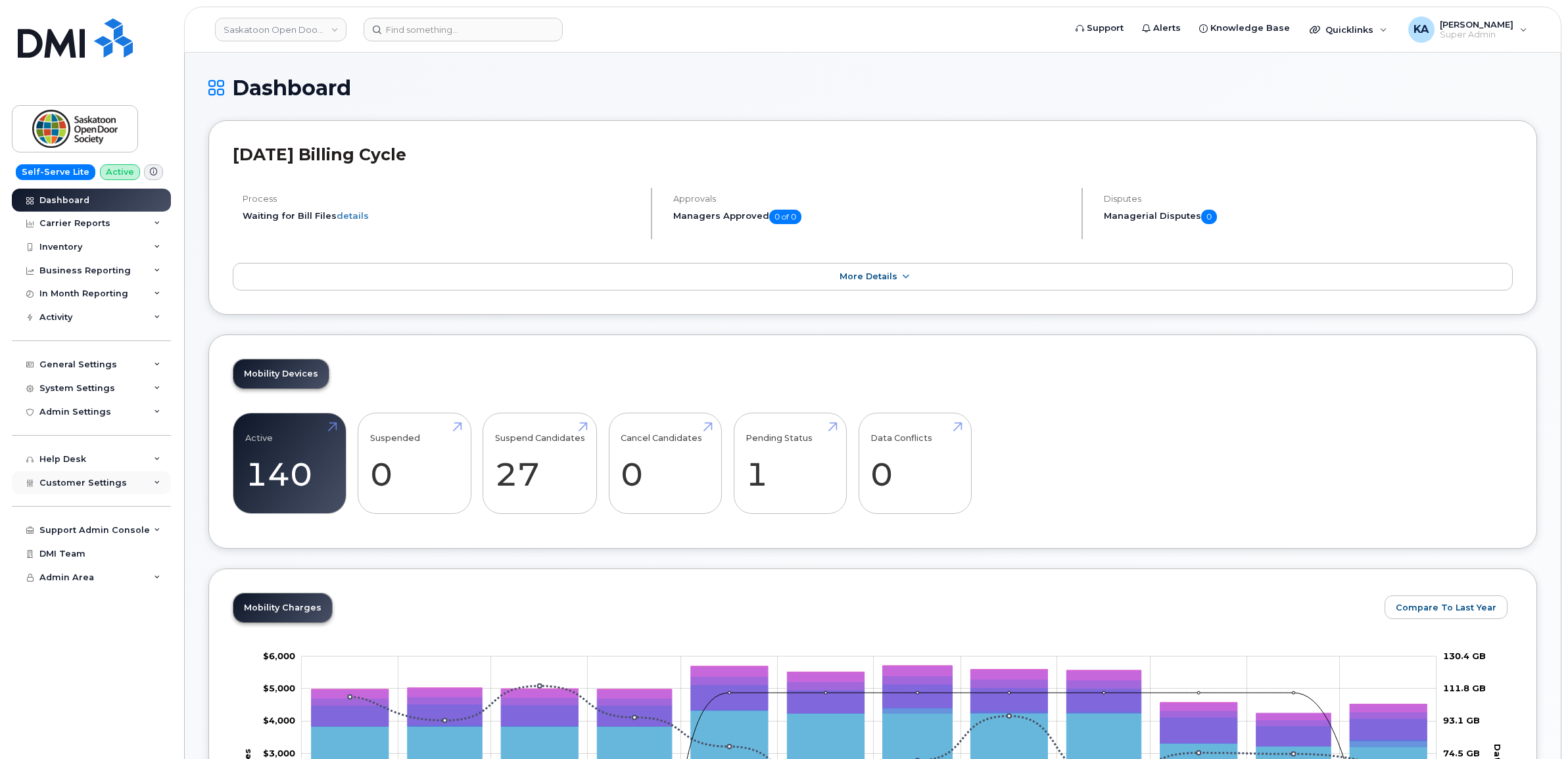
click at [100, 486] on span "Customer Settings" at bounding box center [83, 482] width 87 height 10
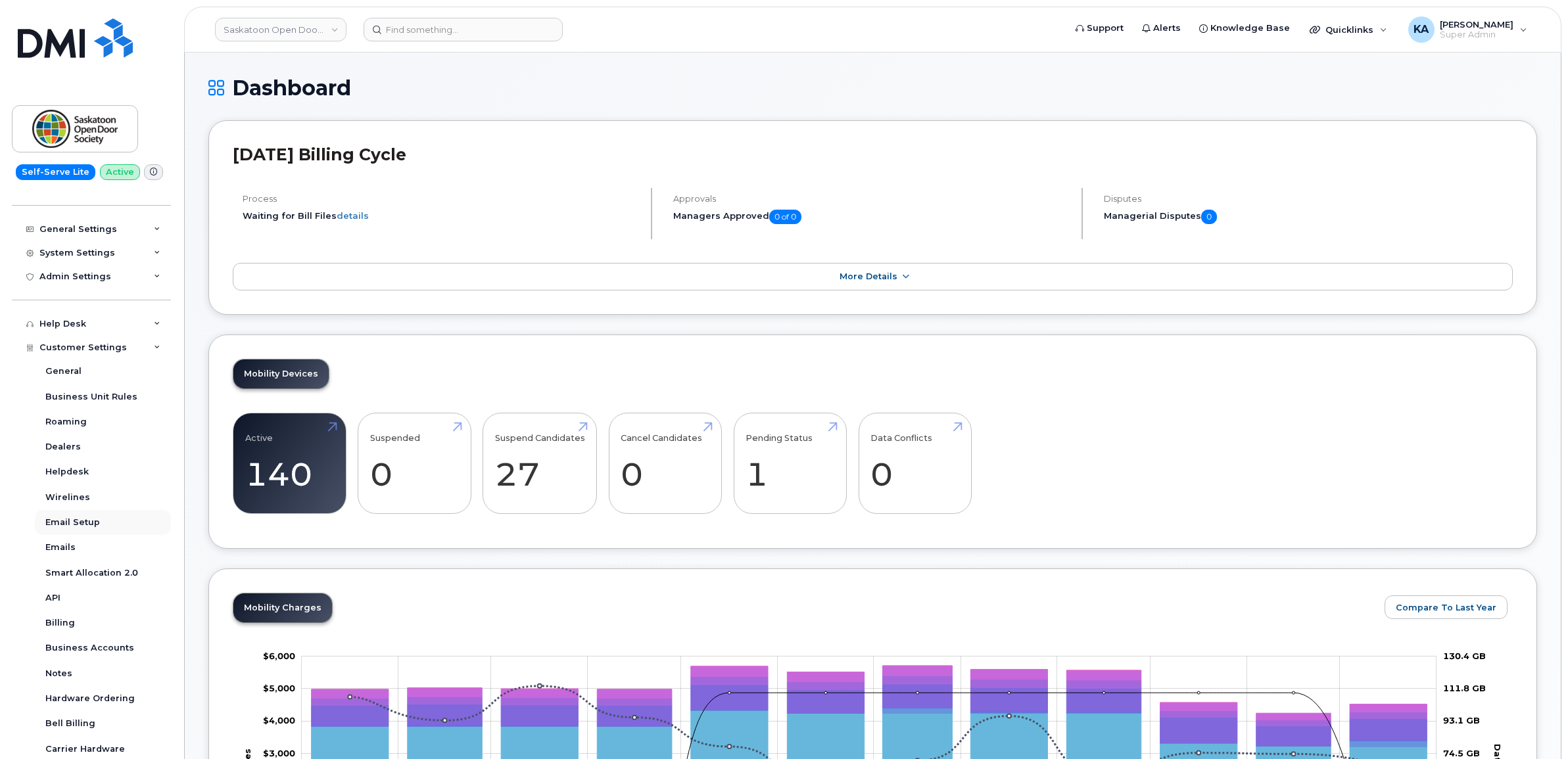
scroll to position [165, 0]
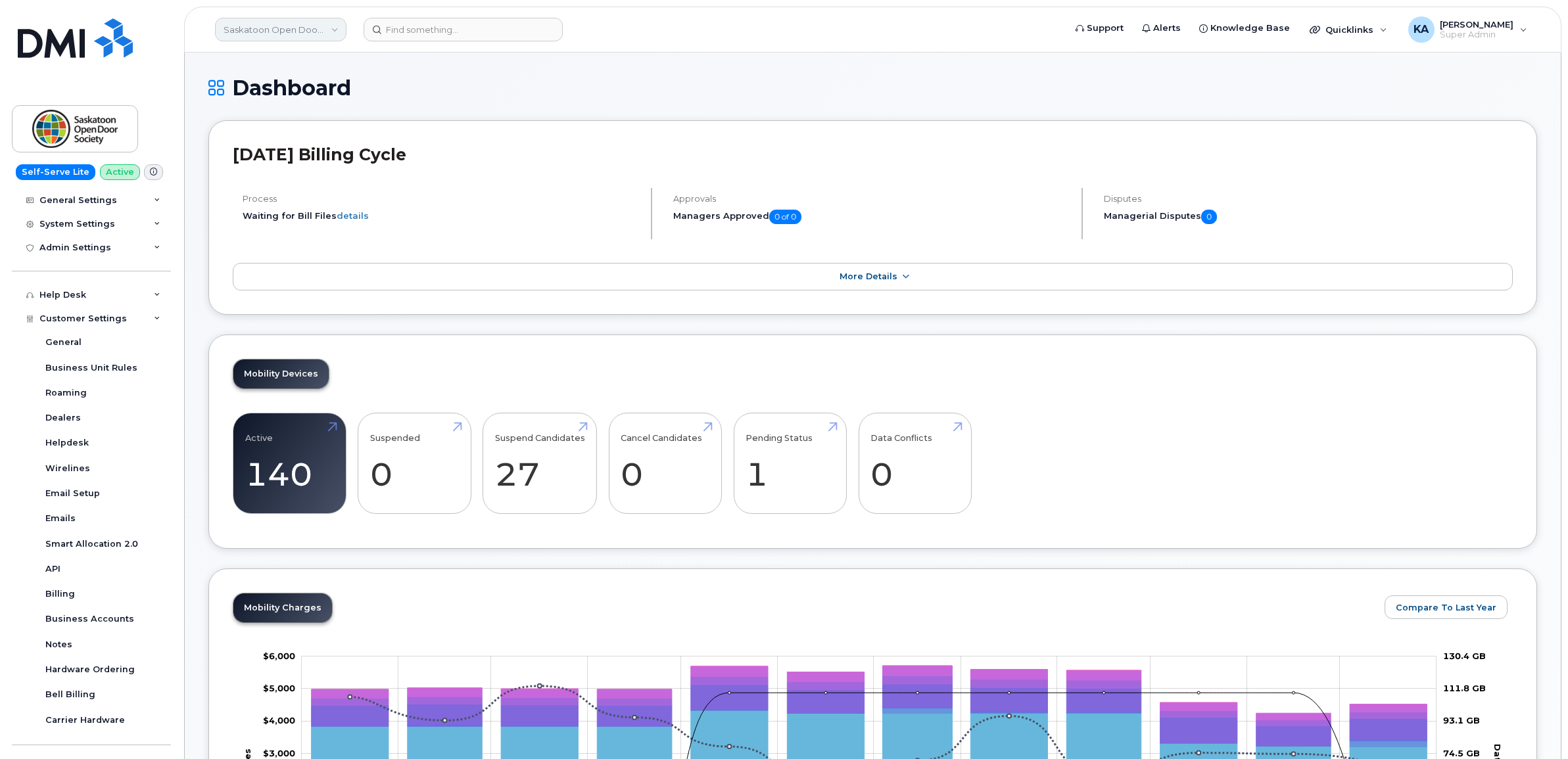
click at [288, 29] on link "Saskatoon Open Door Society" at bounding box center [281, 30] width 131 height 24
type input "royal"
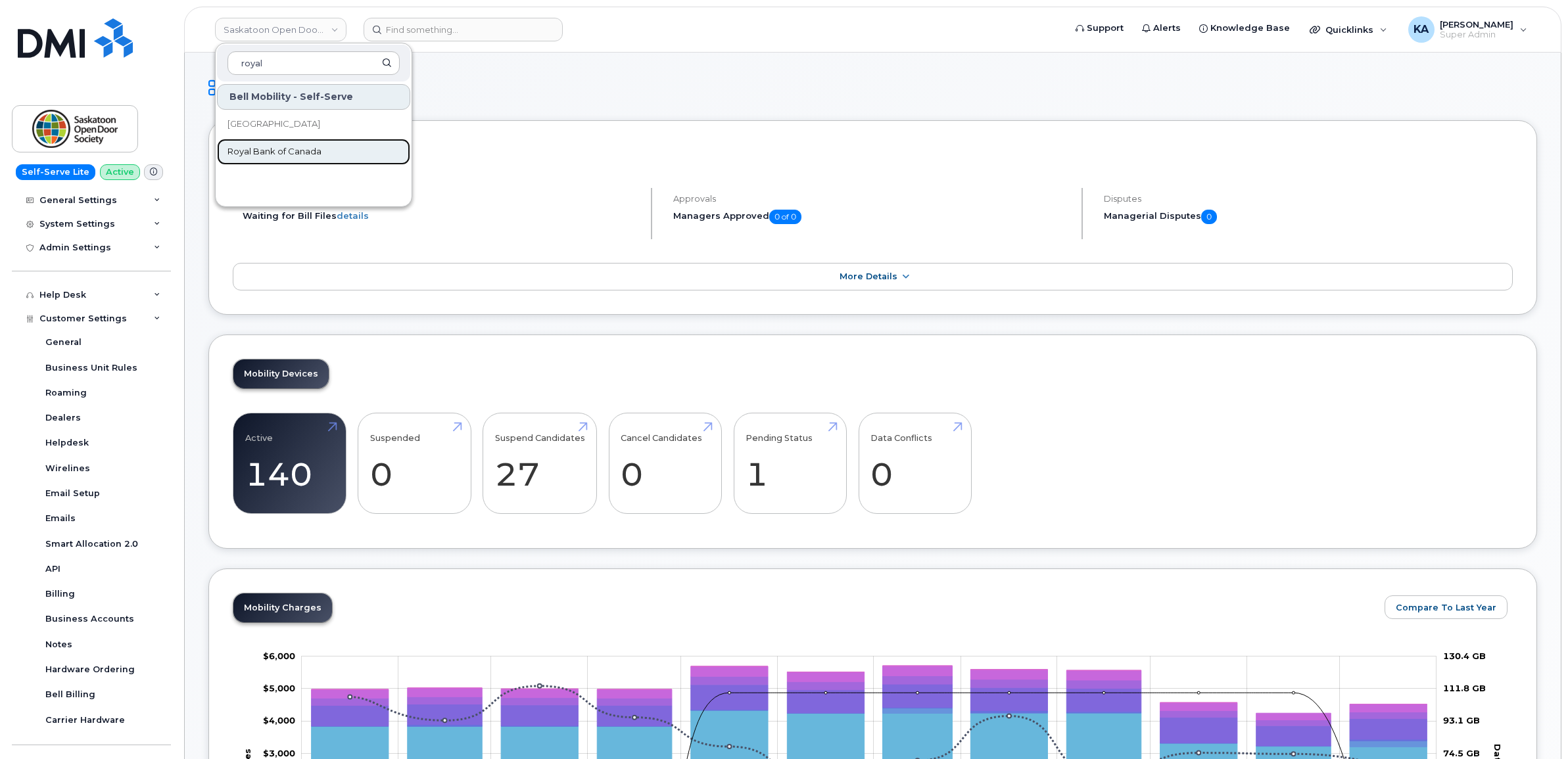
click at [258, 156] on span "Royal Bank of Canada" at bounding box center [274, 152] width 94 height 13
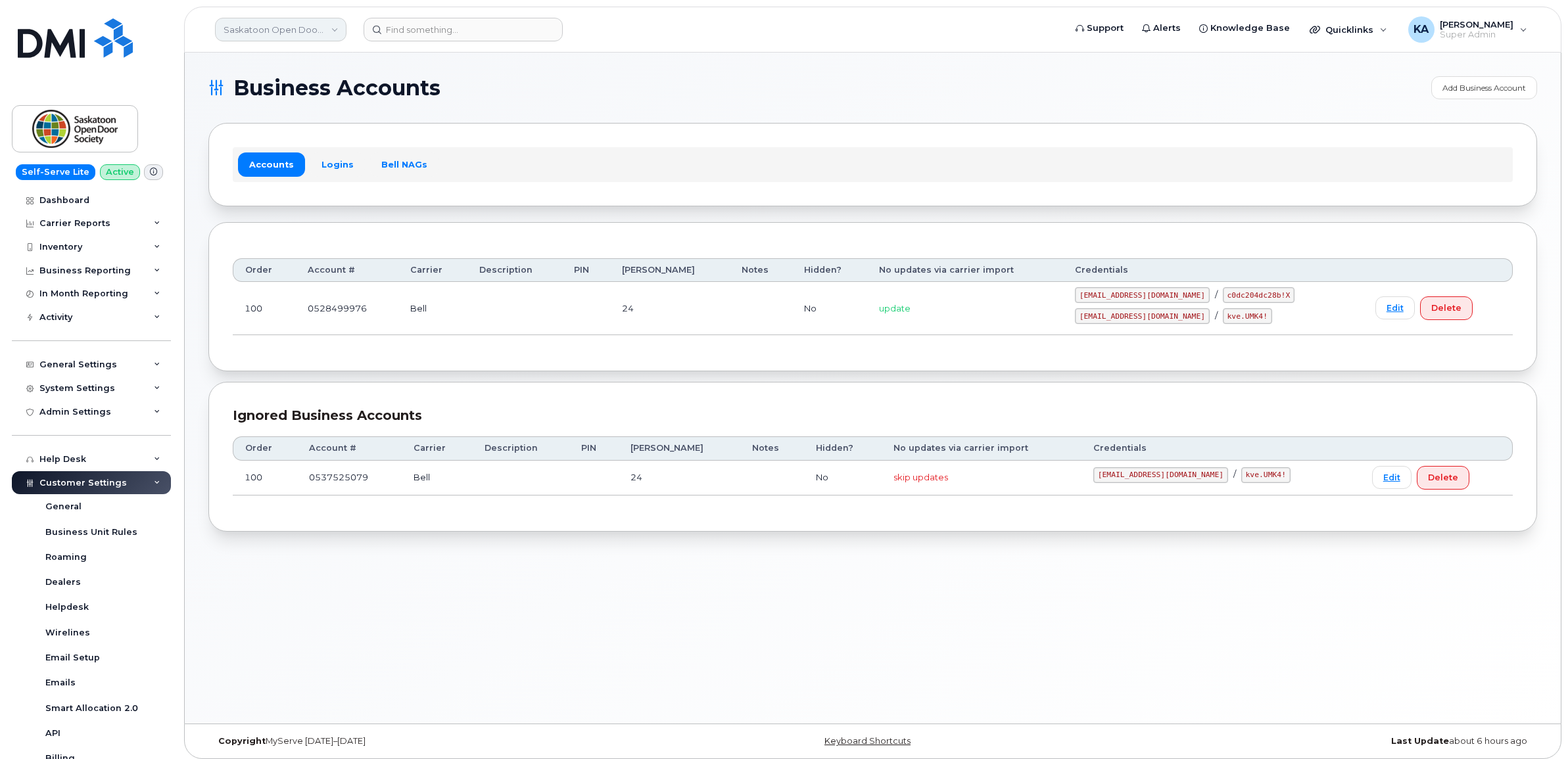
click at [281, 34] on link "Saskatoon Open Door Society" at bounding box center [281, 30] width 131 height 24
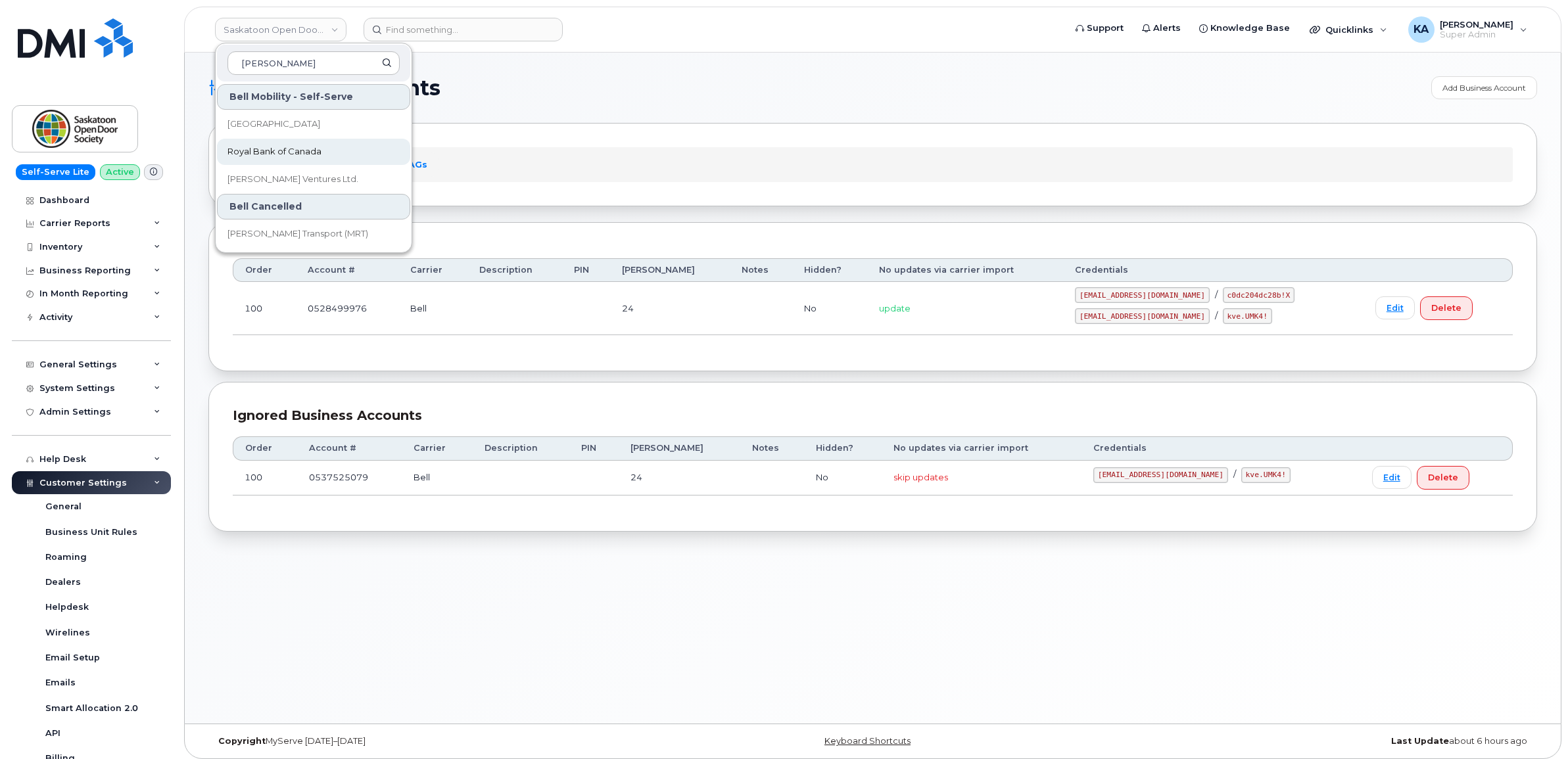
type input "[PERSON_NAME]"
click at [265, 147] on span "Royal Bank of Canada" at bounding box center [274, 152] width 94 height 13
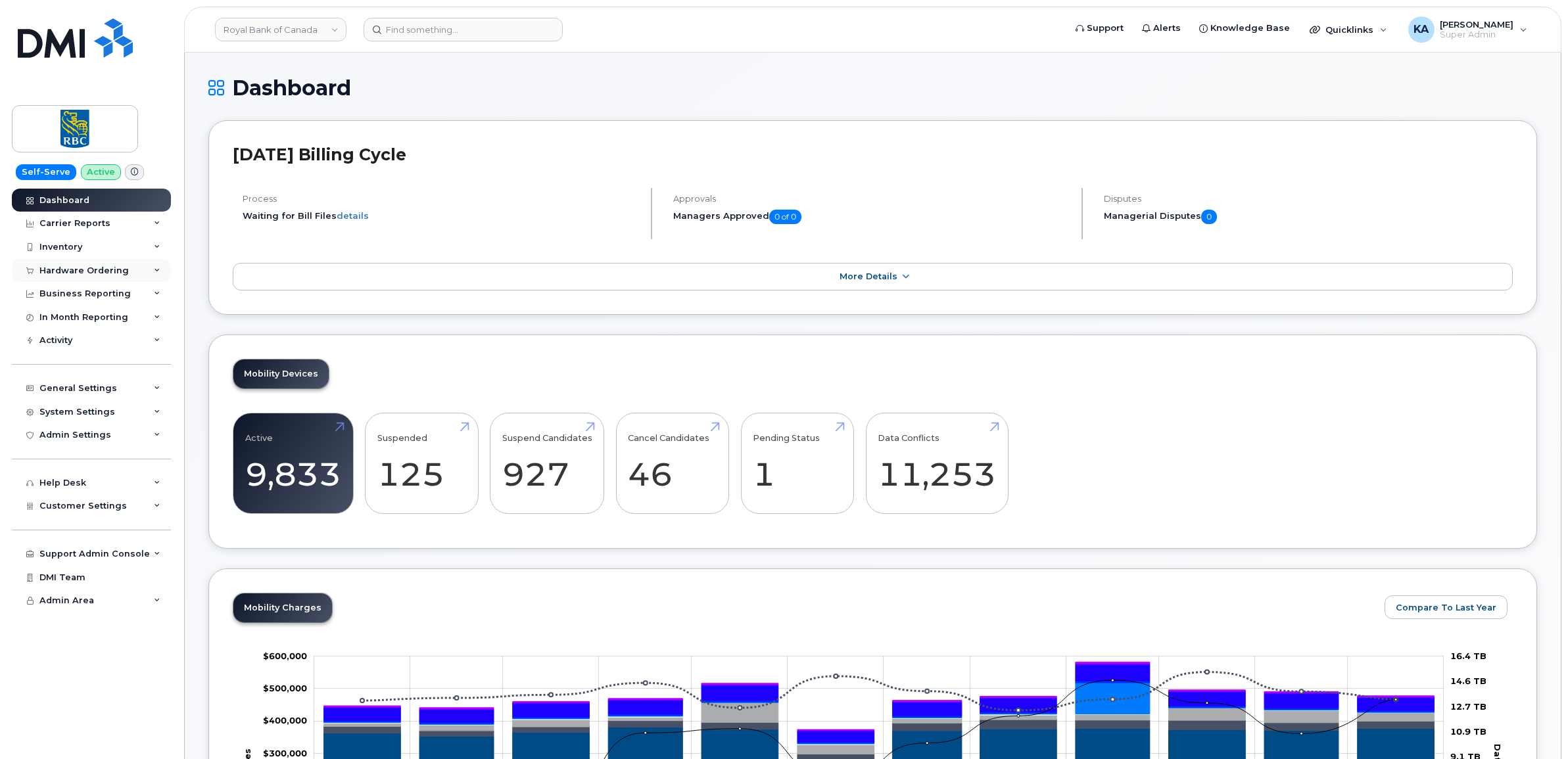
click at [159, 270] on icon at bounding box center [157, 271] width 7 height 7
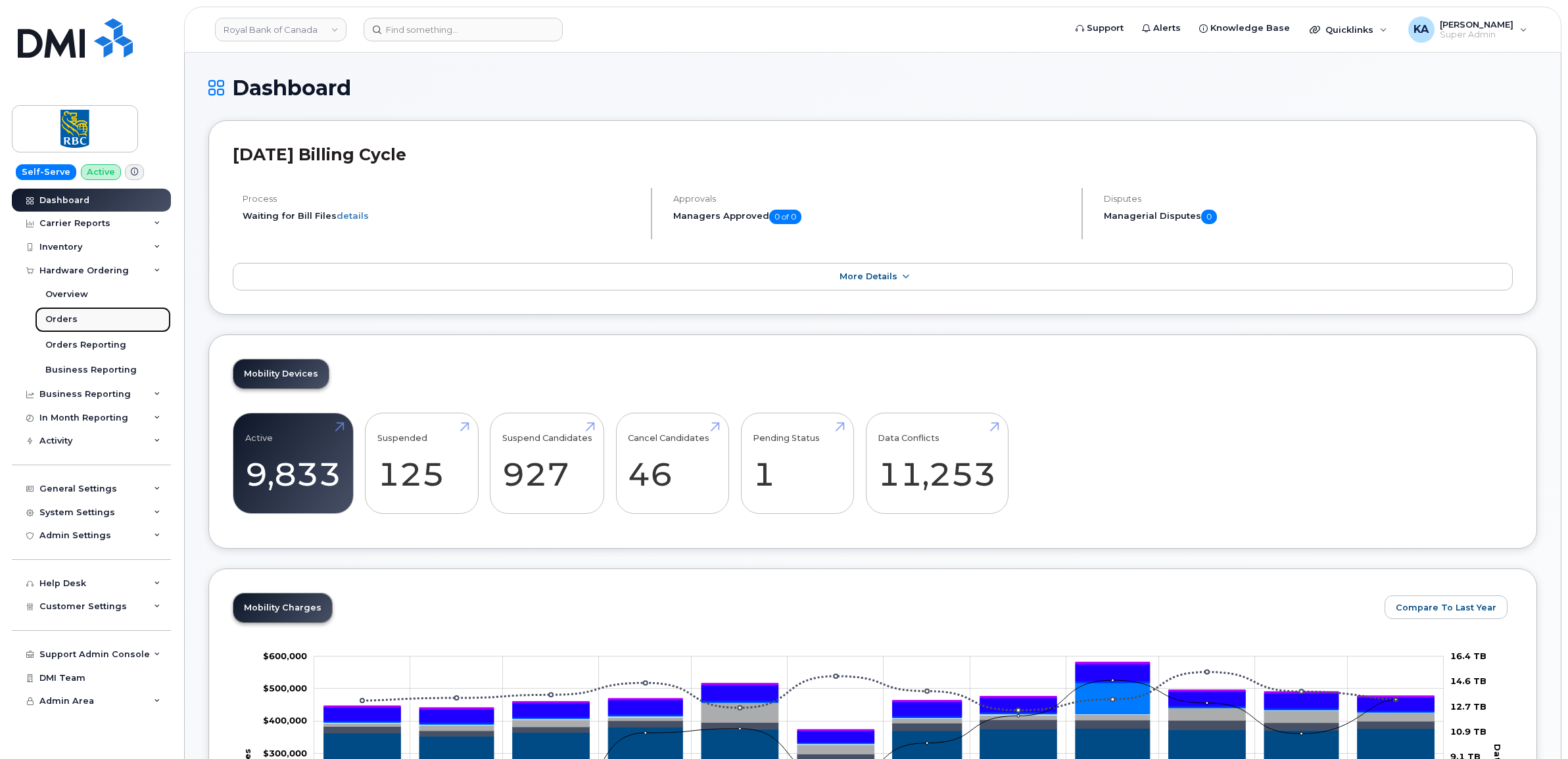
click at [63, 316] on div "Orders" at bounding box center [61, 320] width 32 height 12
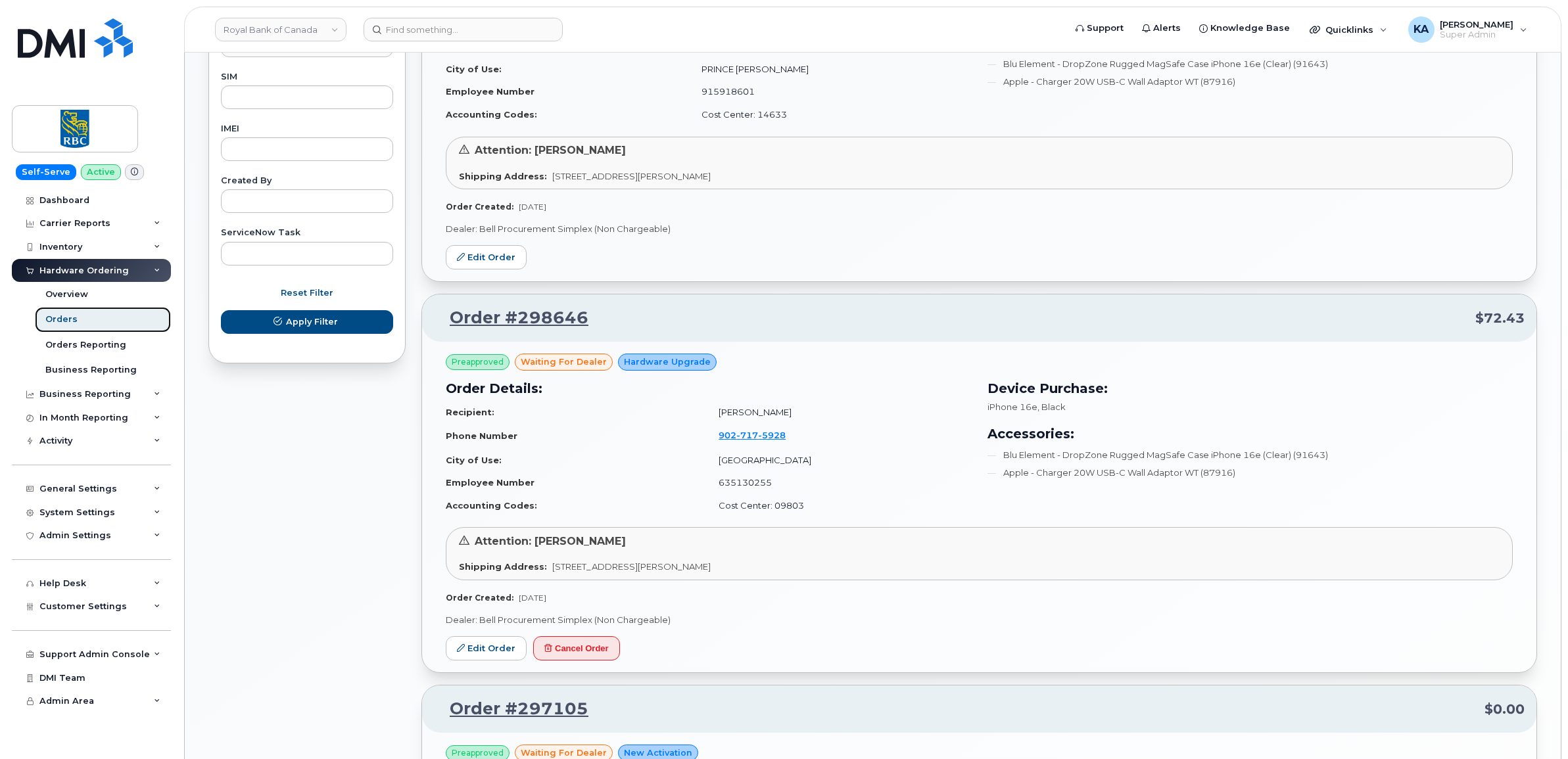
scroll to position [658, 0]
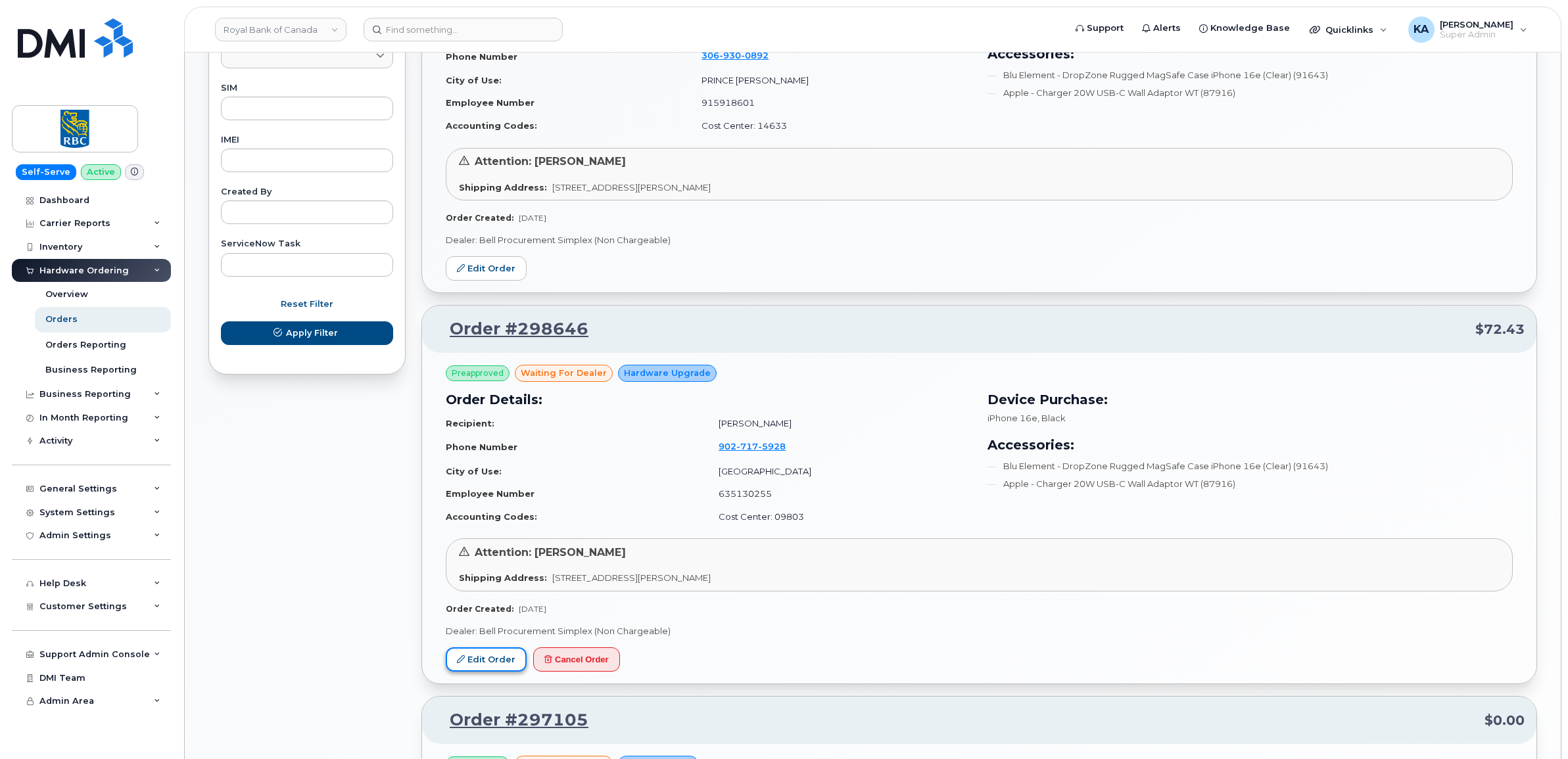
click at [488, 659] on link "Edit Order" at bounding box center [486, 660] width 81 height 25
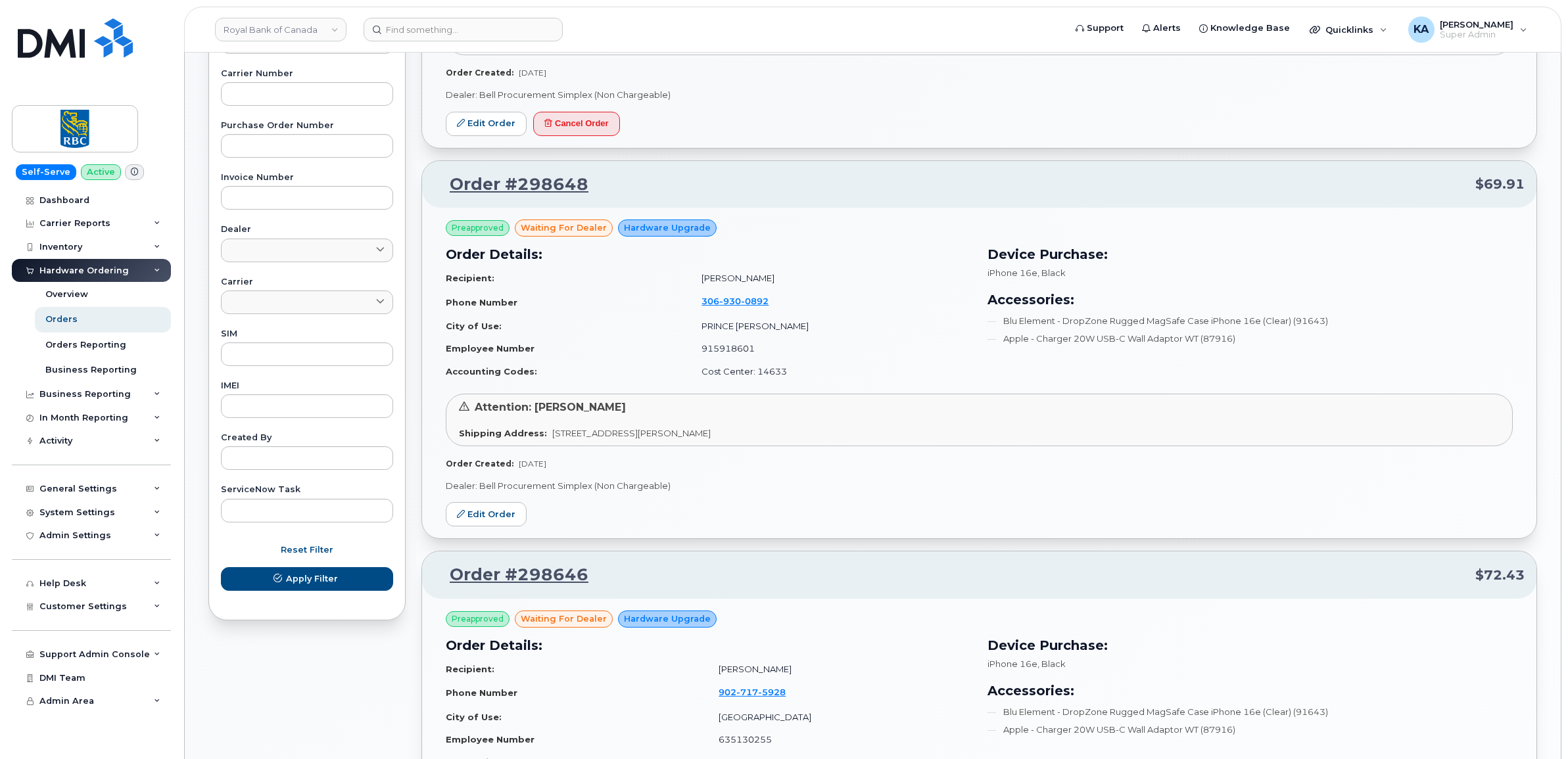
scroll to position [411, 0]
click at [476, 514] on link "Edit Order" at bounding box center [486, 515] width 81 height 25
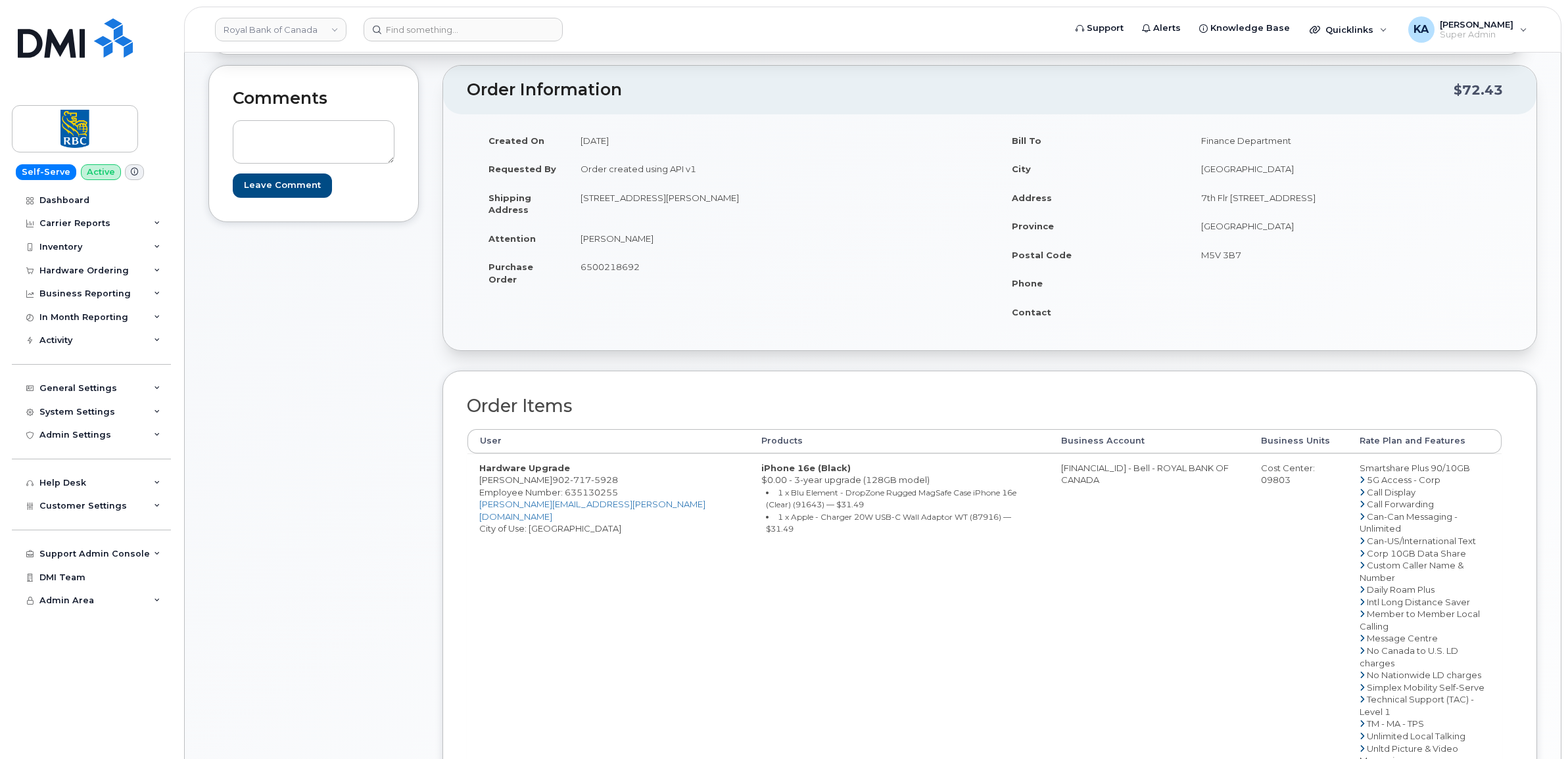
scroll to position [165, 0]
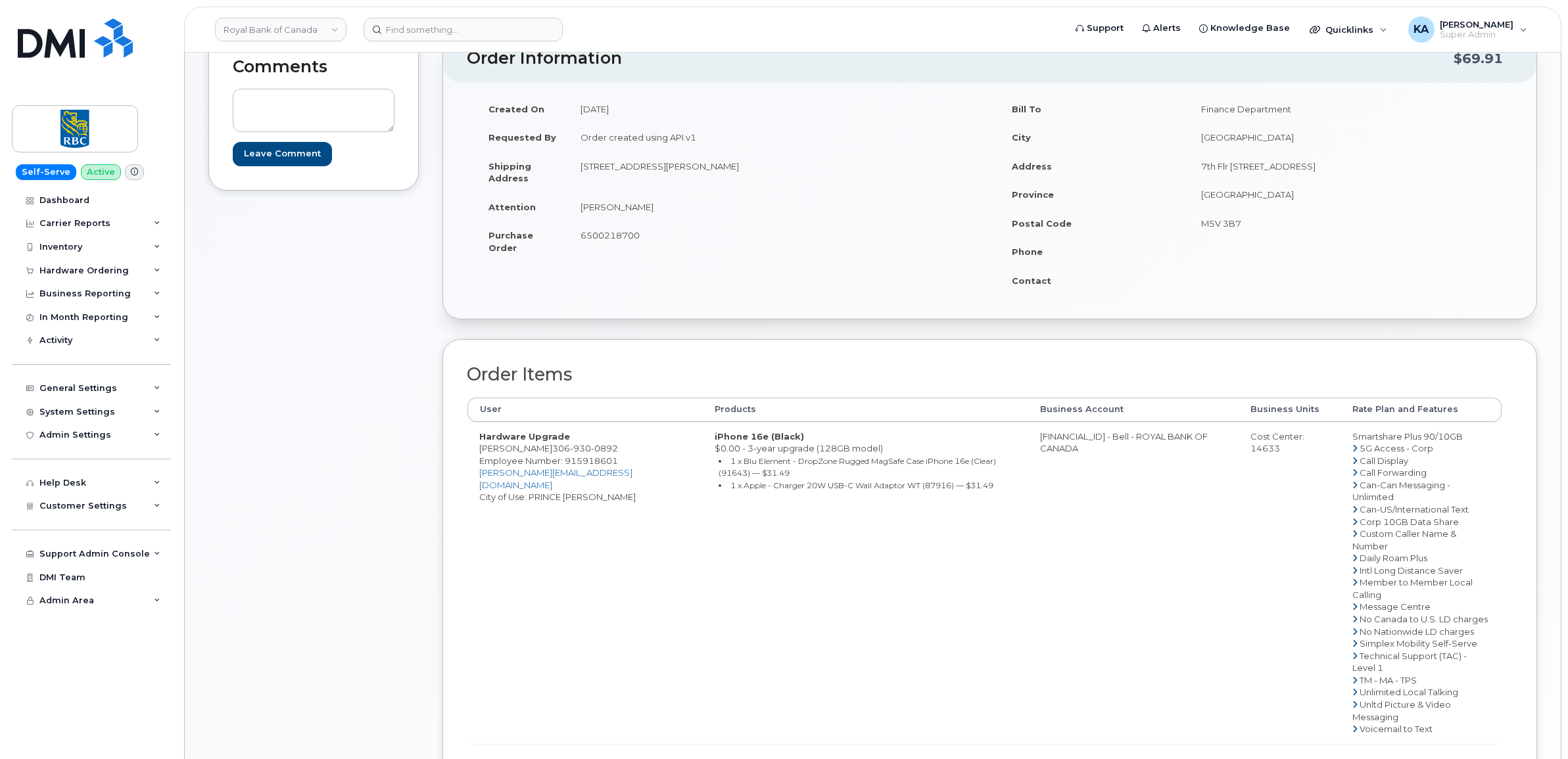
scroll to position [165, 0]
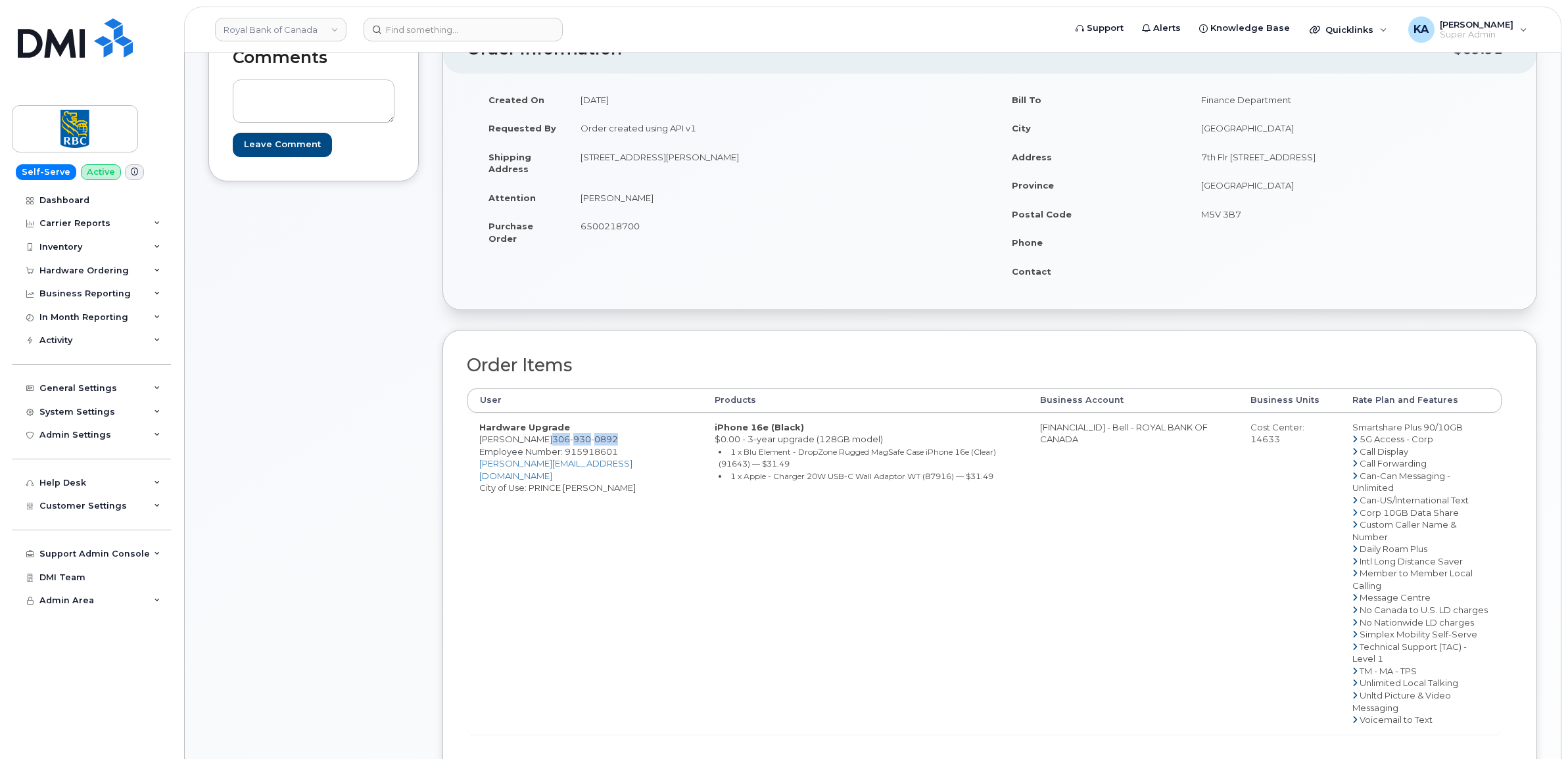
drag, startPoint x: 610, startPoint y: 441, endPoint x: 544, endPoint y: 438, distance: 66.1
click at [544, 438] on td "Hardware Upgrade Dale Rohovich 306 930 0892 Employee Number: 915918601 dale.roh…" at bounding box center [584, 574] width 235 height 321
copy span "306 930 0892"
drag, startPoint x: 537, startPoint y: 464, endPoint x: 478, endPoint y: 466, distance: 59.0
click at [478, 466] on td "Hardware Upgrade Dale Rohovich 306 930 0892 Employee Number: 915918601 dale.roh…" at bounding box center [584, 574] width 235 height 321
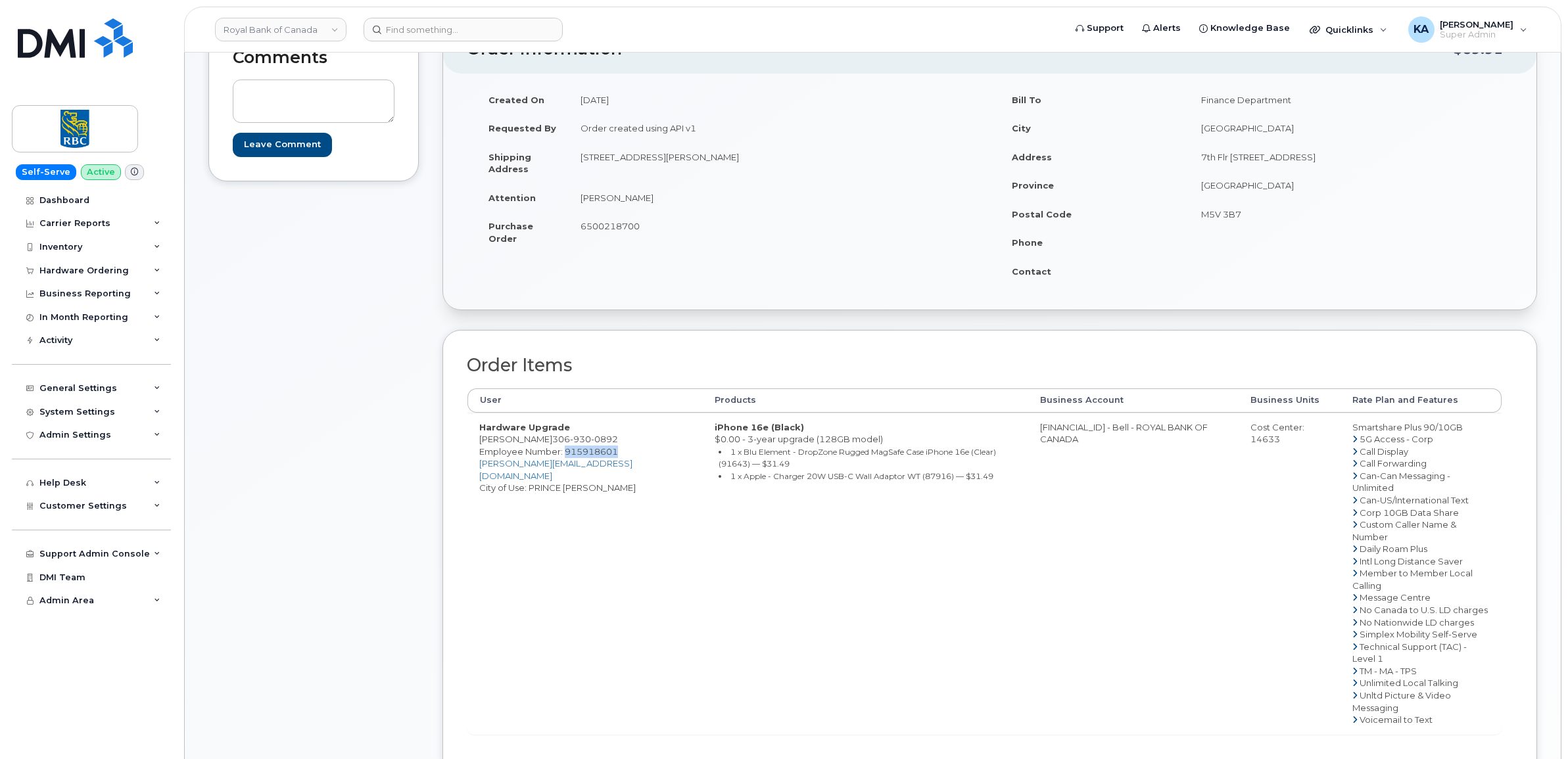
drag, startPoint x: 478, startPoint y: 466, endPoint x: 484, endPoint y: 465, distance: 6.1
copy span "915918601"
drag, startPoint x: 576, startPoint y: 161, endPoint x: 632, endPoint y: 167, distance: 56.3
click at [632, 167] on td "801 15 ST E, UNIT 735 PRINCE ALBERT, SK, CANADA, S6V 0C7" at bounding box center [774, 163] width 412 height 41
drag, startPoint x: 632, startPoint y: 165, endPoint x: 622, endPoint y: 159, distance: 11.7
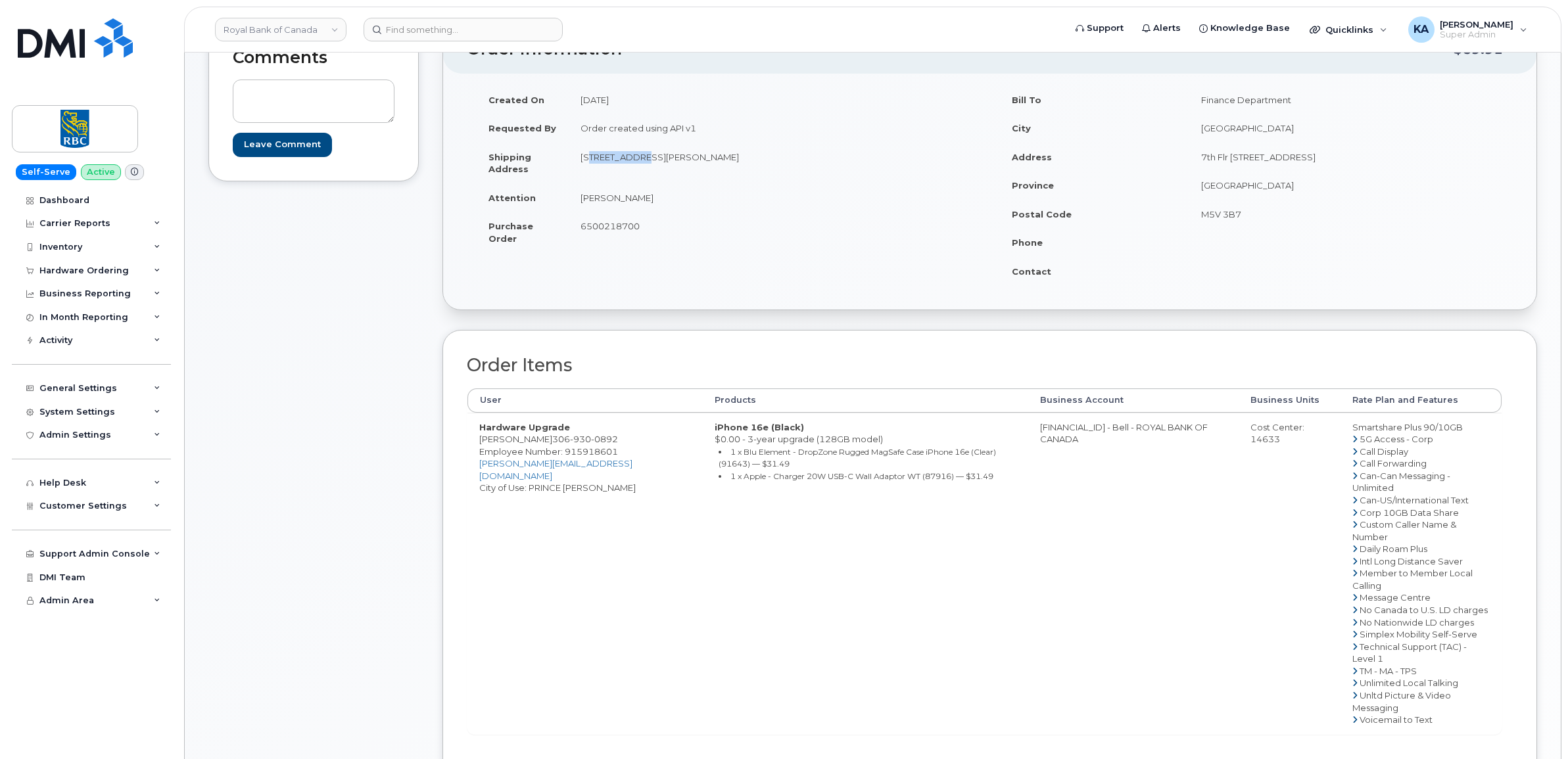
copy td "801 15 ST E"
drag, startPoint x: 638, startPoint y: 156, endPoint x: 677, endPoint y: 159, distance: 39.1
click at [677, 159] on td "801 15 ST E, UNIT 735 PRINCE ALBERT, SK, CANADA, S6V 0C7" at bounding box center [774, 163] width 412 height 41
drag, startPoint x: 676, startPoint y: 159, endPoint x: 669, endPoint y: 155, distance: 8.1
copy td "UNIT 735"
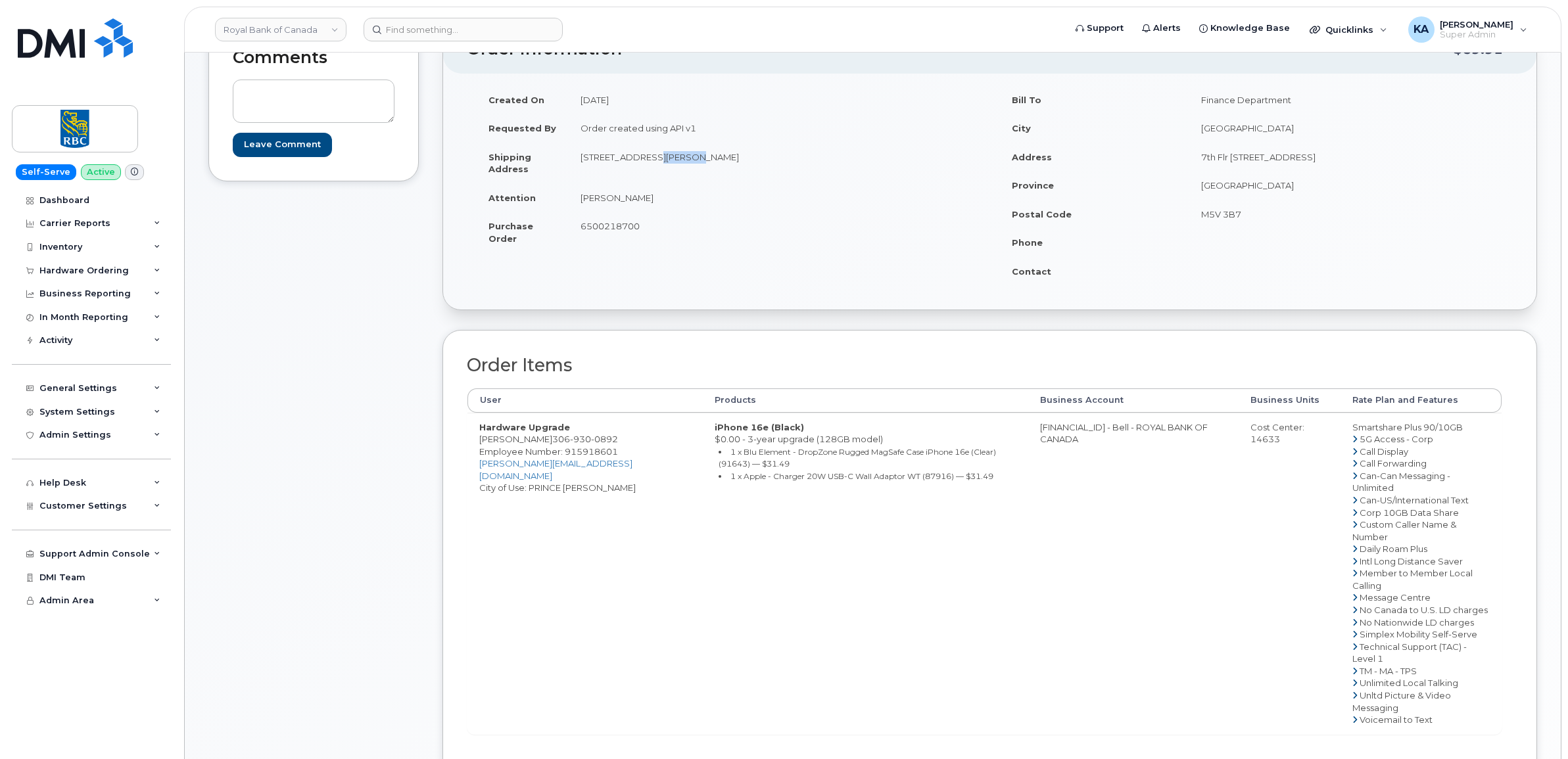
drag, startPoint x: 812, startPoint y: 155, endPoint x: 847, endPoint y: 155, distance: 35.0
click at [849, 157] on td "801 15 ST E, UNIT 735 PRINCE ALBERT, SK, CANADA, S6V 0C7" at bounding box center [774, 163] width 412 height 41
drag, startPoint x: 847, startPoint y: 155, endPoint x: 838, endPoint y: 153, distance: 9.2
copy td "S6V 0C7"
drag, startPoint x: 577, startPoint y: 195, endPoint x: 642, endPoint y: 199, distance: 65.1
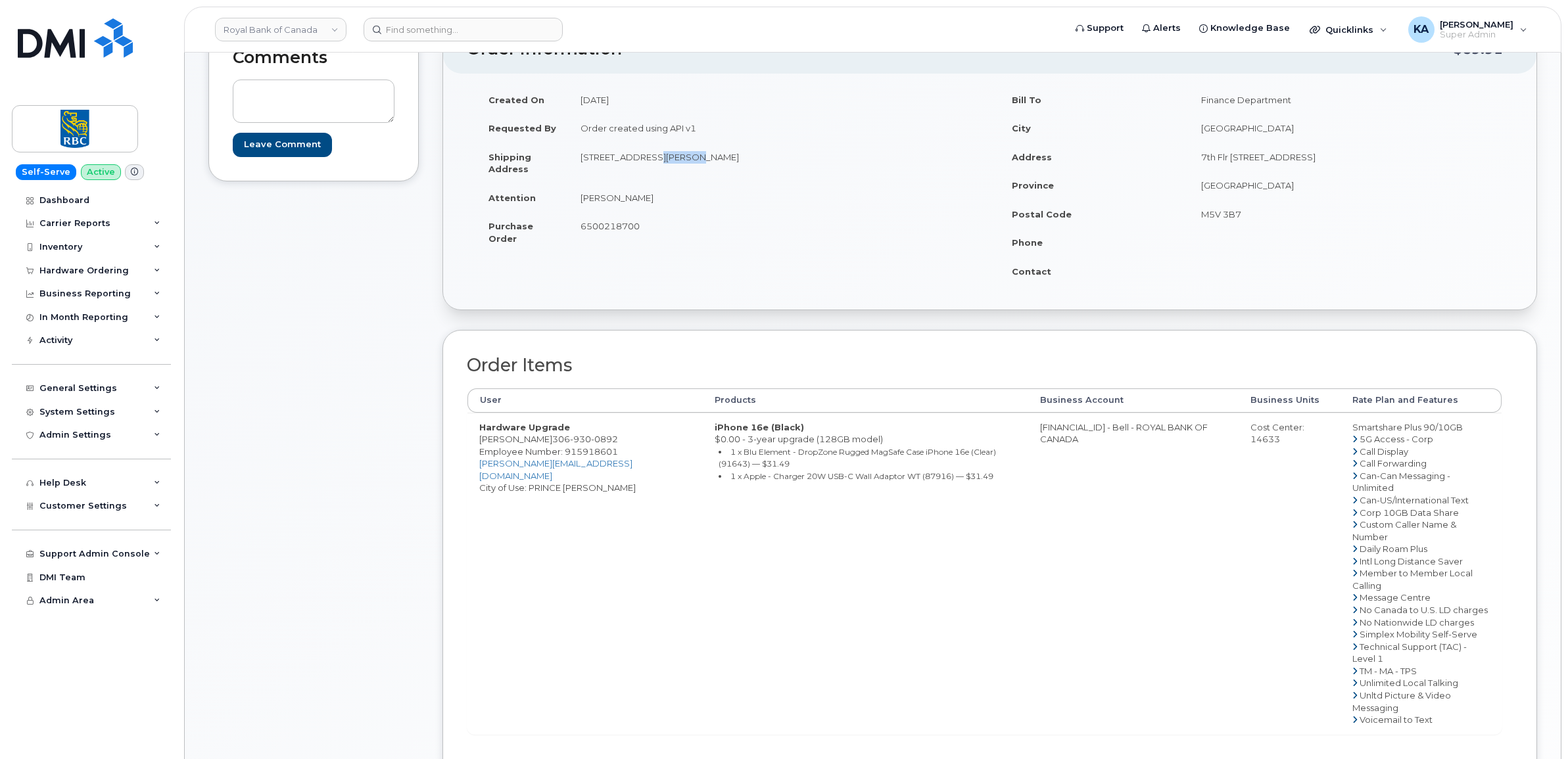
click at [642, 201] on td "Dale Rohovich" at bounding box center [774, 197] width 412 height 29
drag, startPoint x: 642, startPoint y: 199, endPoint x: 632, endPoint y: 196, distance: 10.4
copy td "Dale Rohovich"
drag, startPoint x: 480, startPoint y: 464, endPoint x: 532, endPoint y: 467, distance: 52.1
click at [532, 457] on span "Employee Number: 915918601" at bounding box center [548, 452] width 139 height 11
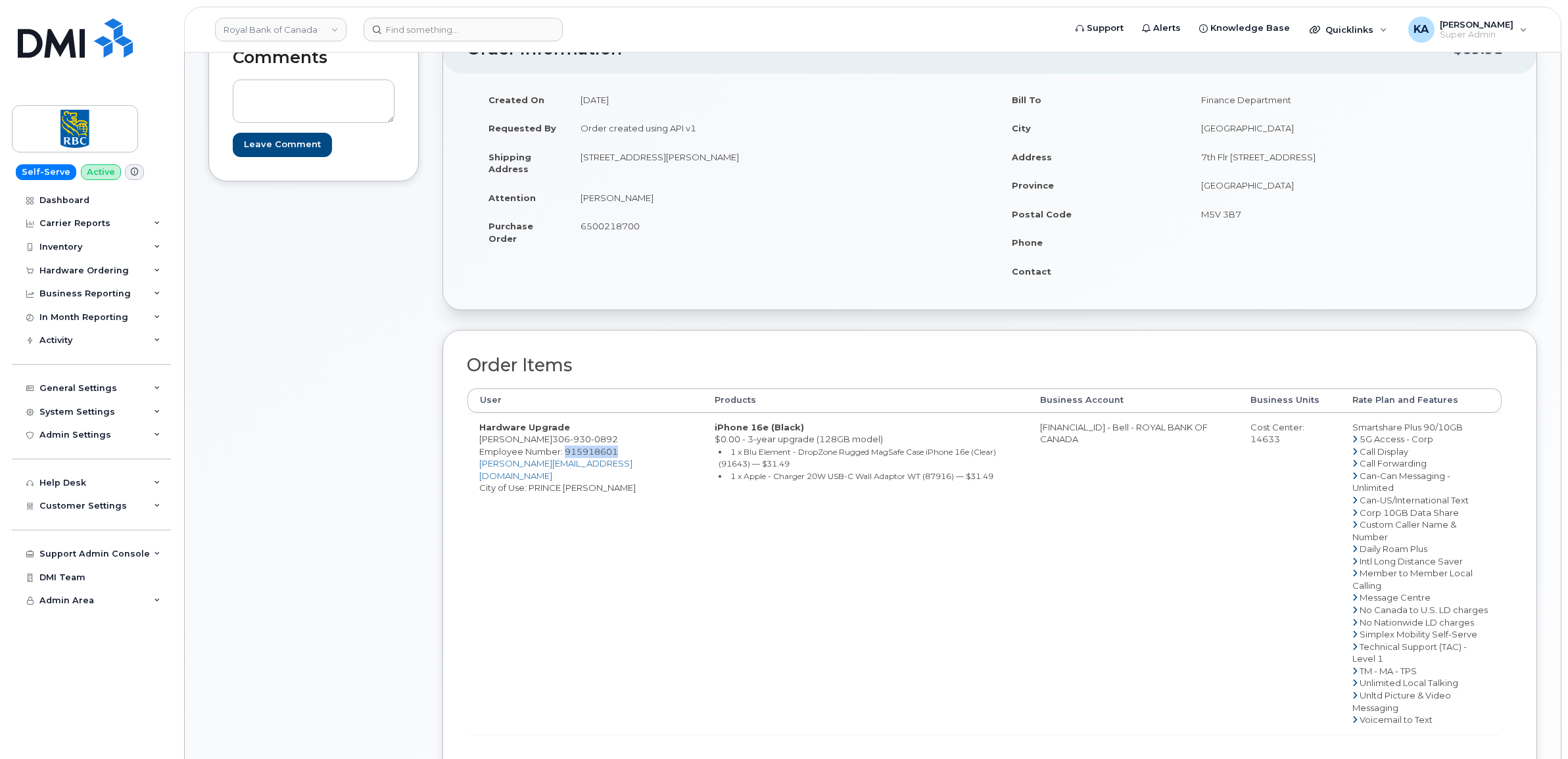
copy span "915918601"
drag, startPoint x: 1010, startPoint y: 427, endPoint x: 1072, endPoint y: 431, distance: 62.1
click at [1072, 431] on td "0526299293 - Bell - ROYAL BANK OF CANADA" at bounding box center [1134, 574] width 211 height 321
copy td "0526299293"
drag, startPoint x: 1235, startPoint y: 441, endPoint x: 1267, endPoint y: 444, distance: 32.1
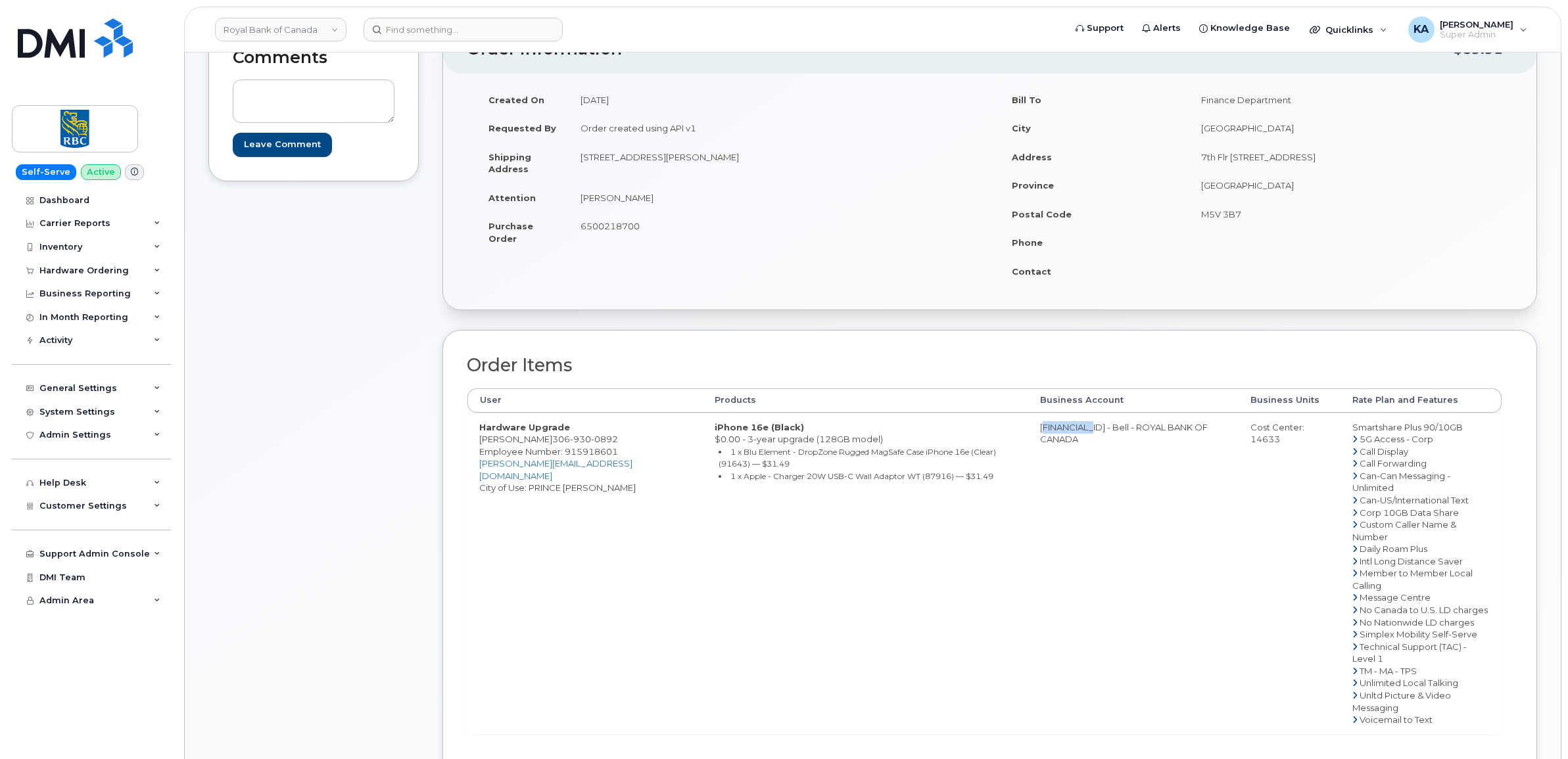
click at [1267, 444] on td "Cost Center: 14633" at bounding box center [1289, 574] width 102 height 321
drag, startPoint x: 1267, startPoint y: 444, endPoint x: 1259, endPoint y: 442, distance: 8.2
copy div "14633"
drag, startPoint x: 1362, startPoint y: 429, endPoint x: 1451, endPoint y: 427, distance: 89.0
click at [1454, 428] on td "Smartshare Plus 90/10GB 5G Access - Corp Call Display Call Forwarding Can-Can M…" at bounding box center [1421, 574] width 161 height 321
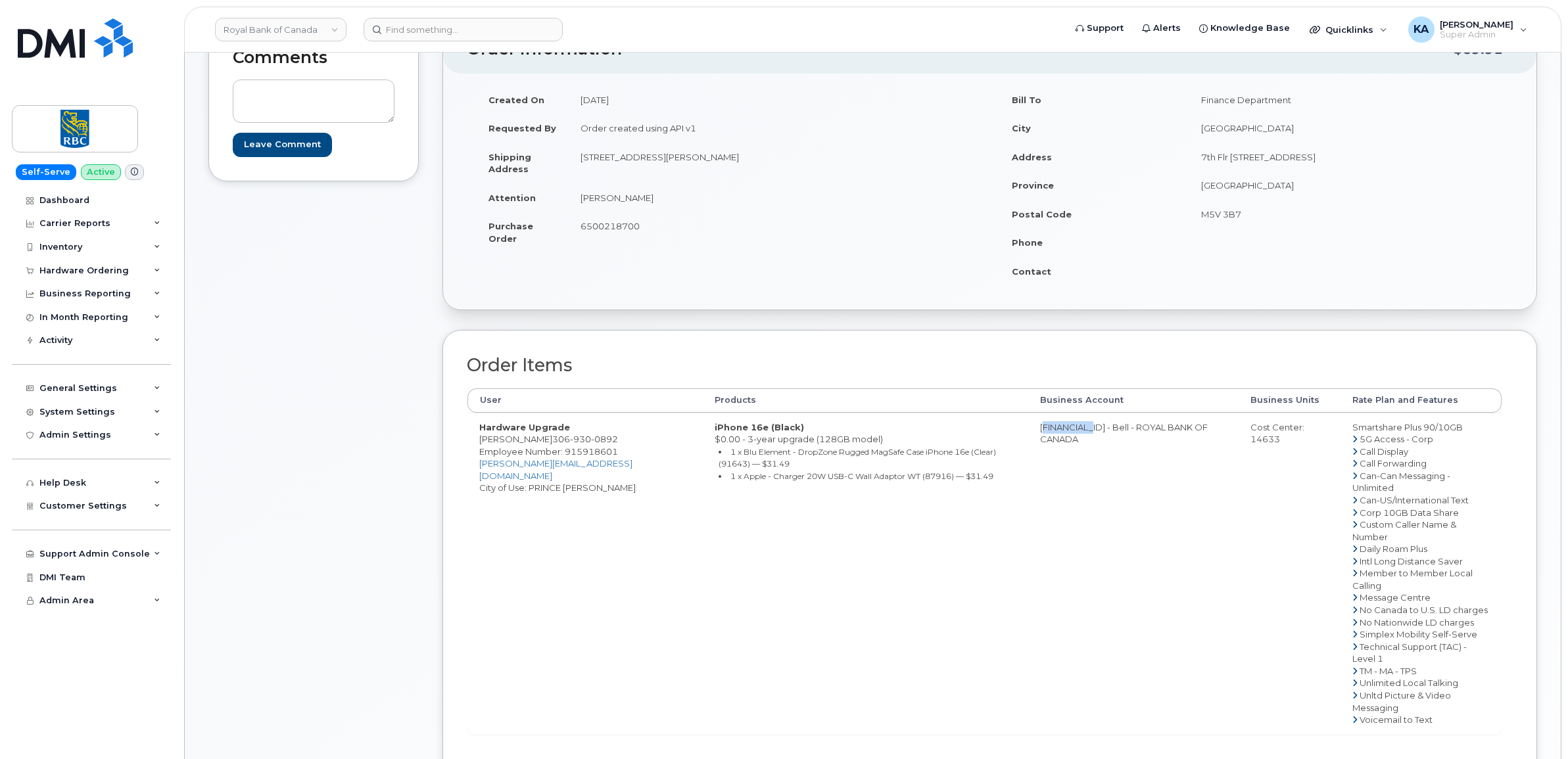
drag, startPoint x: 1451, startPoint y: 427, endPoint x: 1441, endPoint y: 428, distance: 10.0
copy td "Smartshare Plus 90/10GB"
drag, startPoint x: 578, startPoint y: 225, endPoint x: 643, endPoint y: 235, distance: 65.8
click at [643, 235] on td "6500218700" at bounding box center [774, 232] width 412 height 41
drag, startPoint x: 643, startPoint y: 235, endPoint x: 635, endPoint y: 227, distance: 11.3
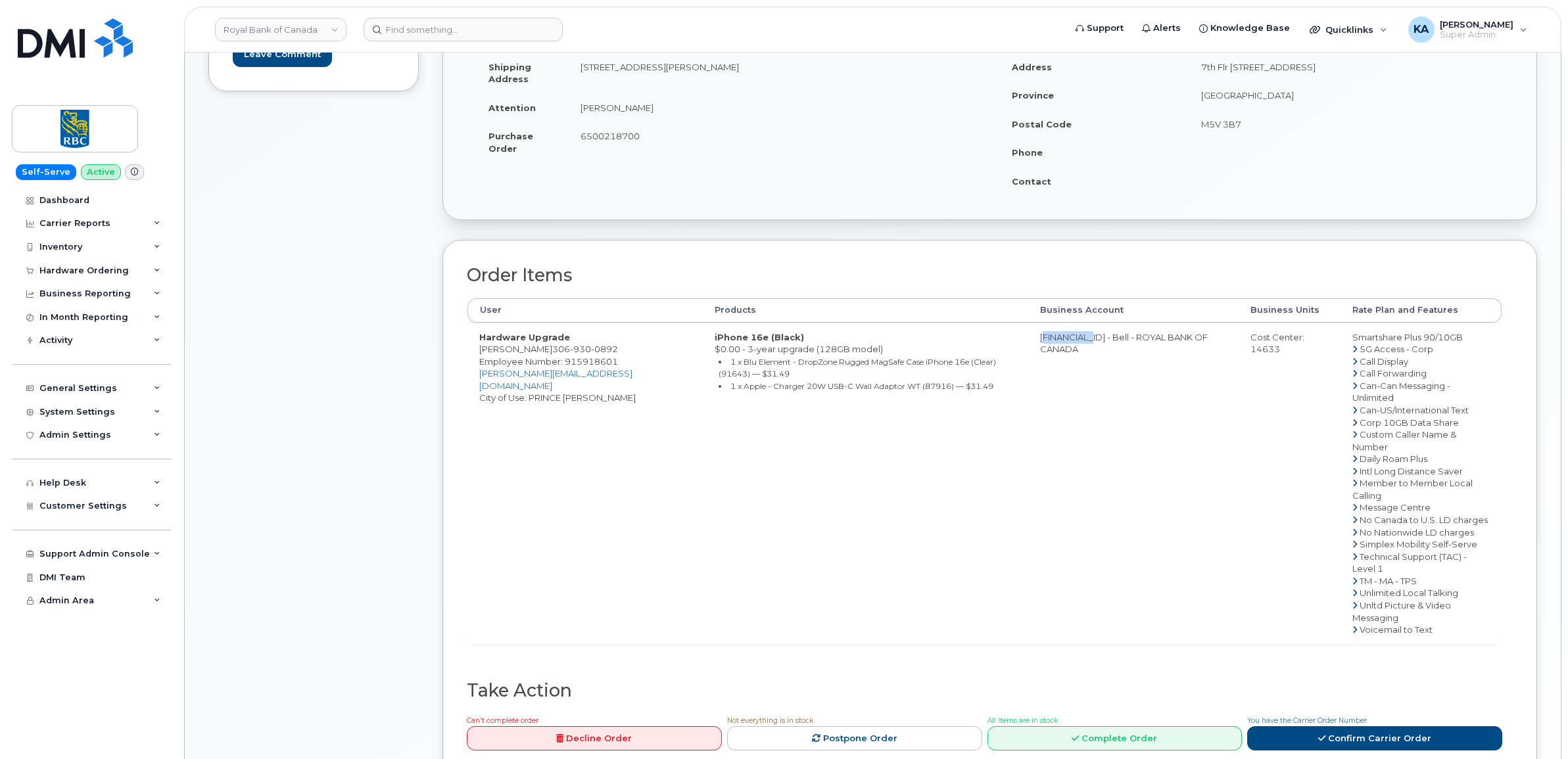
scroll to position [329, 0]
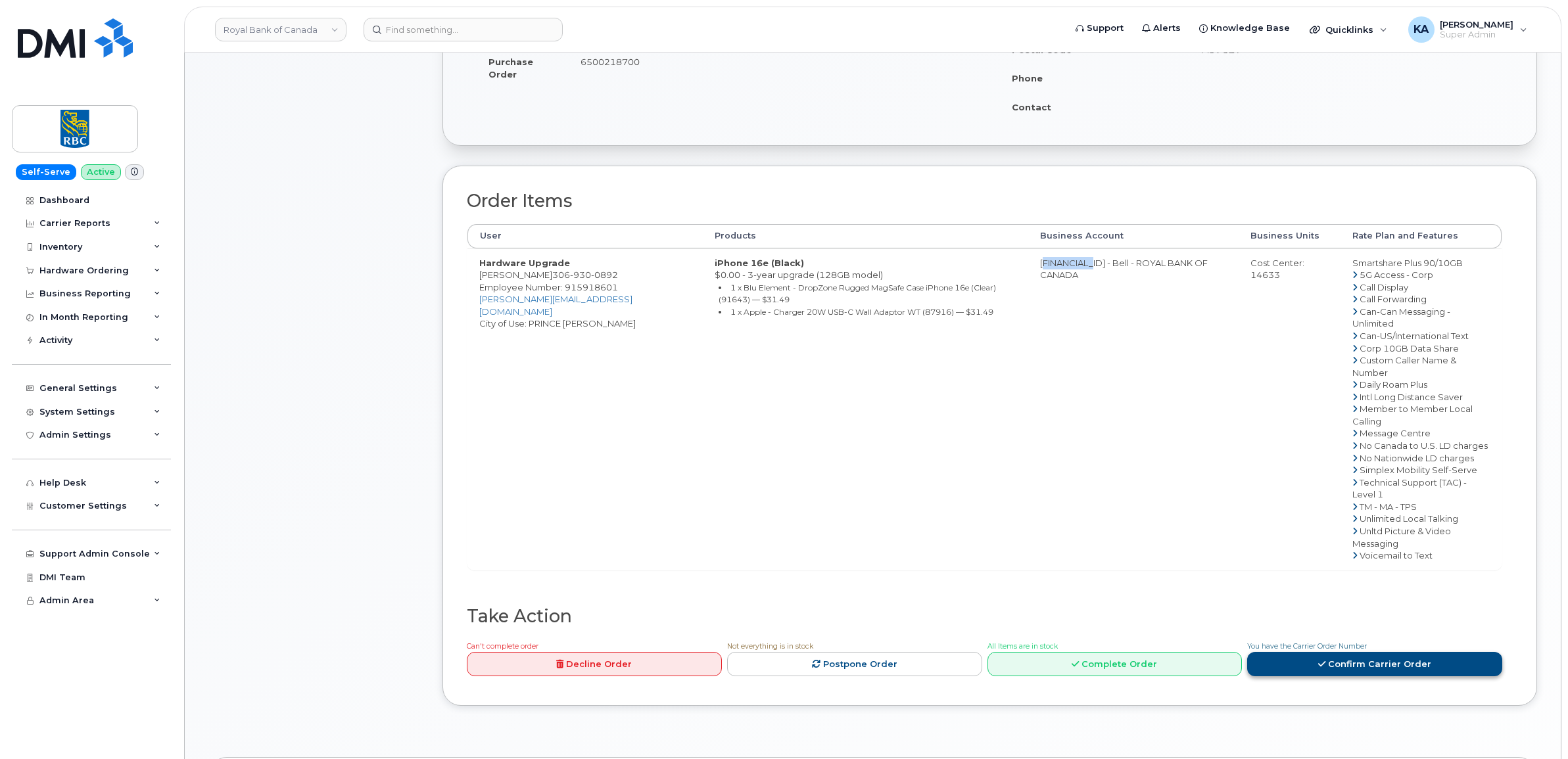
click at [1307, 652] on link "Confirm Carrier Order" at bounding box center [1375, 664] width 255 height 25
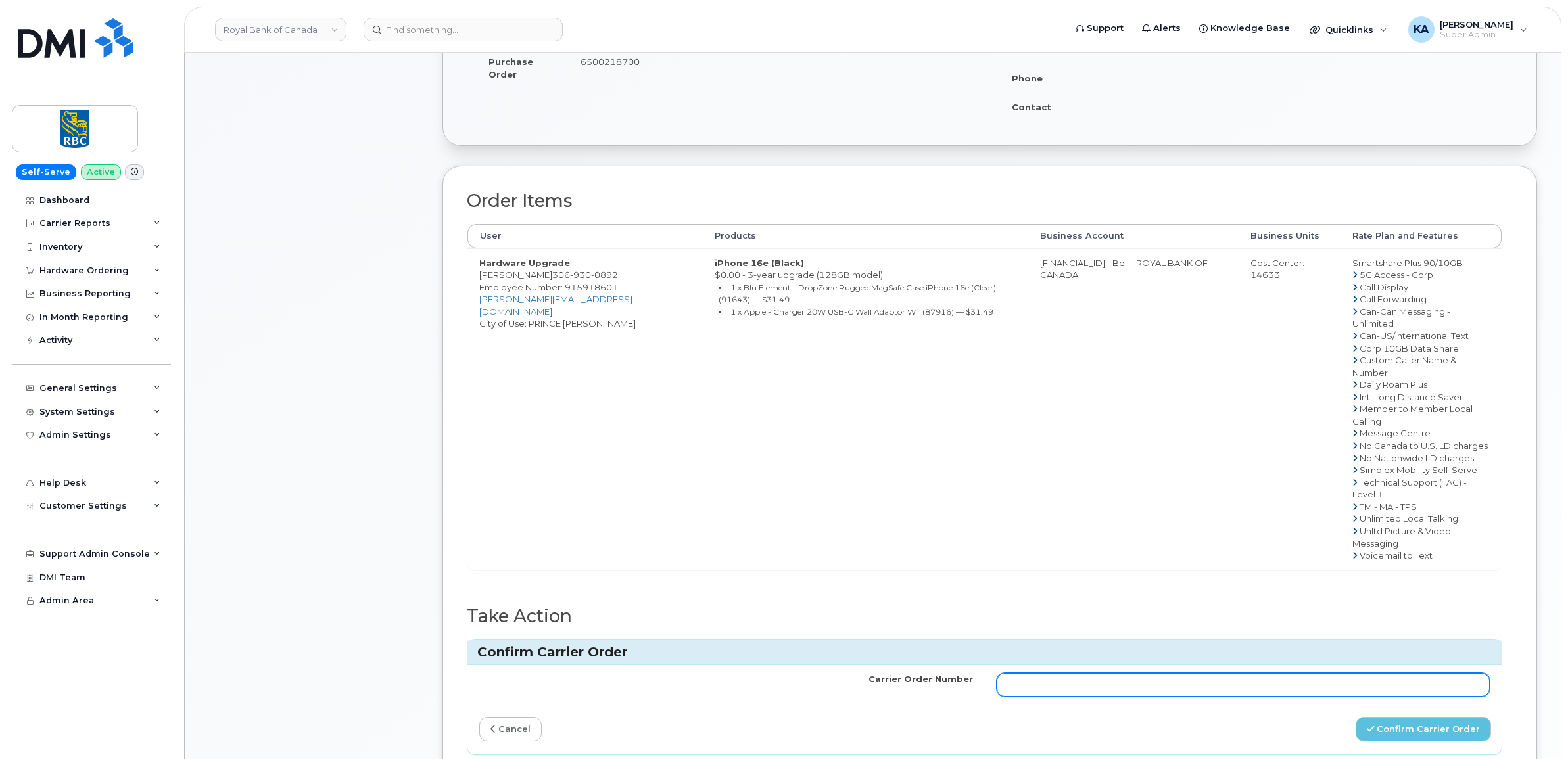
click at [1087, 673] on input "Carrier Order Number" at bounding box center [1243, 685] width 494 height 24
paste input "3007745"
type input "3007745"
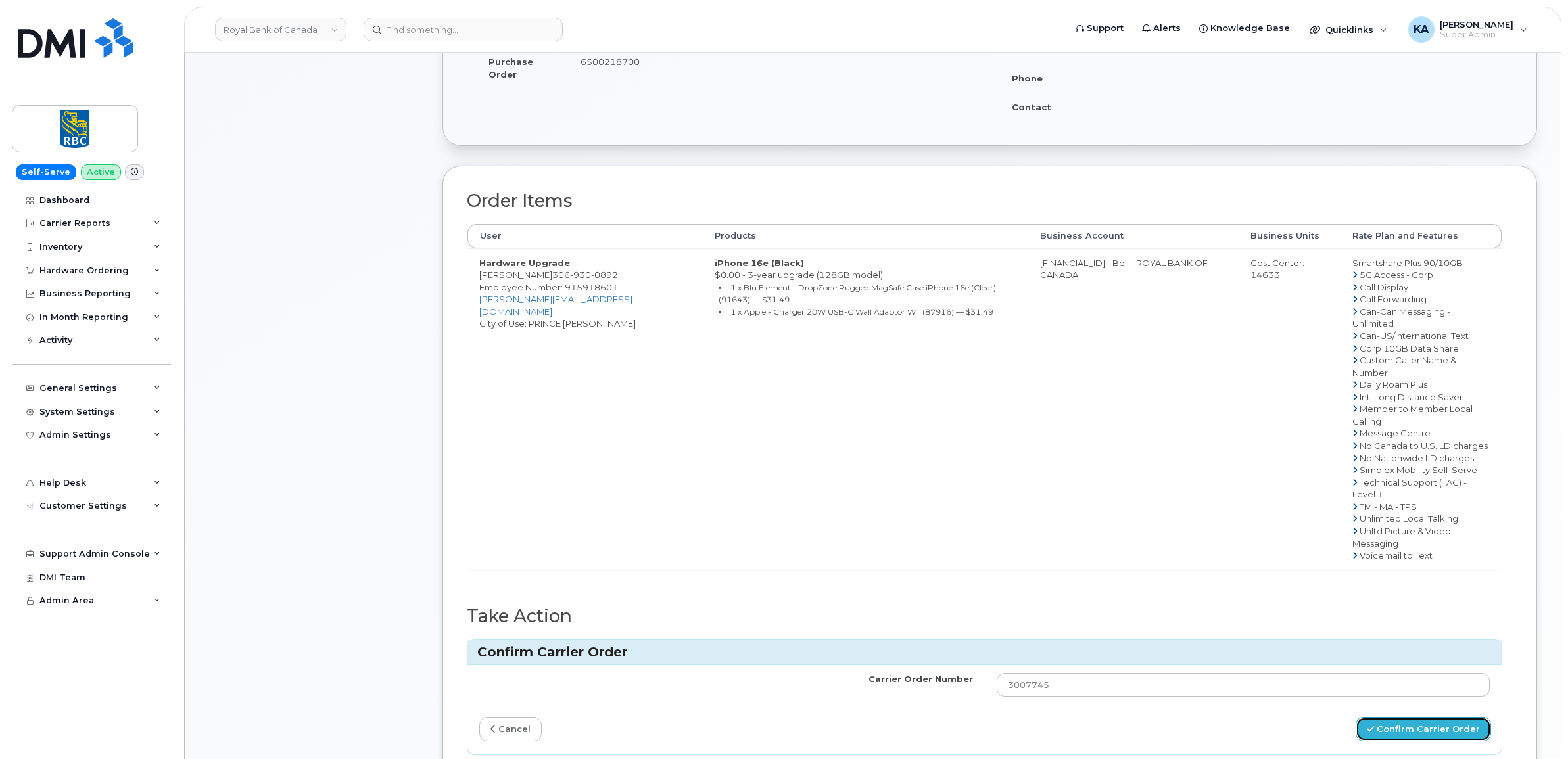
click at [1374, 725] on icon "submit" at bounding box center [1370, 729] width 7 height 9
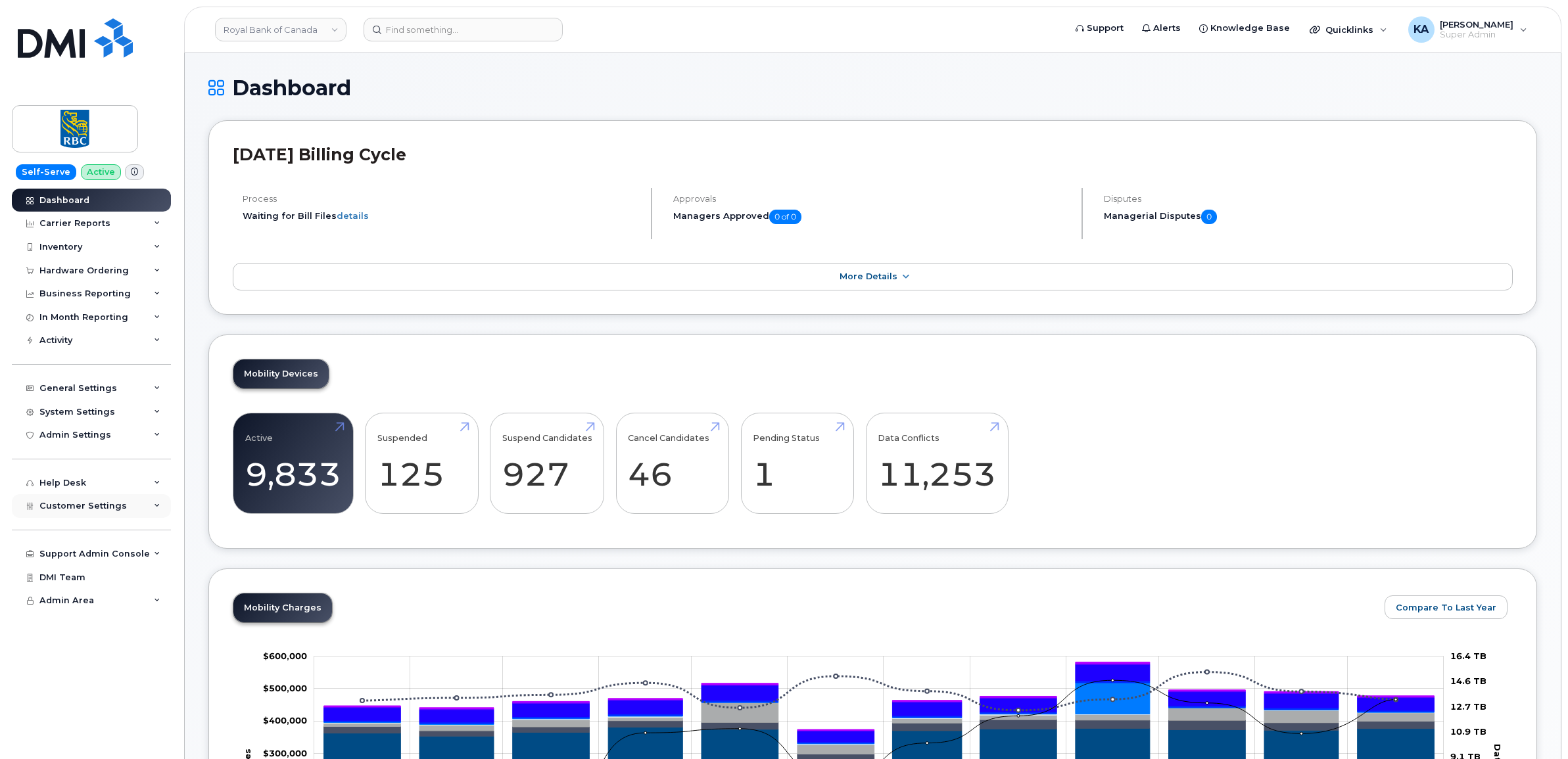
click at [76, 518] on div "Customer Settings" at bounding box center [91, 506] width 159 height 24
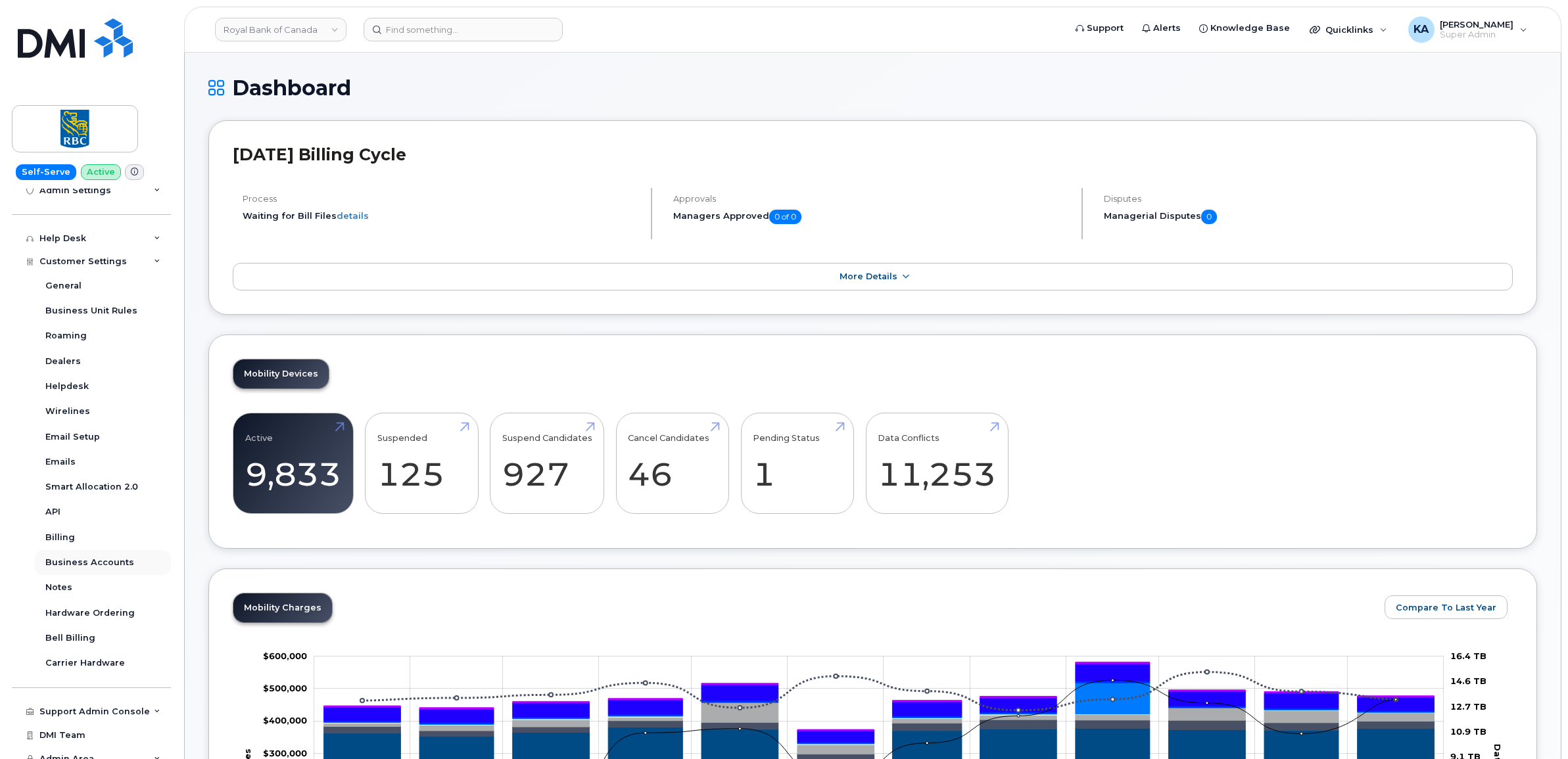
scroll to position [247, 0]
click at [68, 560] on div "Business Accounts" at bounding box center [89, 561] width 89 height 12
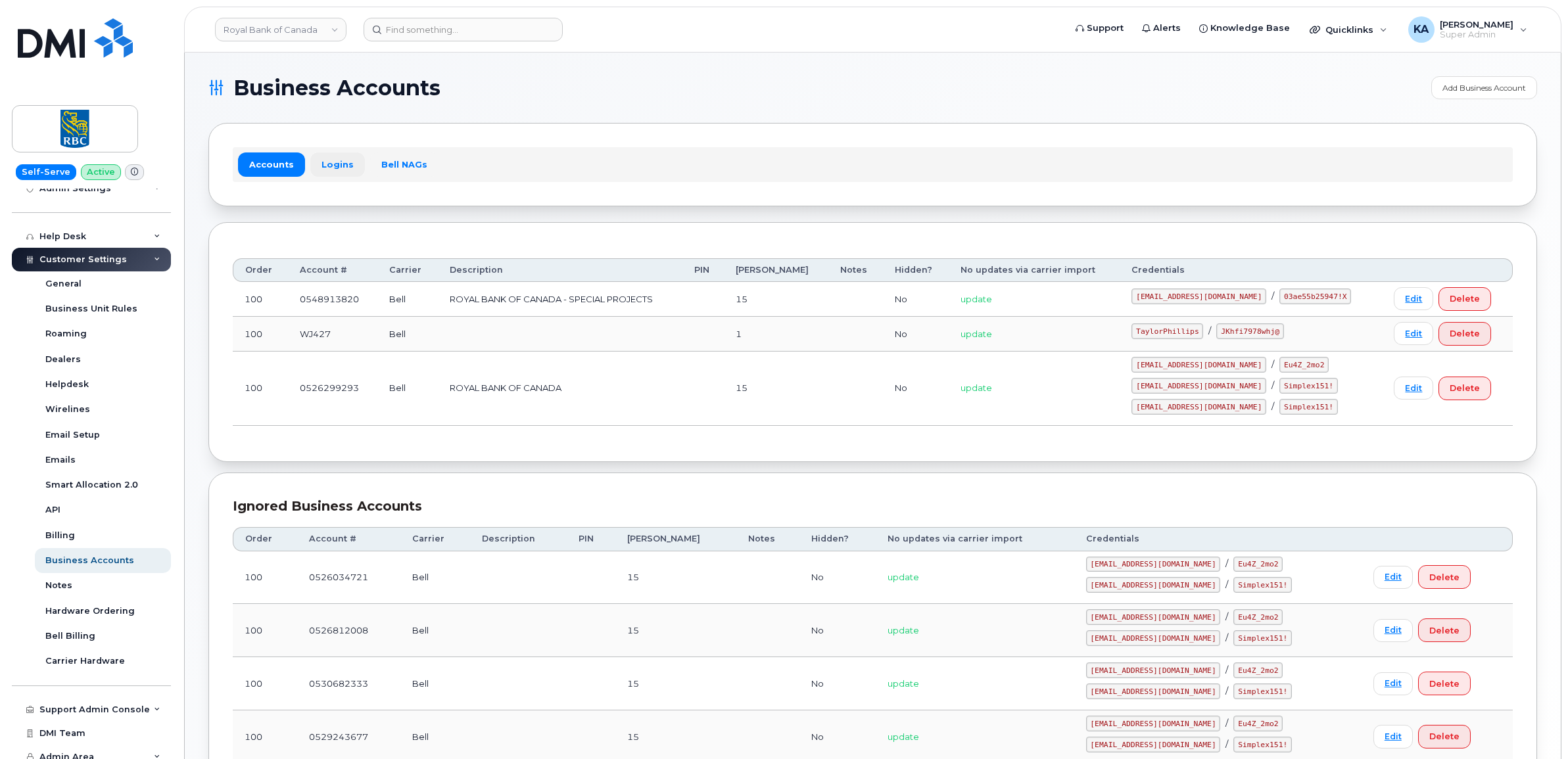
click at [336, 166] on link "Logins" at bounding box center [338, 165] width 55 height 24
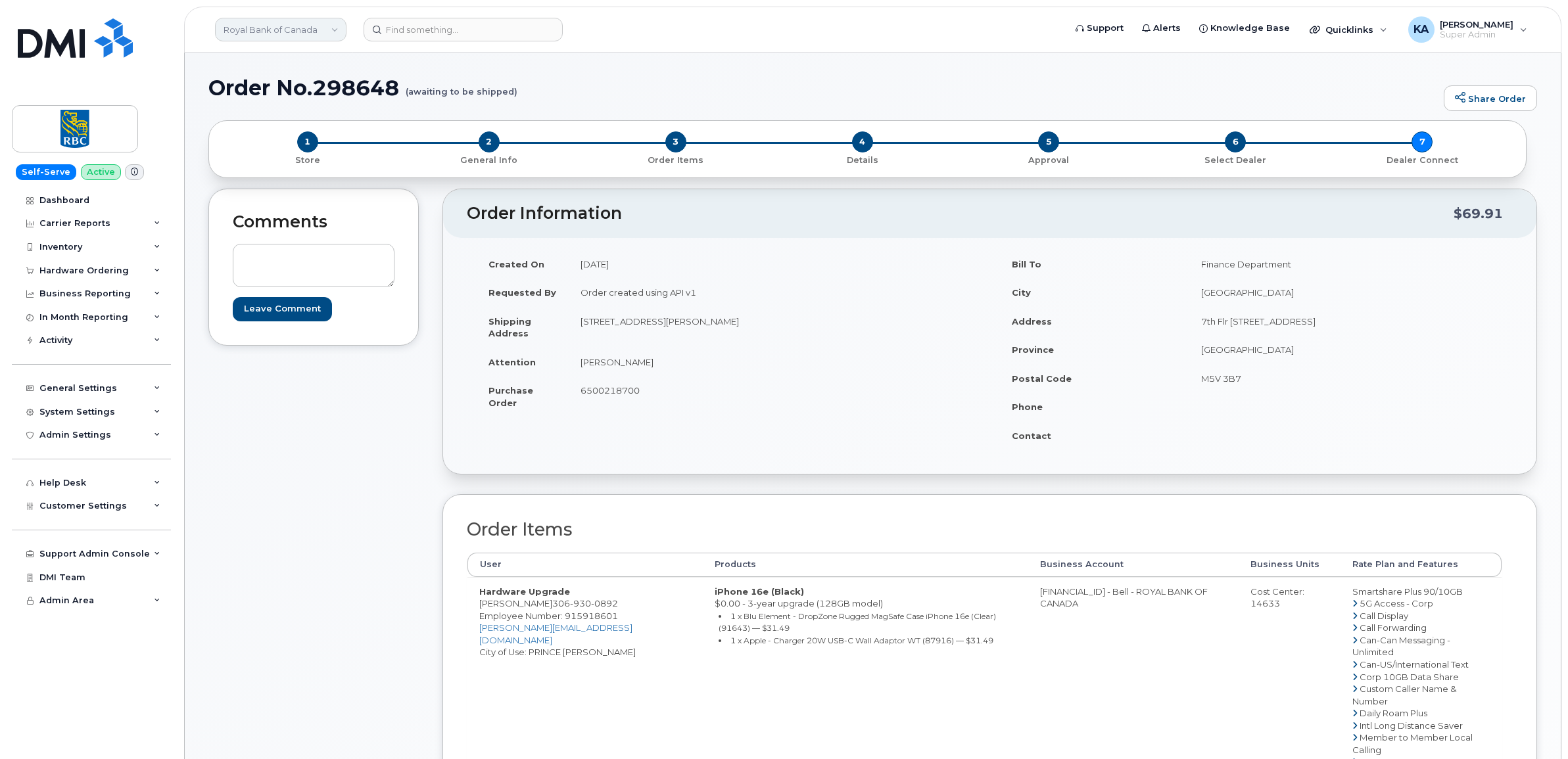
click at [299, 27] on link "Royal Bank of Canada" at bounding box center [281, 30] width 131 height 24
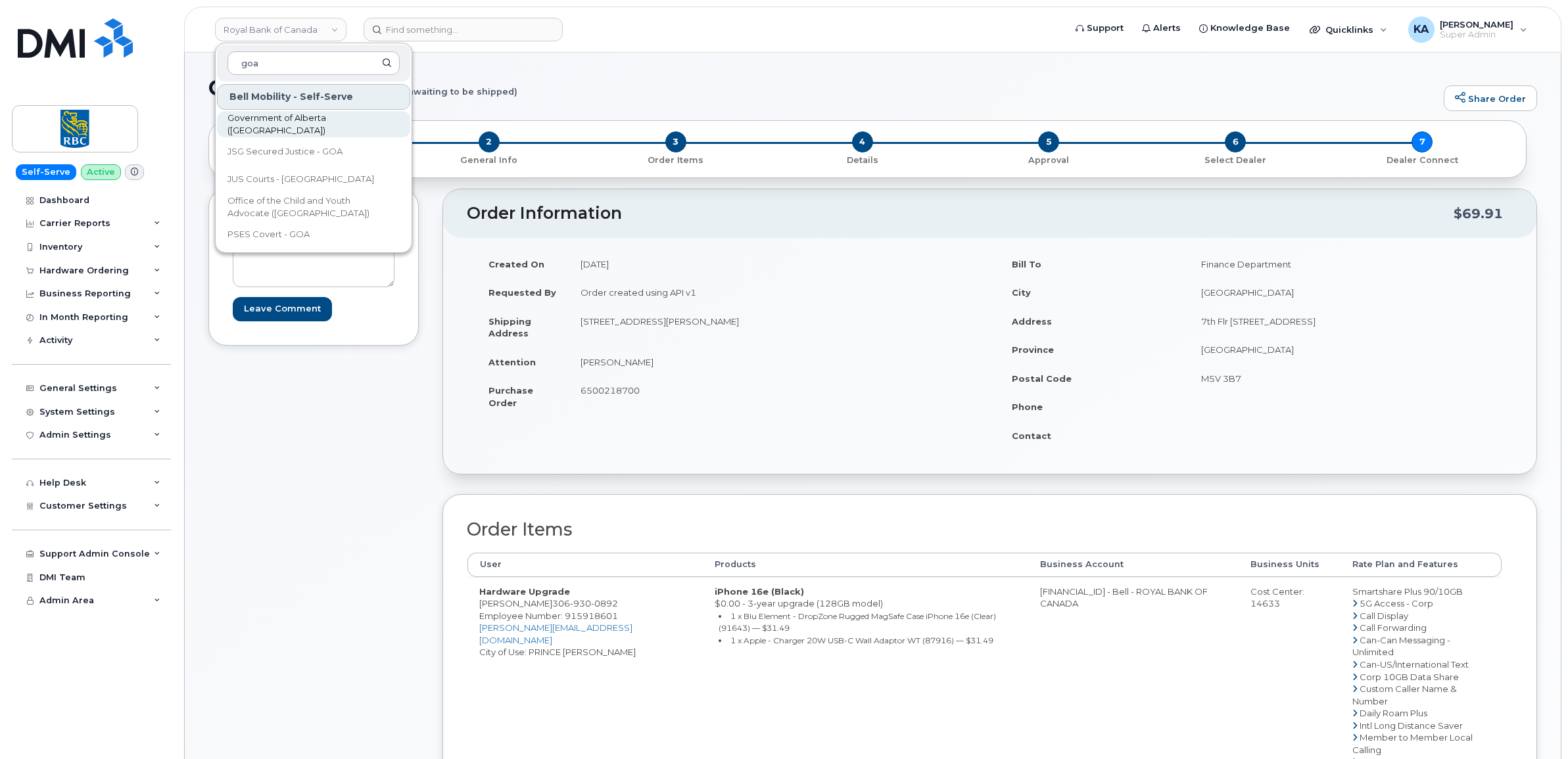
type input "goa"
click at [269, 119] on span "Government of Alberta ([GEOGRAPHIC_DATA])" at bounding box center [303, 125] width 151 height 25
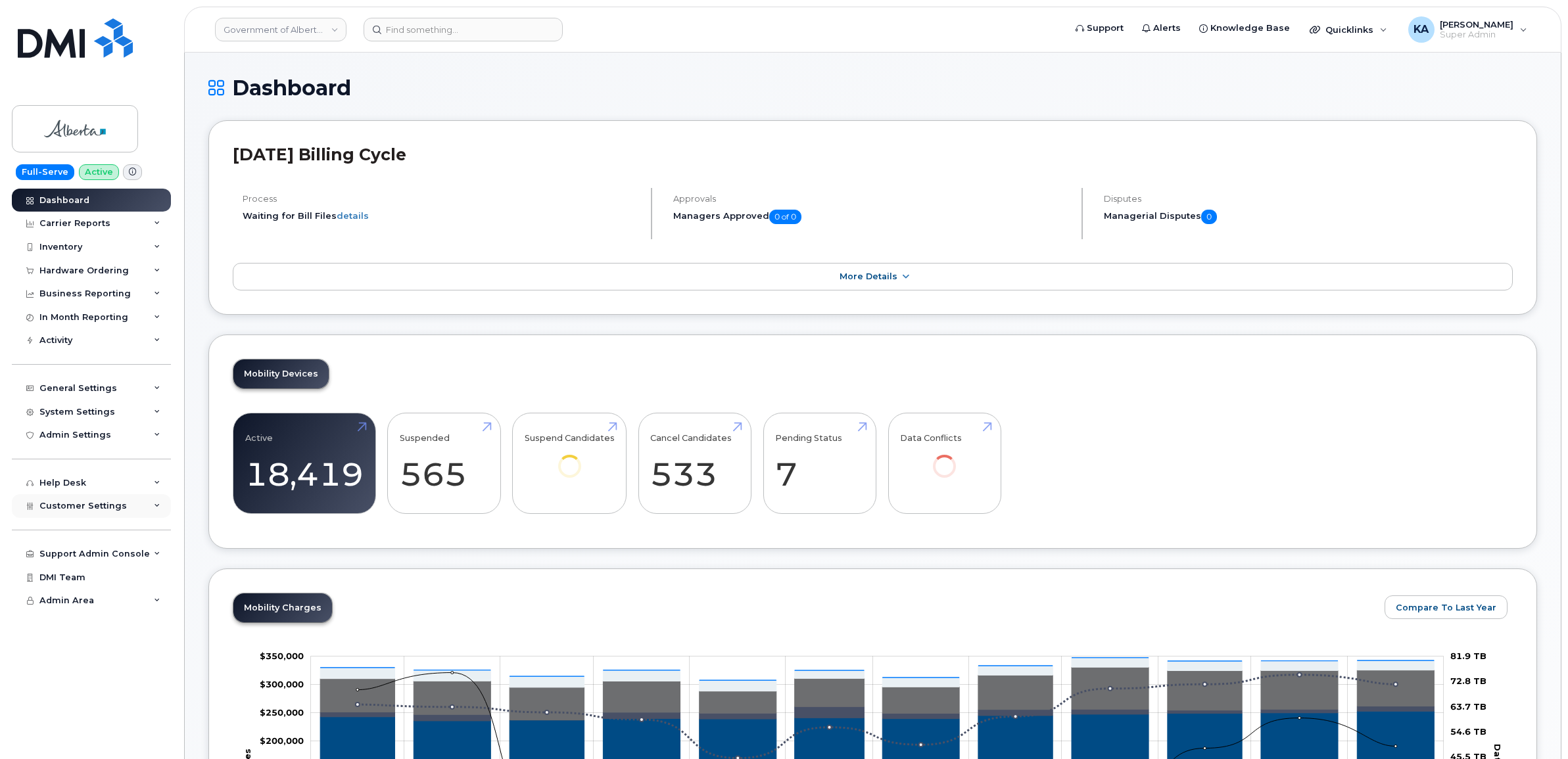
click at [73, 501] on div "Customer Settings" at bounding box center [91, 506] width 159 height 24
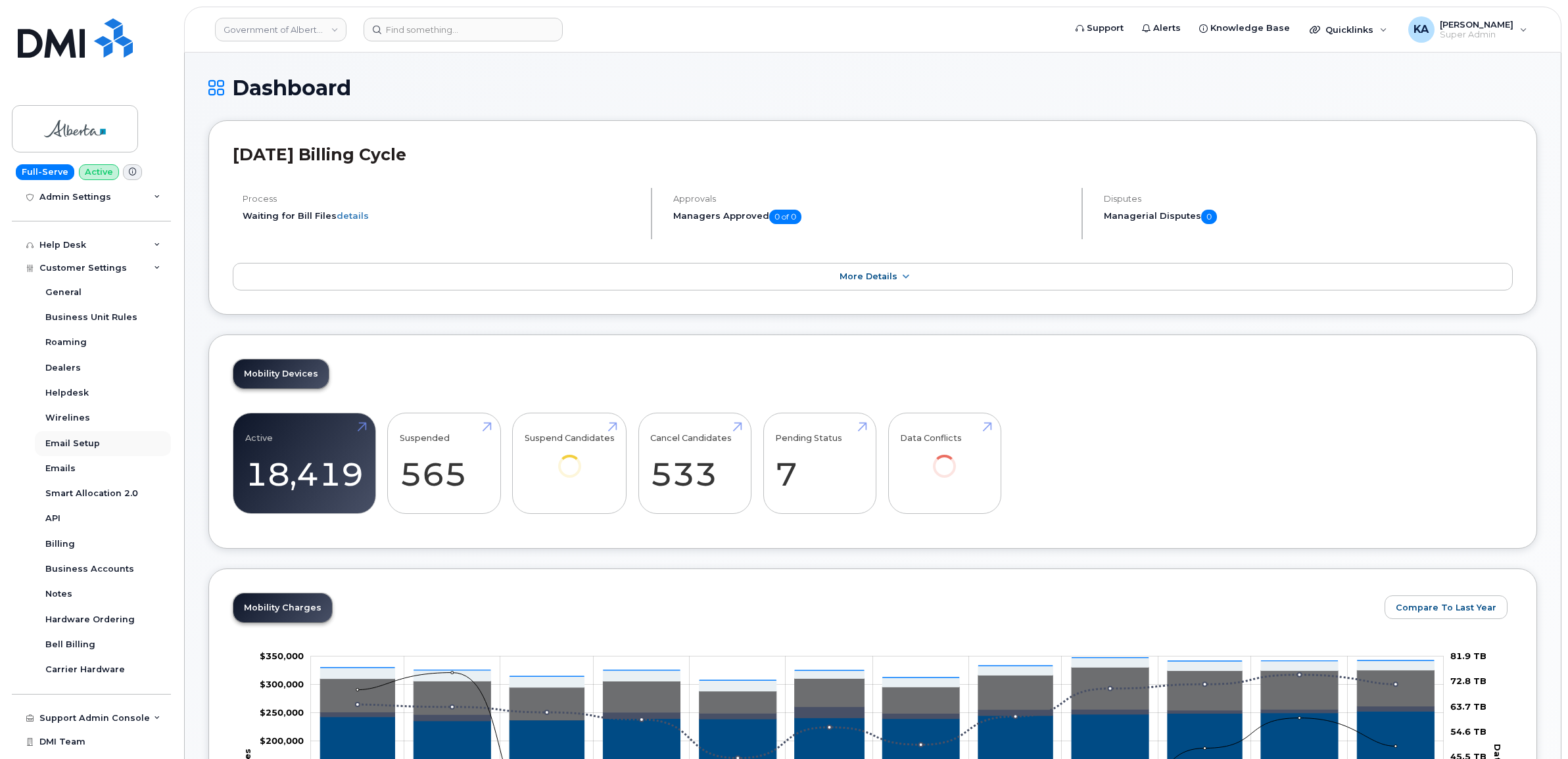
scroll to position [247, 0]
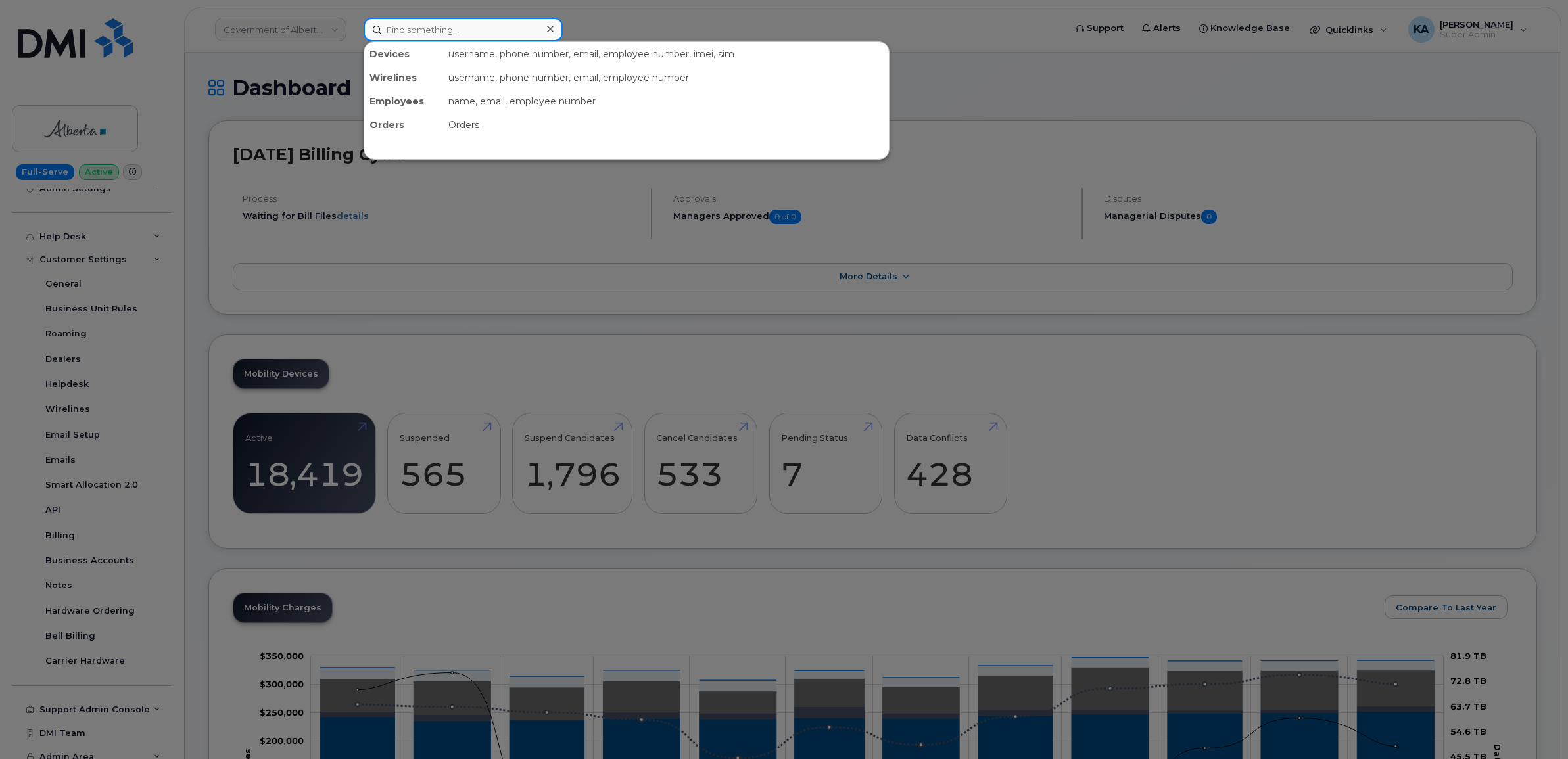
paste input "7802668275"
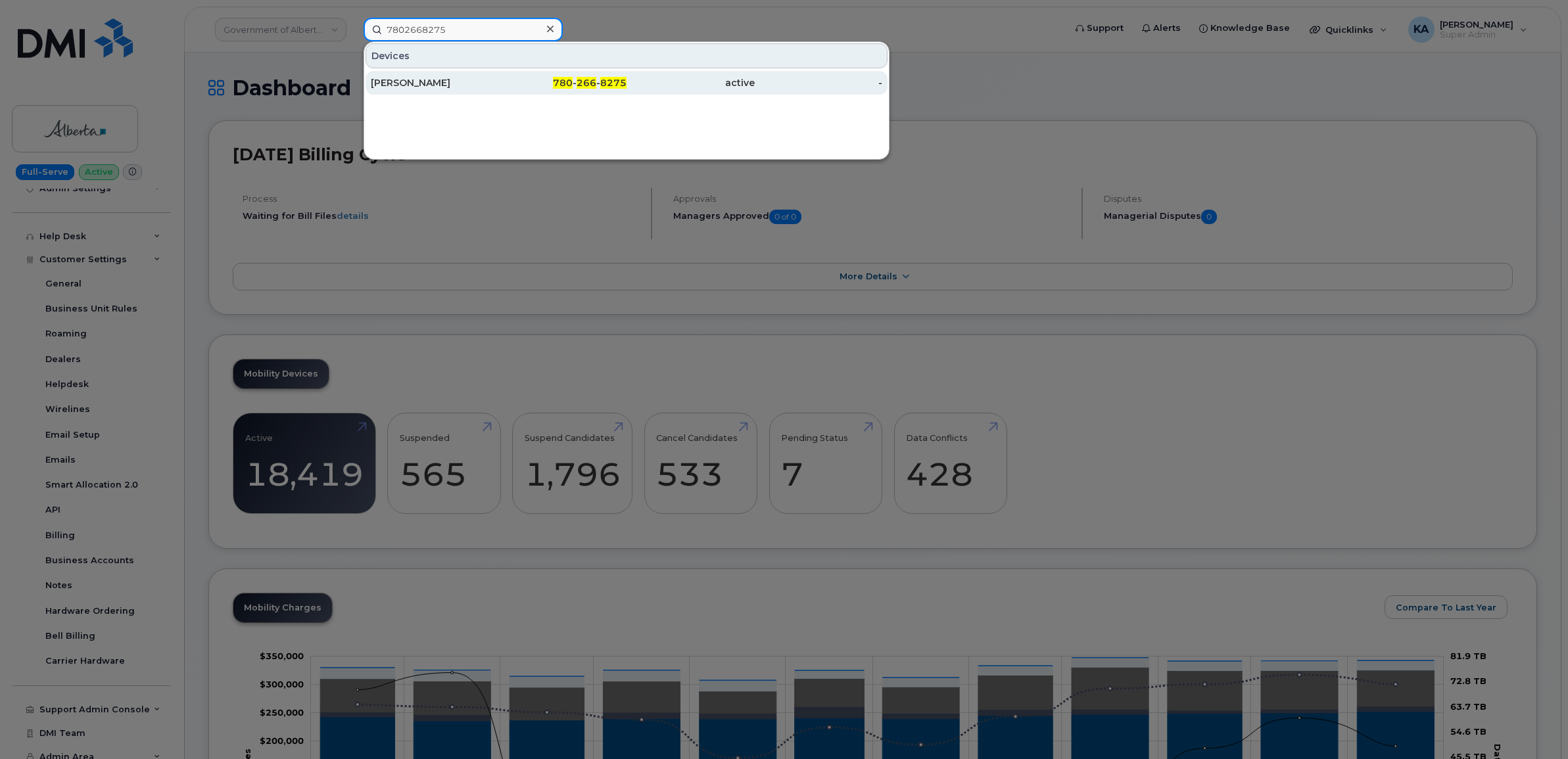
type input "7802668275"
click at [403, 84] on div "[PERSON_NAME]" at bounding box center [434, 83] width 128 height 13
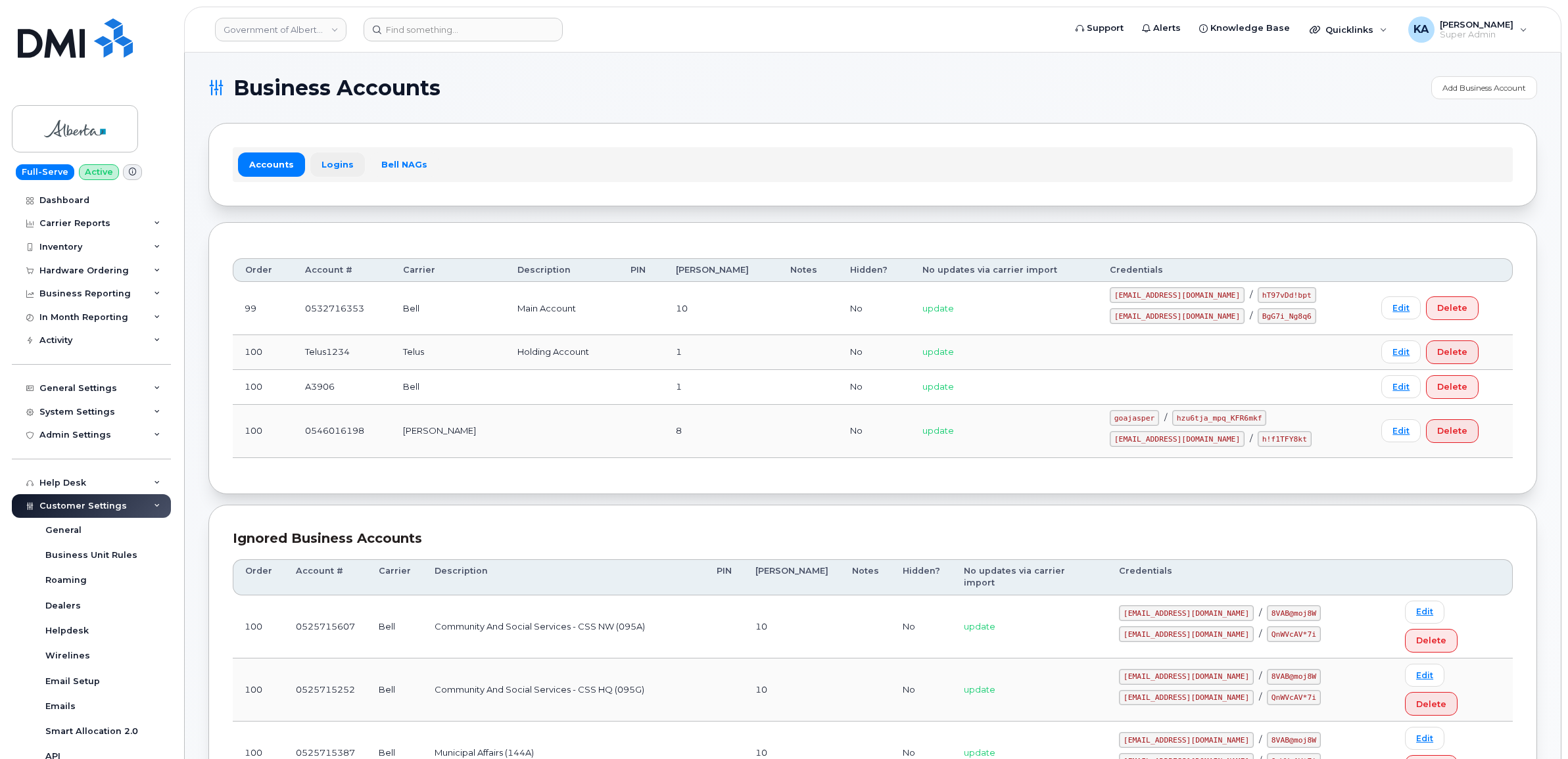
click at [335, 171] on link "Logins" at bounding box center [338, 165] width 55 height 24
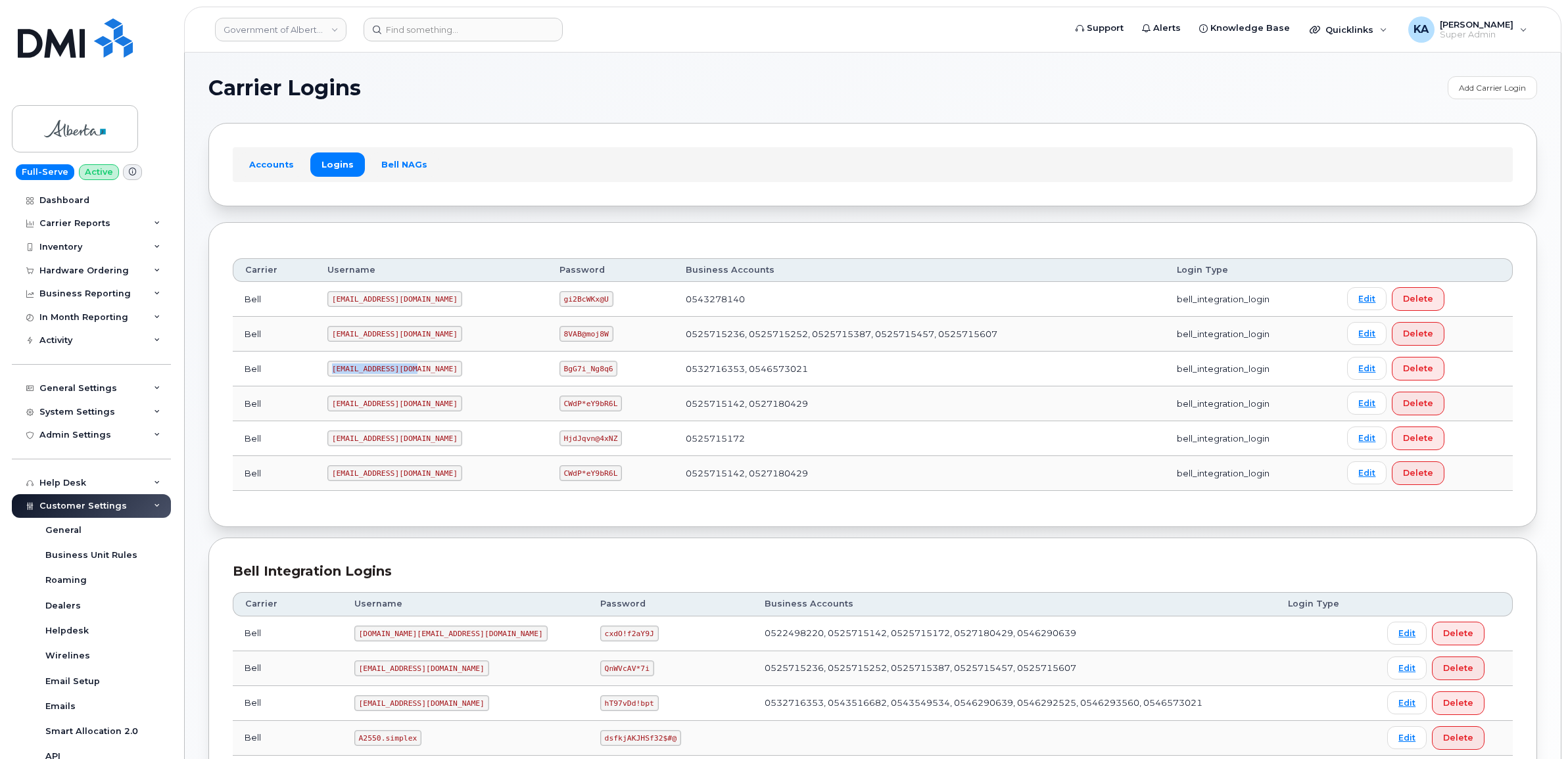
drag, startPoint x: 330, startPoint y: 370, endPoint x: 412, endPoint y: 376, distance: 82.2
click at [413, 377] on code "[EMAIL_ADDRESS][DOMAIN_NAME]" at bounding box center [394, 369] width 135 height 16
drag, startPoint x: 412, startPoint y: 375, endPoint x: 398, endPoint y: 367, distance: 16.1
copy code "[EMAIL_ADDRESS][DOMAIN_NAME]"
click at [560, 369] on code "BgG7i_Ng8q6" at bounding box center [589, 369] width 59 height 16
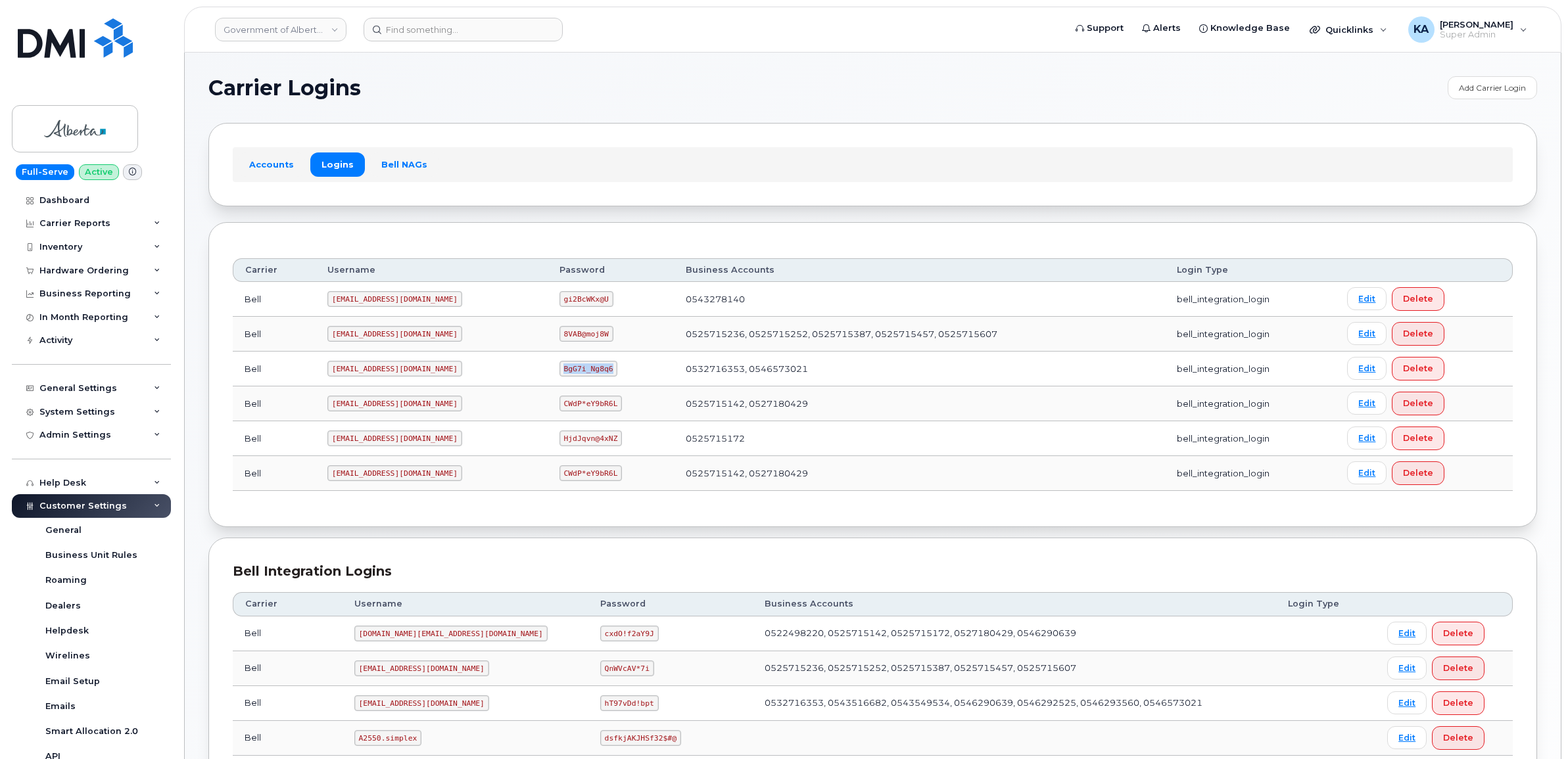
drag, startPoint x: 519, startPoint y: 369, endPoint x: 568, endPoint y: 373, distance: 49.2
click at [570, 375] on td "BgG7i_Ng8q6" at bounding box center [611, 369] width 127 height 35
drag, startPoint x: 568, startPoint y: 373, endPoint x: 554, endPoint y: 367, distance: 15.2
copy code "BgG7i_Ng8q6"
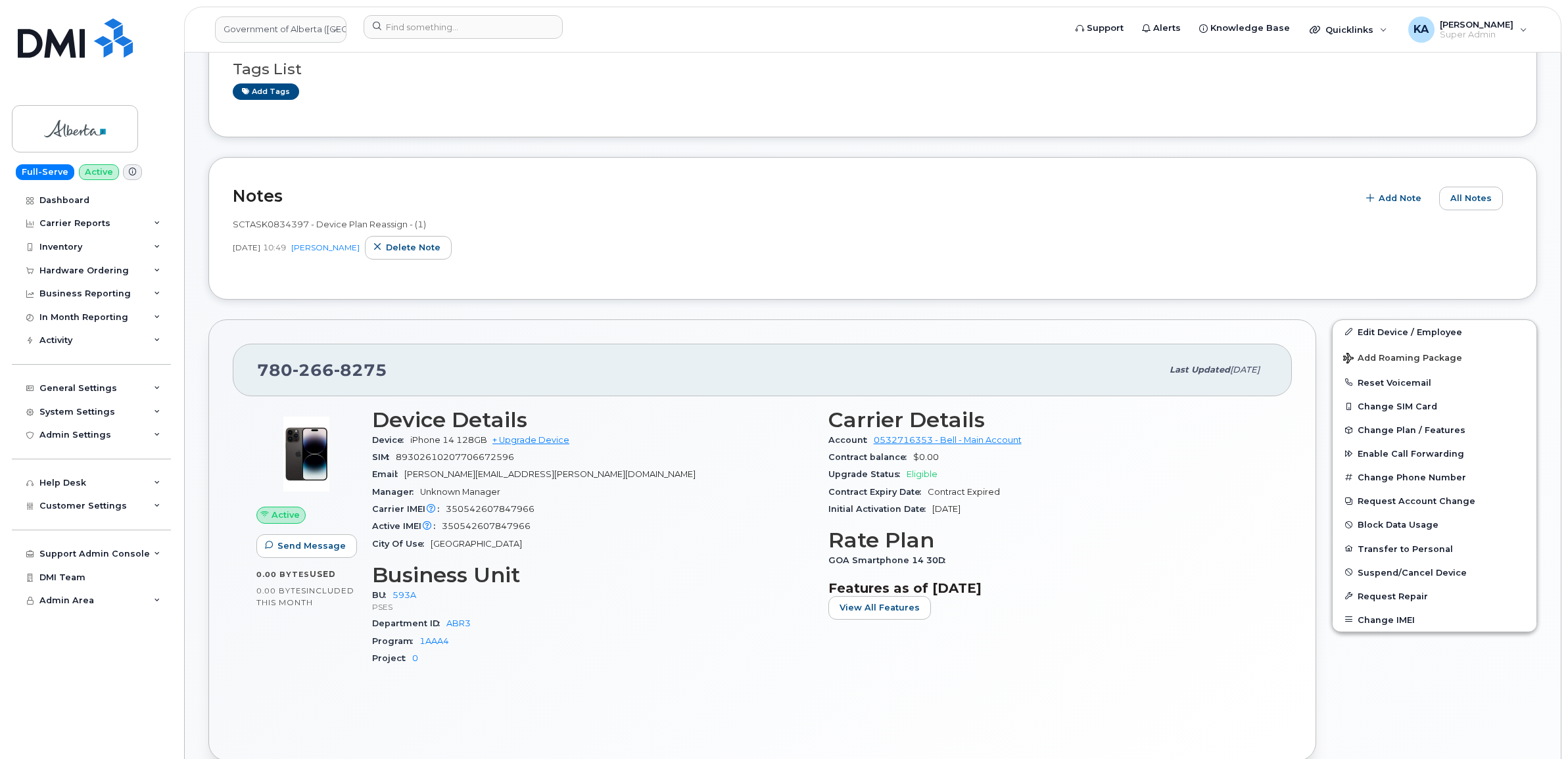
scroll to position [247, 0]
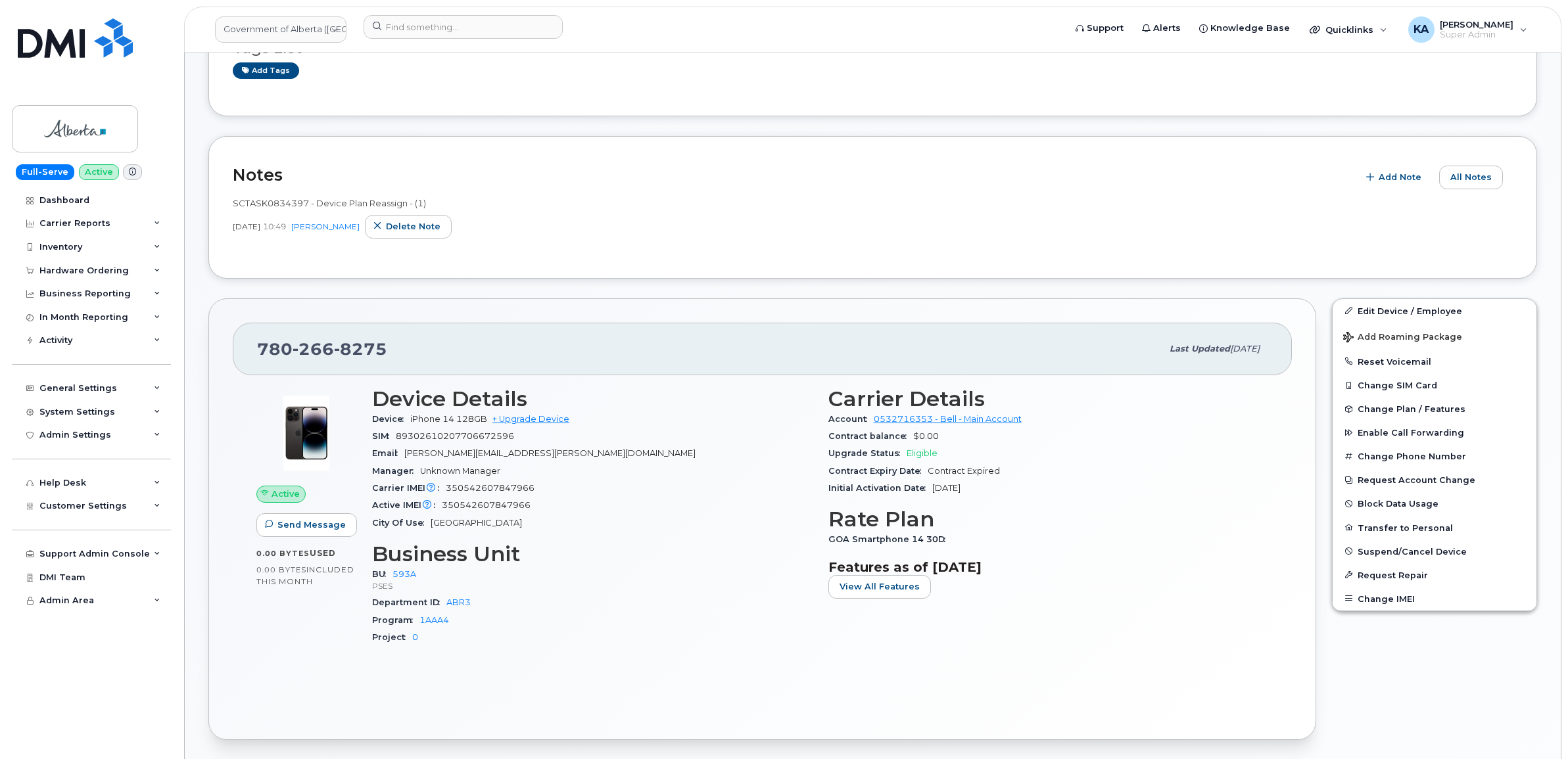
drag, startPoint x: 255, startPoint y: 346, endPoint x: 1030, endPoint y: 565, distance: 805.3
click at [1033, 567] on div "780 266 8275 Last updated Aug 20, 2025 Active Send Message 0.00 Bytes  used 0.0…" at bounding box center [762, 520] width 1108 height 442
copy div "780 266 8275 Last updated Aug 20, 2025 Active Send Message 0.00 Bytes  used 0.0…"
click at [618, 418] on div "Device iPhone 14 128GB + Upgrade Device" at bounding box center [592, 420] width 440 height 17
drag, startPoint x: 380, startPoint y: 347, endPoint x: 259, endPoint y: 349, distance: 121.0
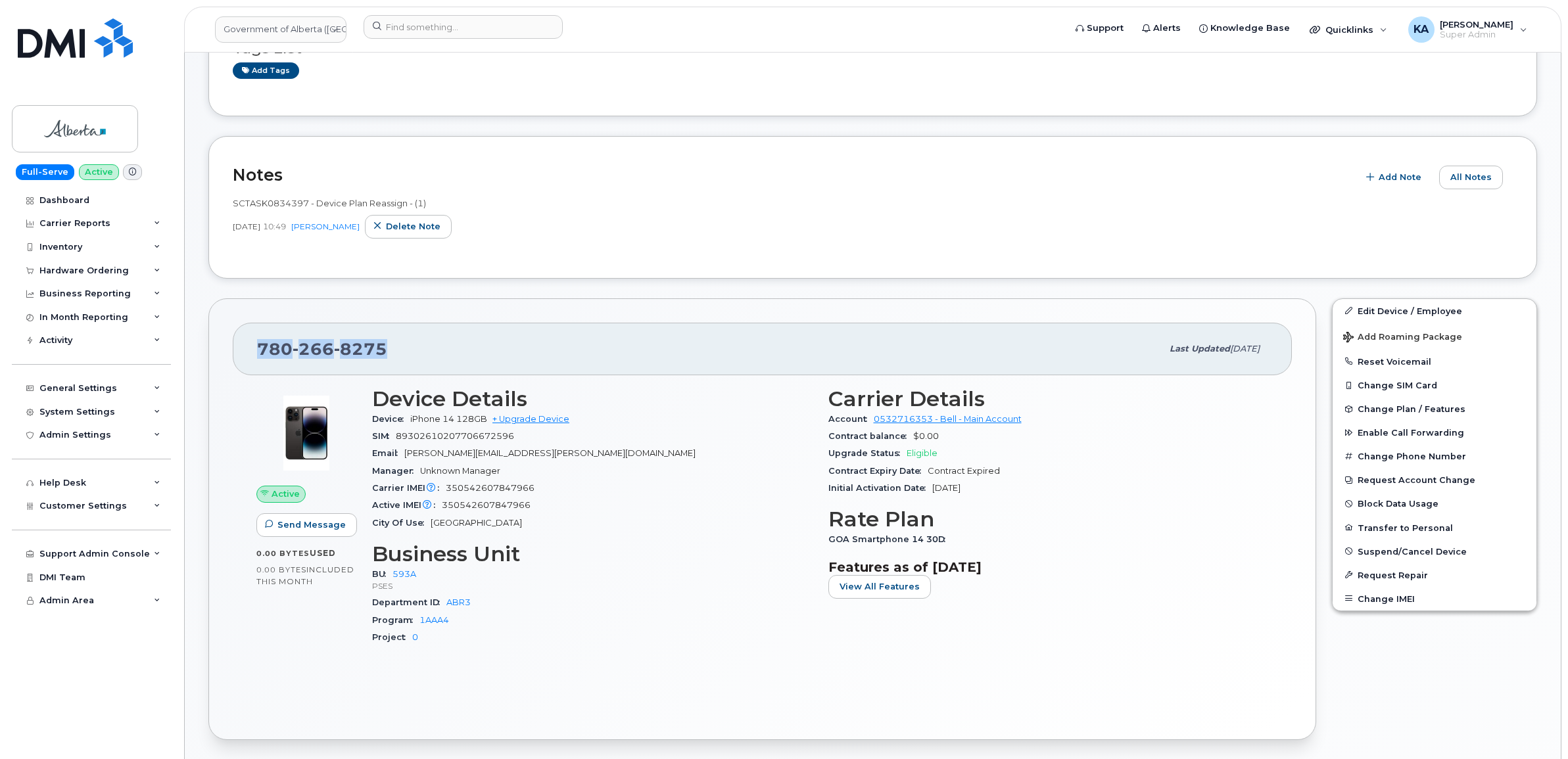
click at [259, 349] on div "780 266 8275" at bounding box center [710, 349] width 905 height 27
drag, startPoint x: 259, startPoint y: 349, endPoint x: 274, endPoint y: 351, distance: 15.1
copy span "780 266 8275"
